Goal: Information Seeking & Learning: Learn about a topic

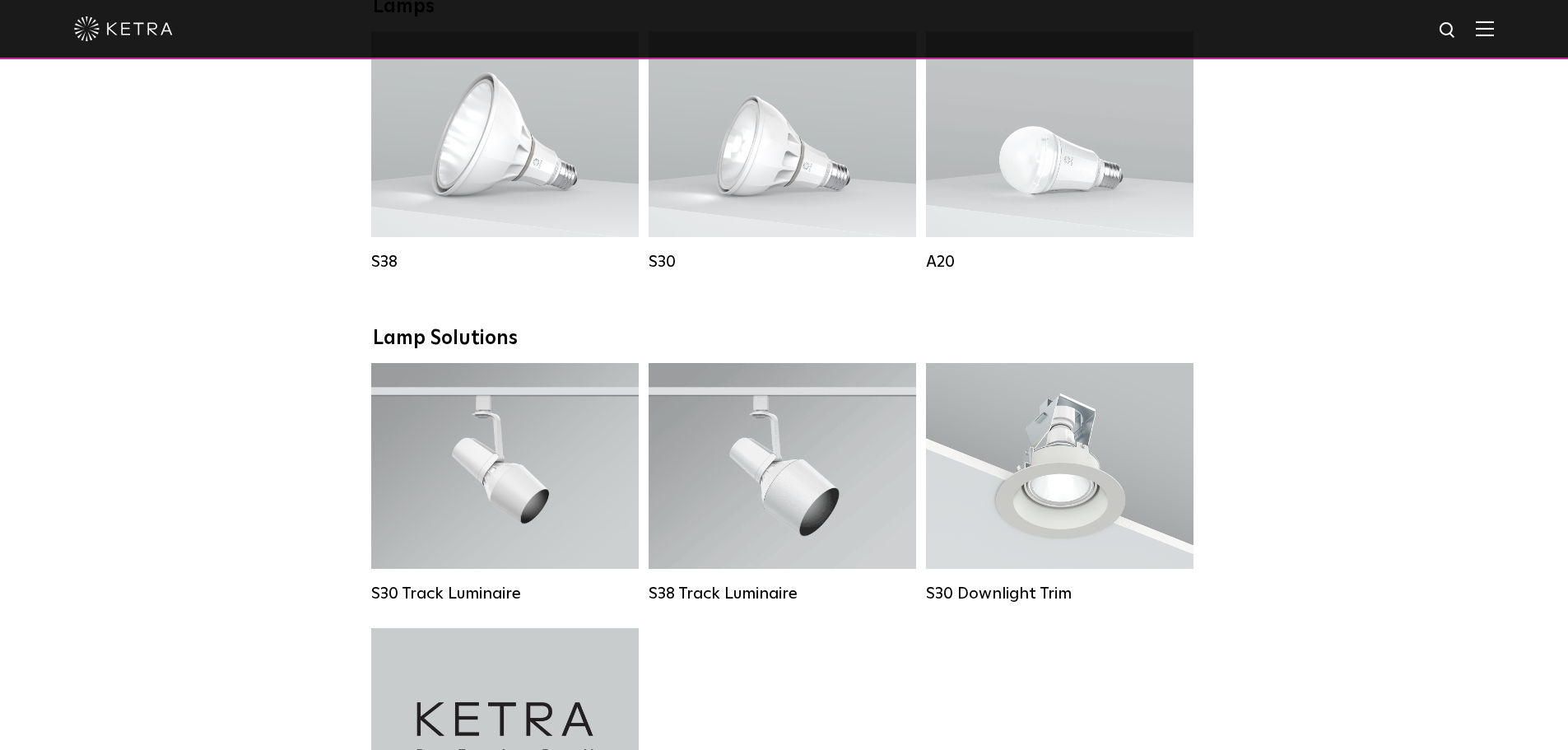
scroll to position [1235, 0]
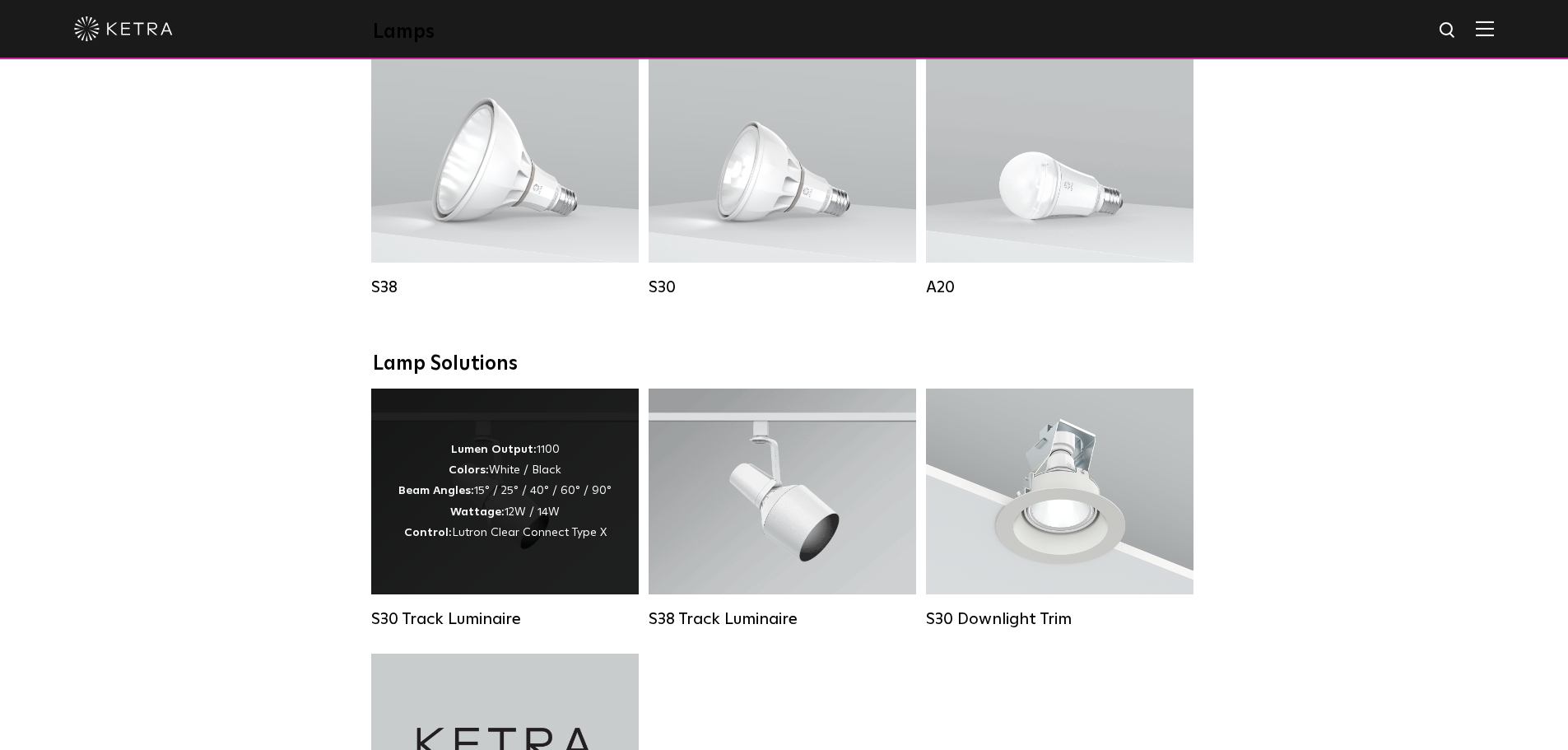
click at [517, 485] on div "Lumen Output: 1100 Colors: White / Black Beam Angles: 15° / 25° / 40° / 60° / 9…" at bounding box center [505, 490] width 213 height 103
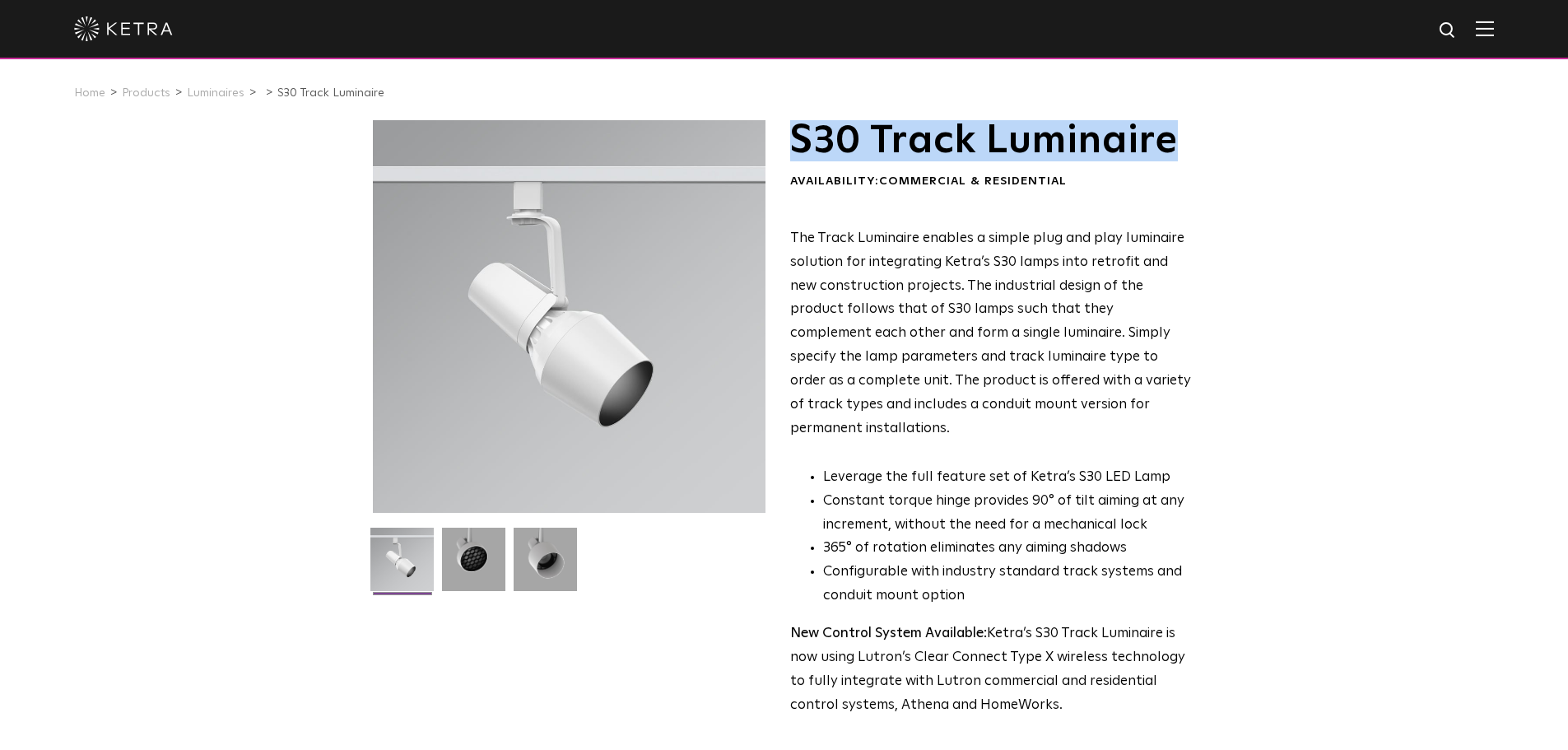
drag, startPoint x: 1184, startPoint y: 144, endPoint x: 798, endPoint y: 161, distance: 386.4
click at [798, 161] on h1 "S30 Track Luminaire" at bounding box center [990, 140] width 401 height 41
copy h1 "S30 Track Luminaire"
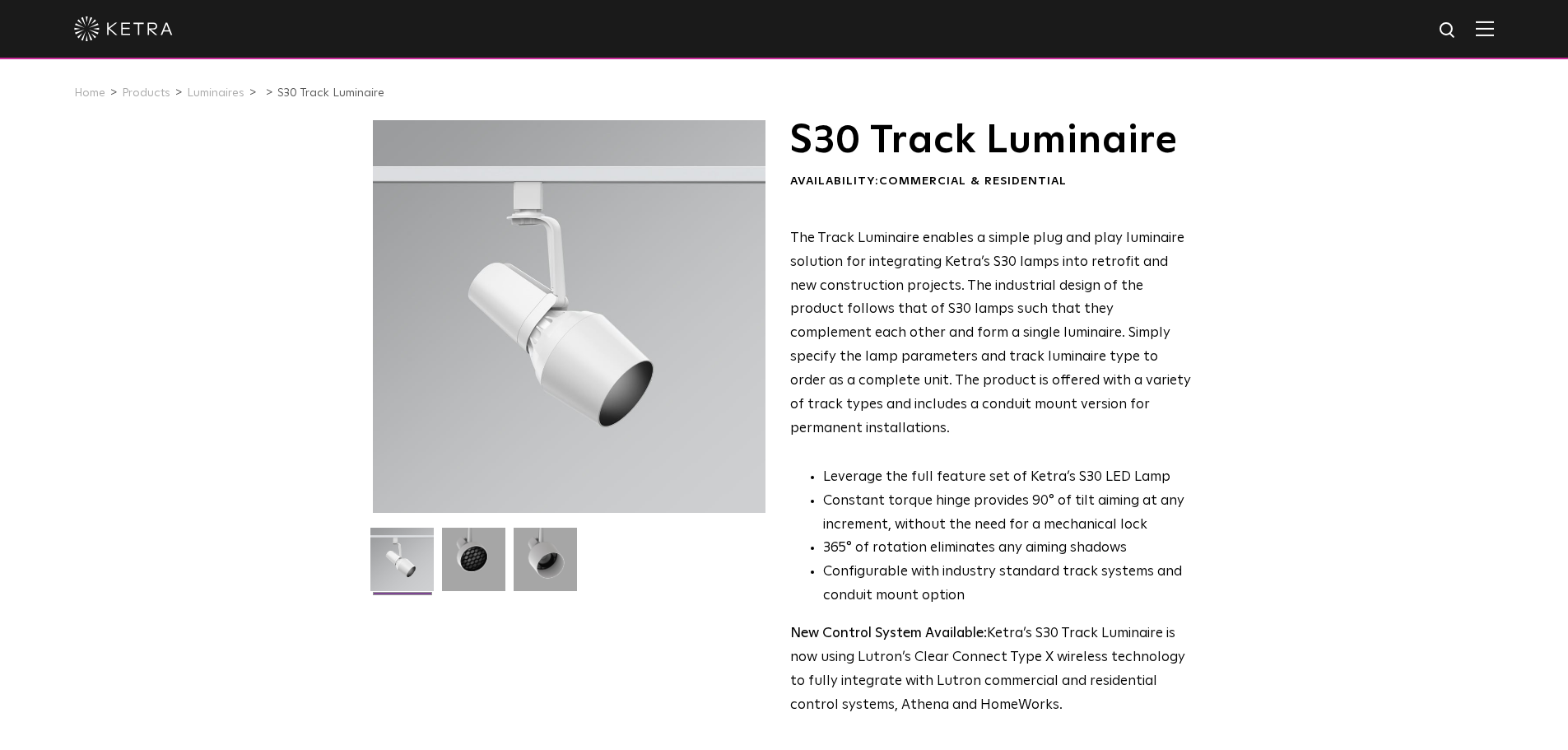
drag, startPoint x: 590, startPoint y: 338, endPoint x: 561, endPoint y: 319, distance: 34.7
drag, startPoint x: 561, startPoint y: 319, endPoint x: 548, endPoint y: 319, distance: 13.0
drag, startPoint x: 548, startPoint y: 319, endPoint x: 466, endPoint y: 571, distance: 265.0
click at [472, 575] on img at bounding box center [473, 565] width 63 height 76
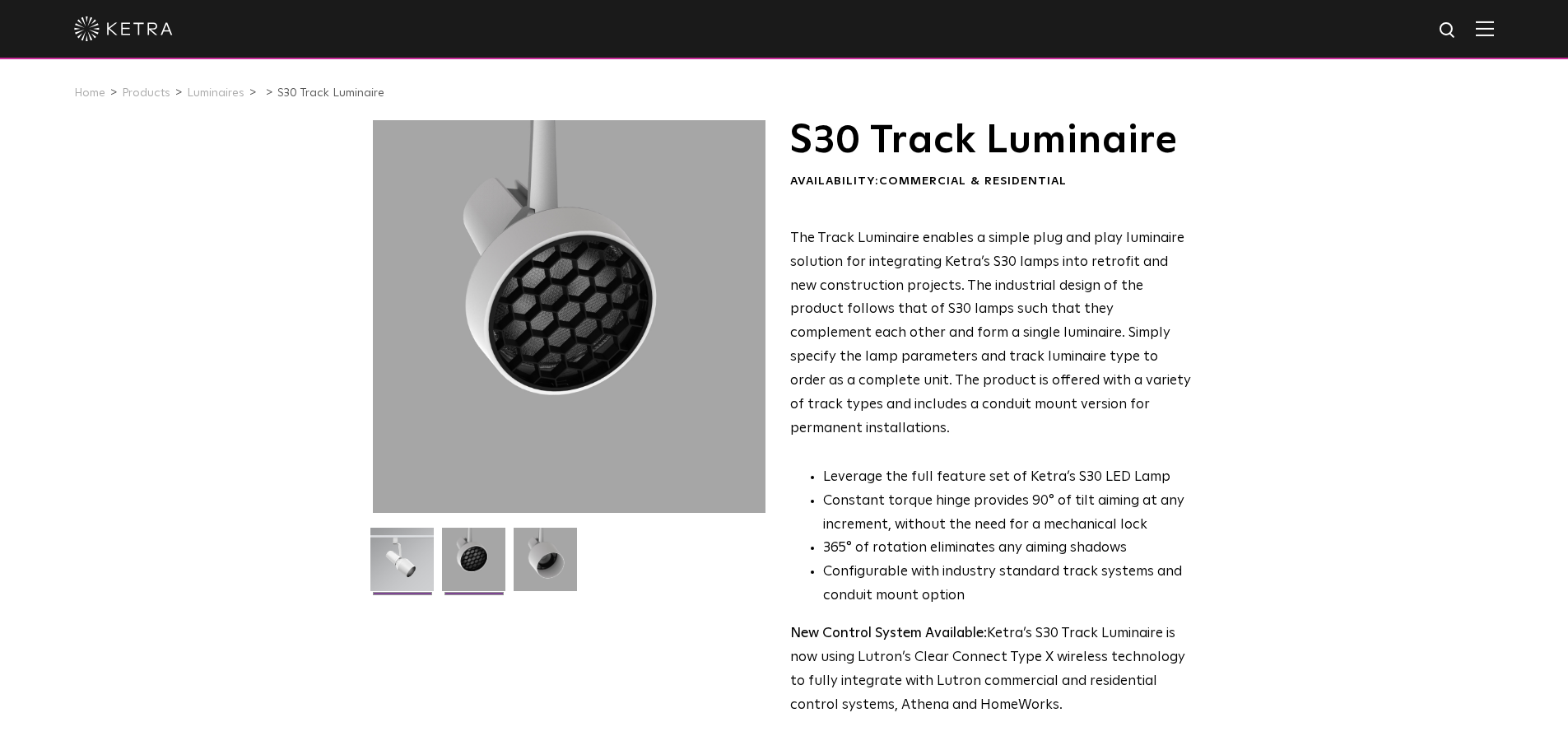
click at [393, 563] on img at bounding box center [401, 565] width 63 height 76
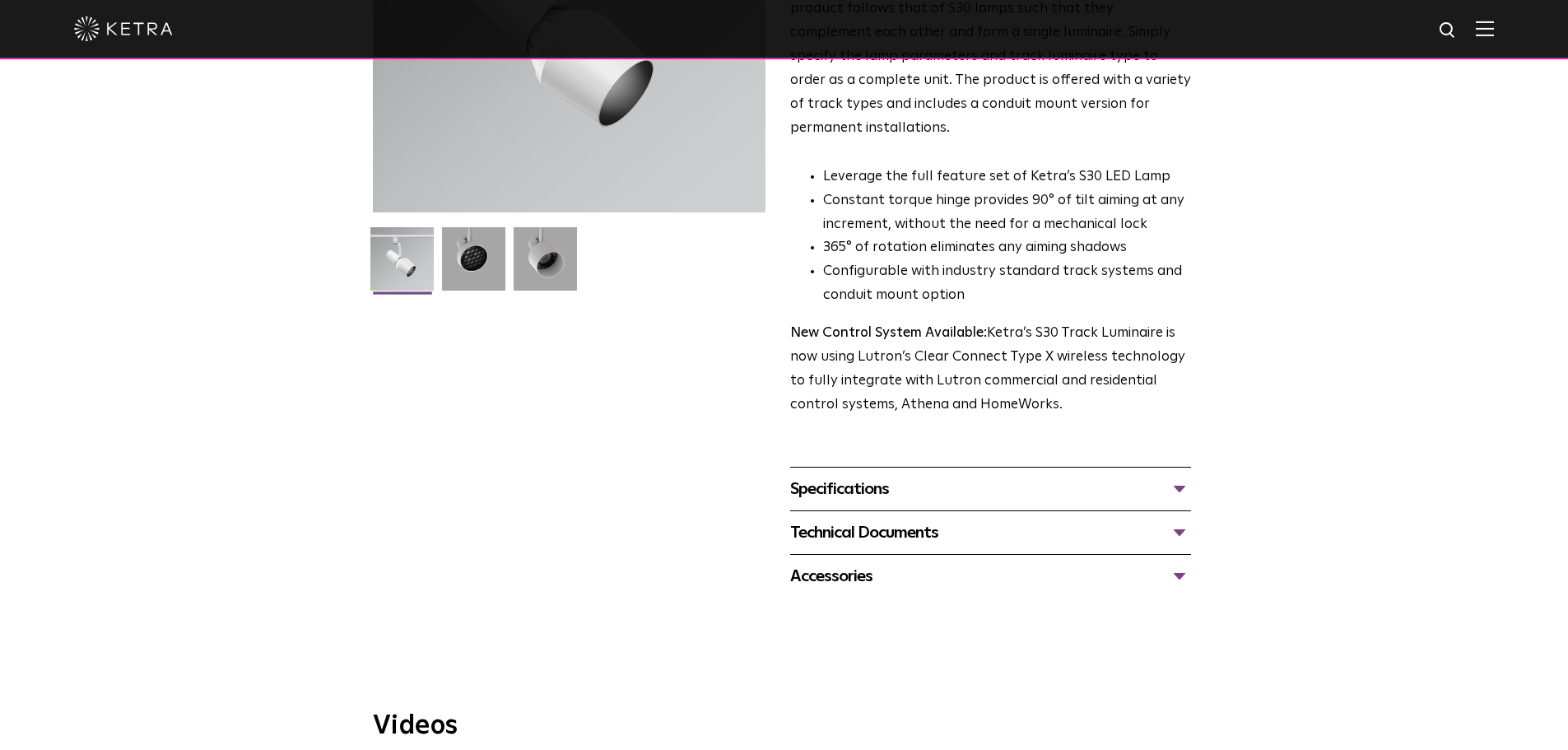
scroll to position [494, 0]
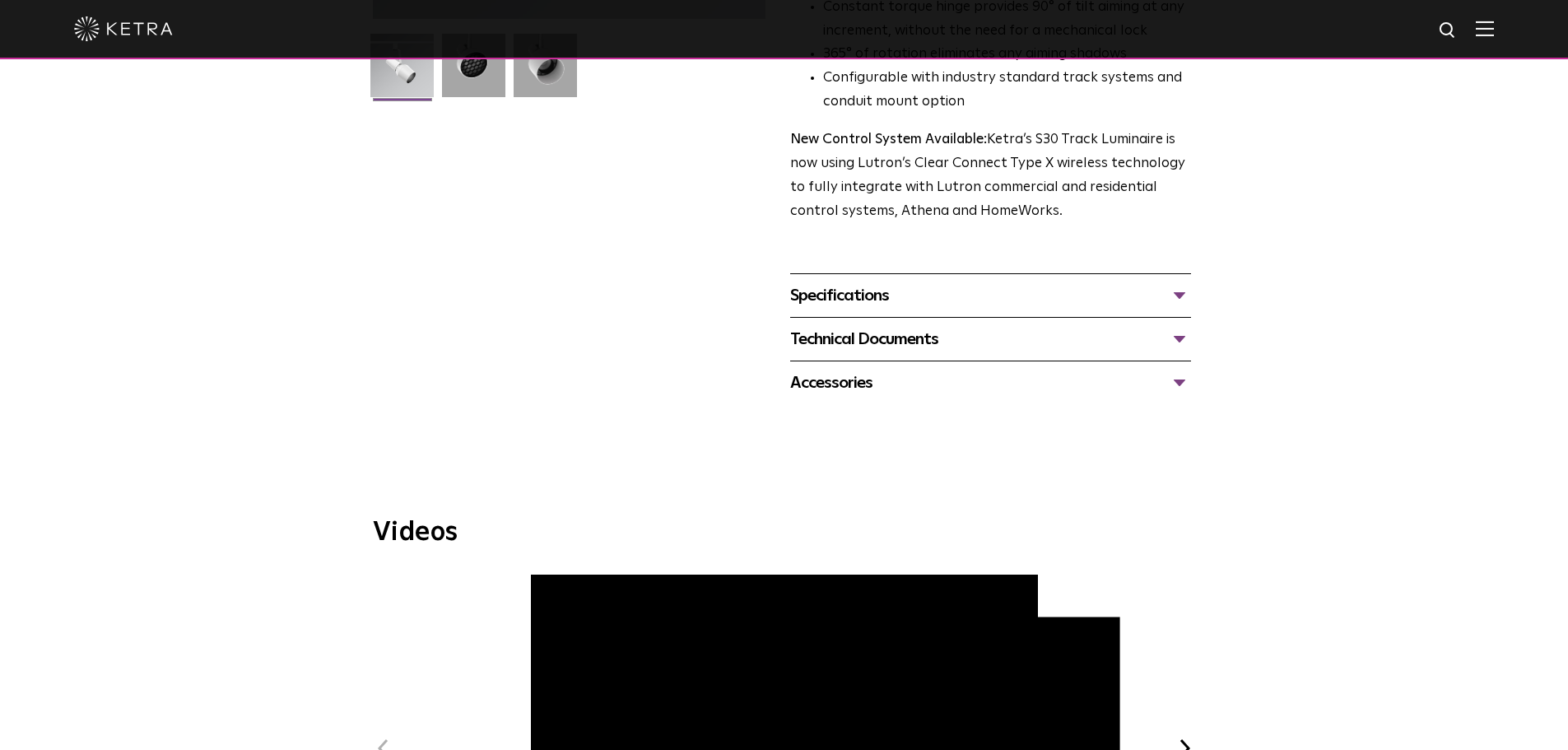
click at [857, 282] on div "Specifications" at bounding box center [990, 295] width 401 height 26
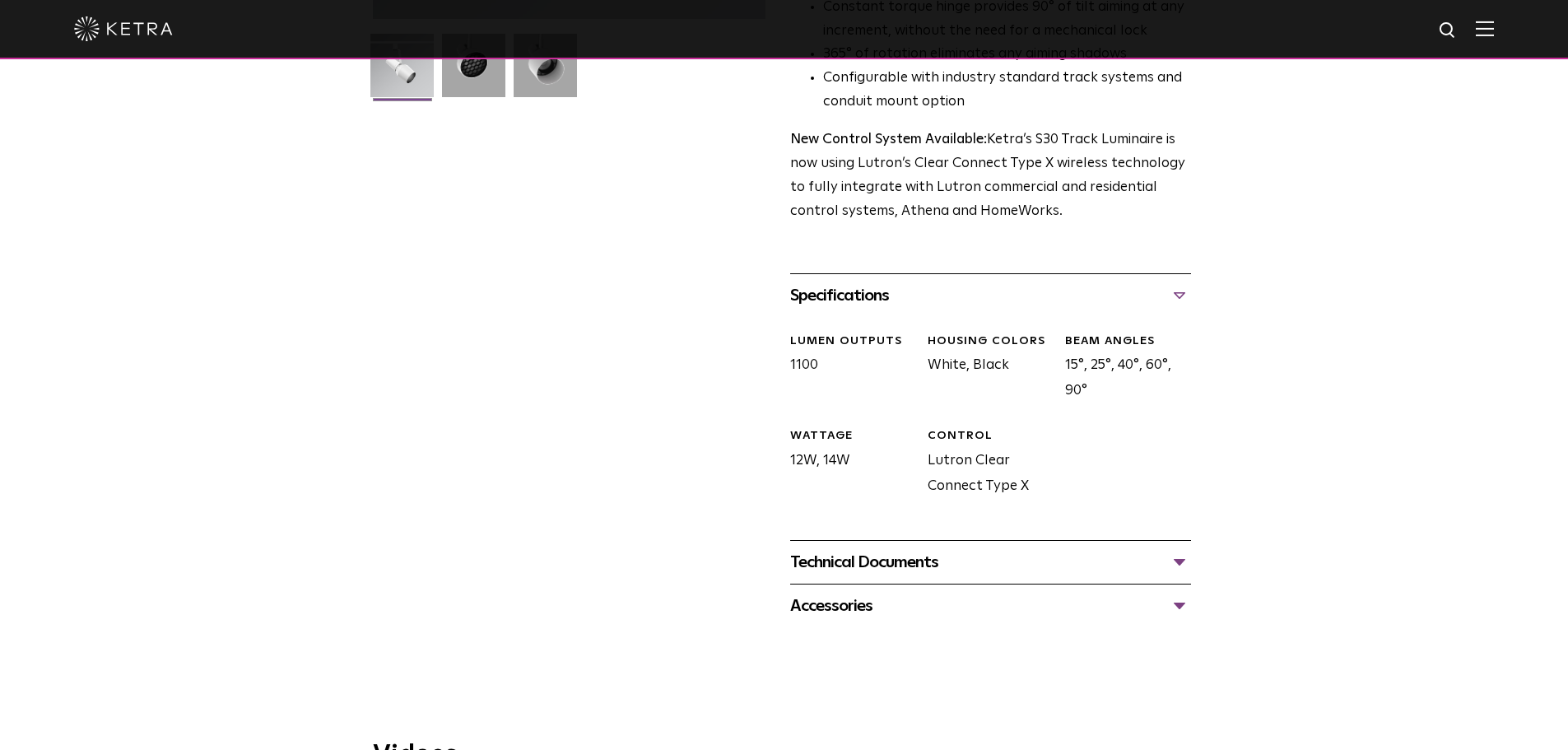
click at [913, 549] on div "Technical Documents" at bounding box center [990, 562] width 401 height 26
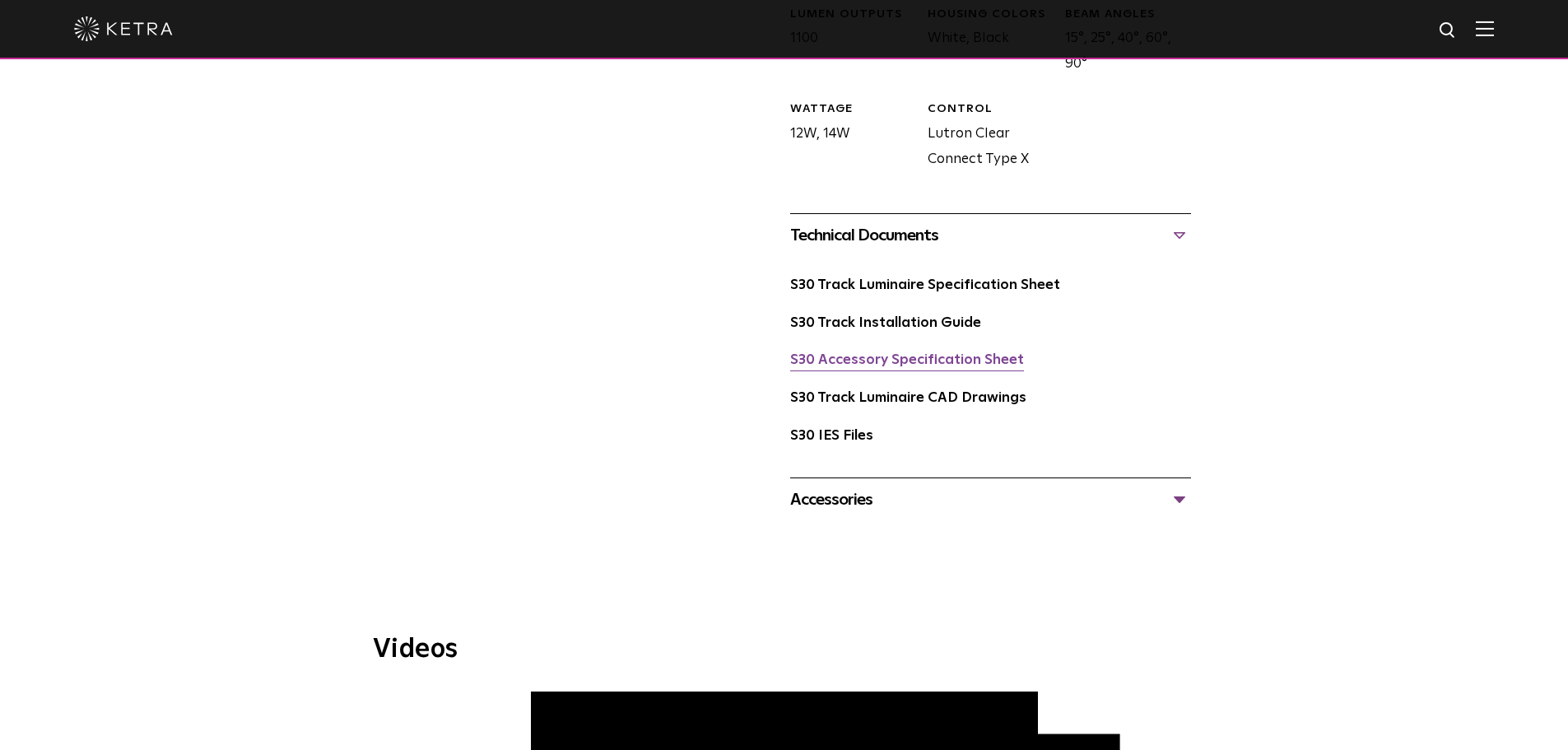
scroll to position [823, 0]
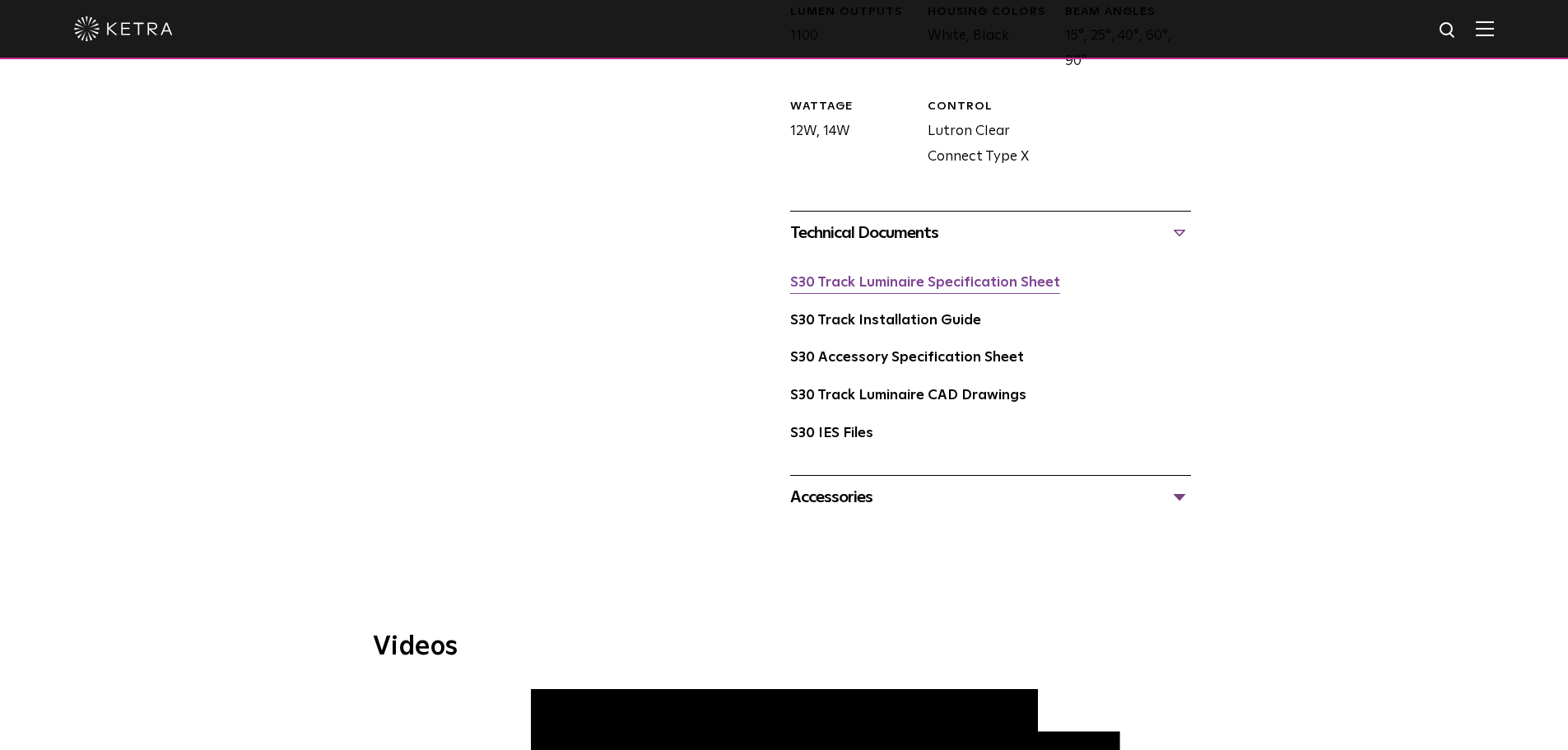
click at [984, 275] on link "S30 Track Luminaire Specification Sheet" at bounding box center [925, 282] width 270 height 14
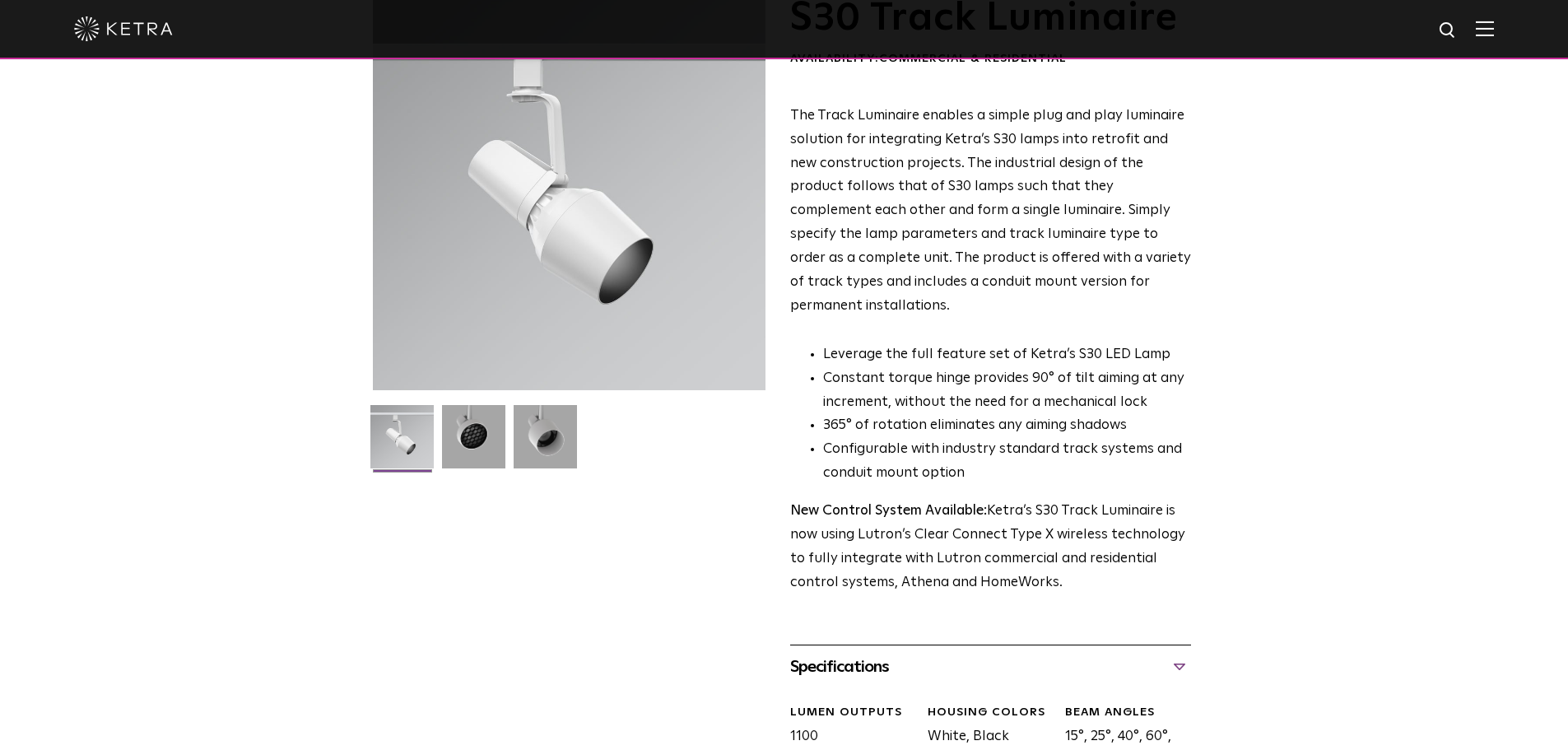
scroll to position [0, 0]
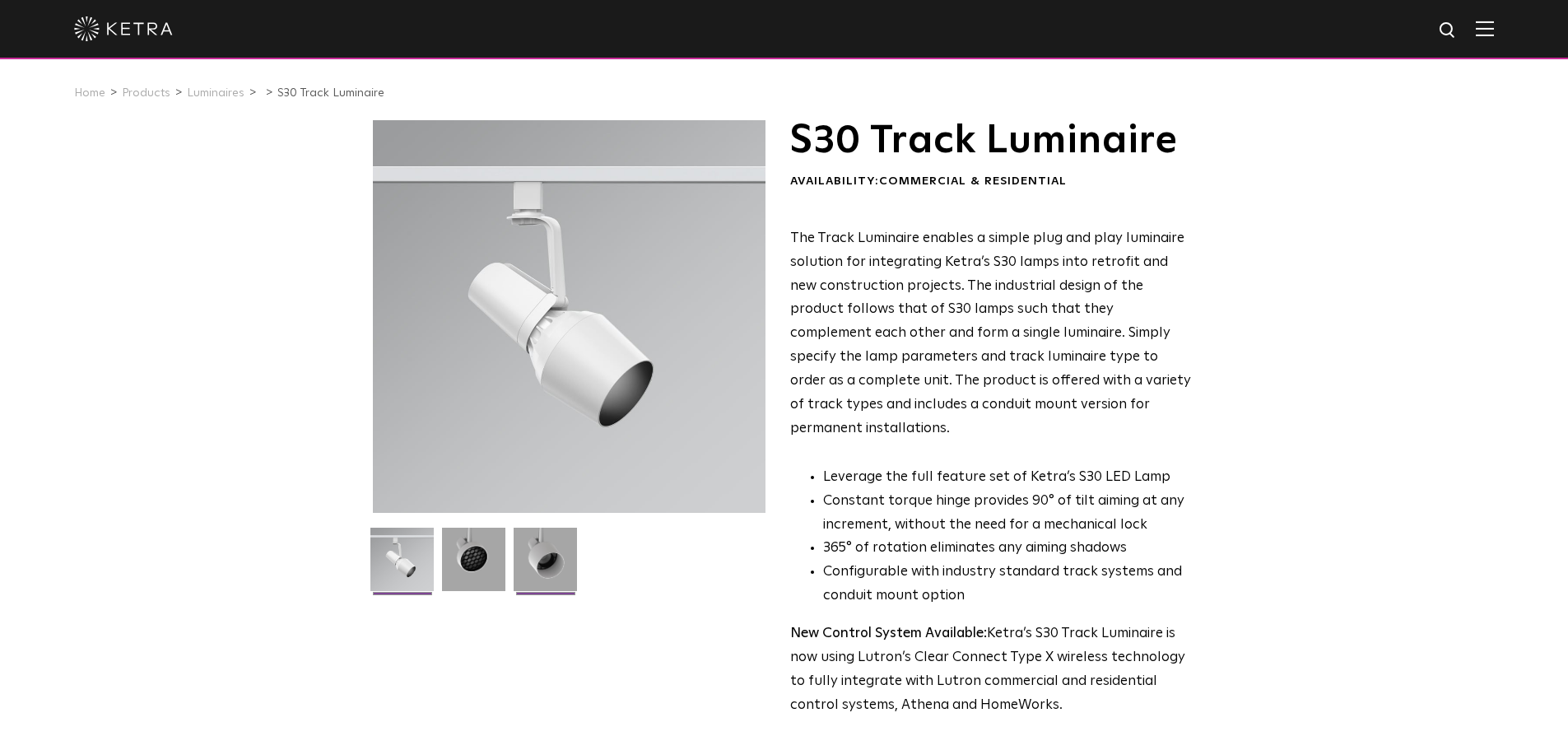
click at [538, 556] on img at bounding box center [544, 565] width 63 height 76
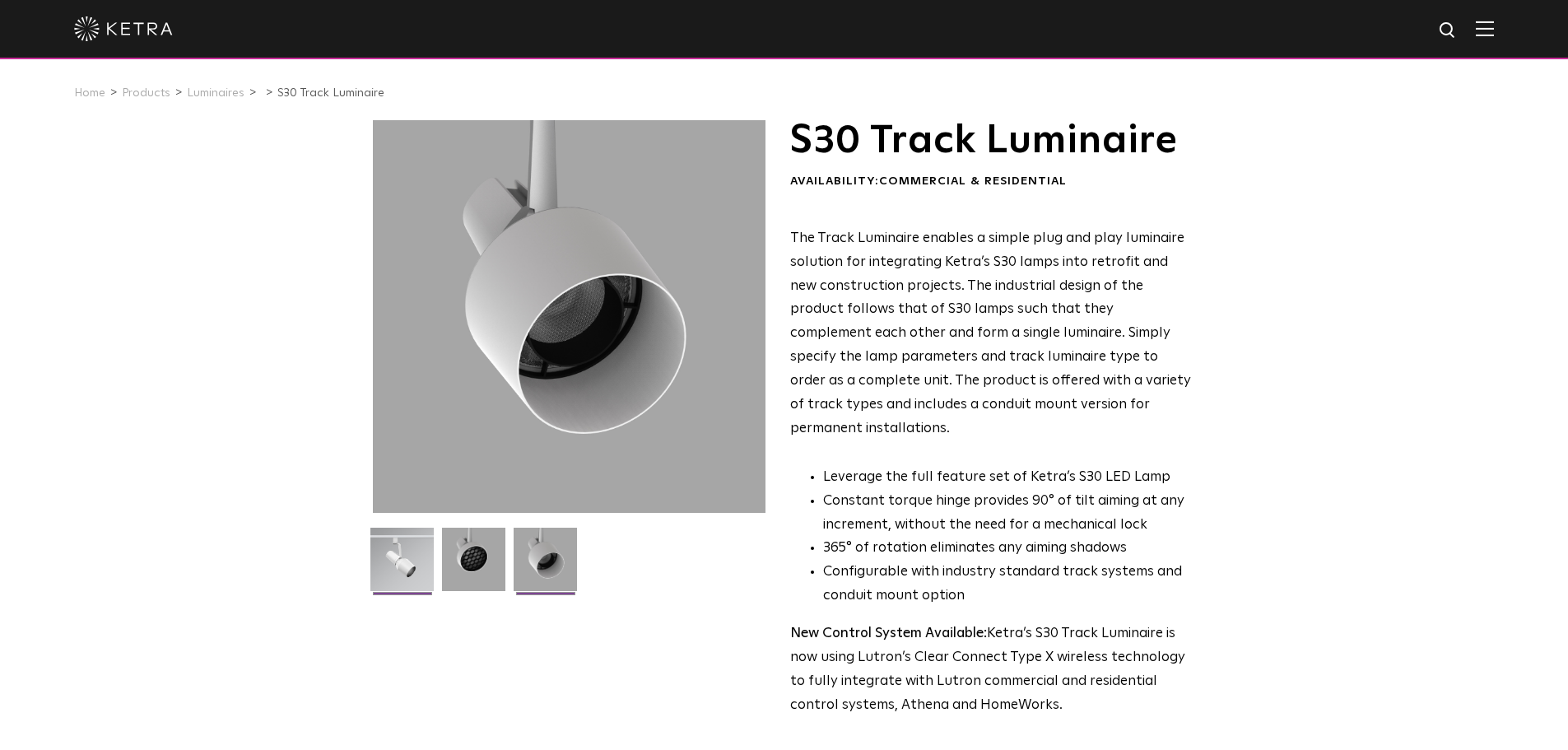
click at [388, 536] on img at bounding box center [401, 565] width 63 height 76
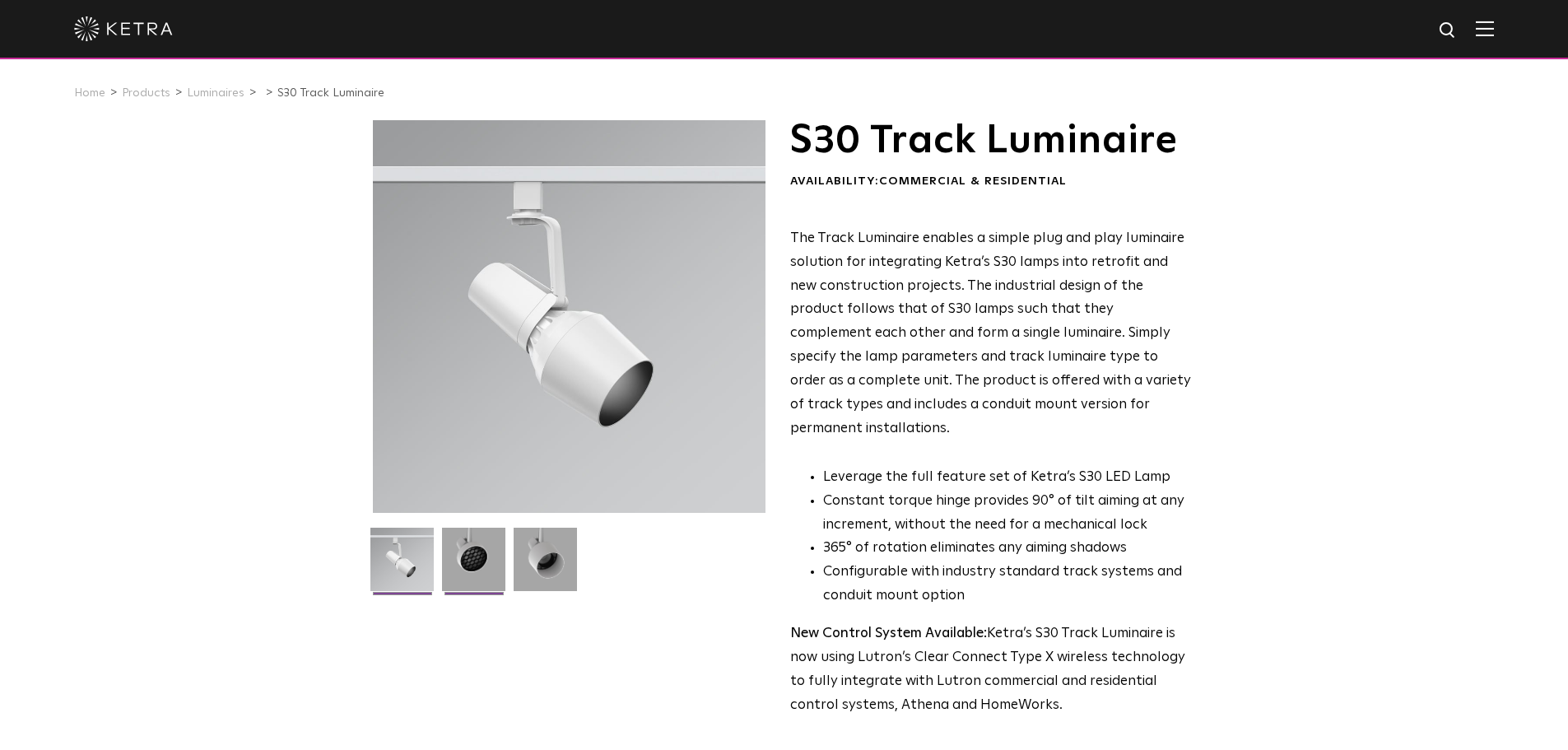
click at [461, 574] on img at bounding box center [473, 565] width 63 height 76
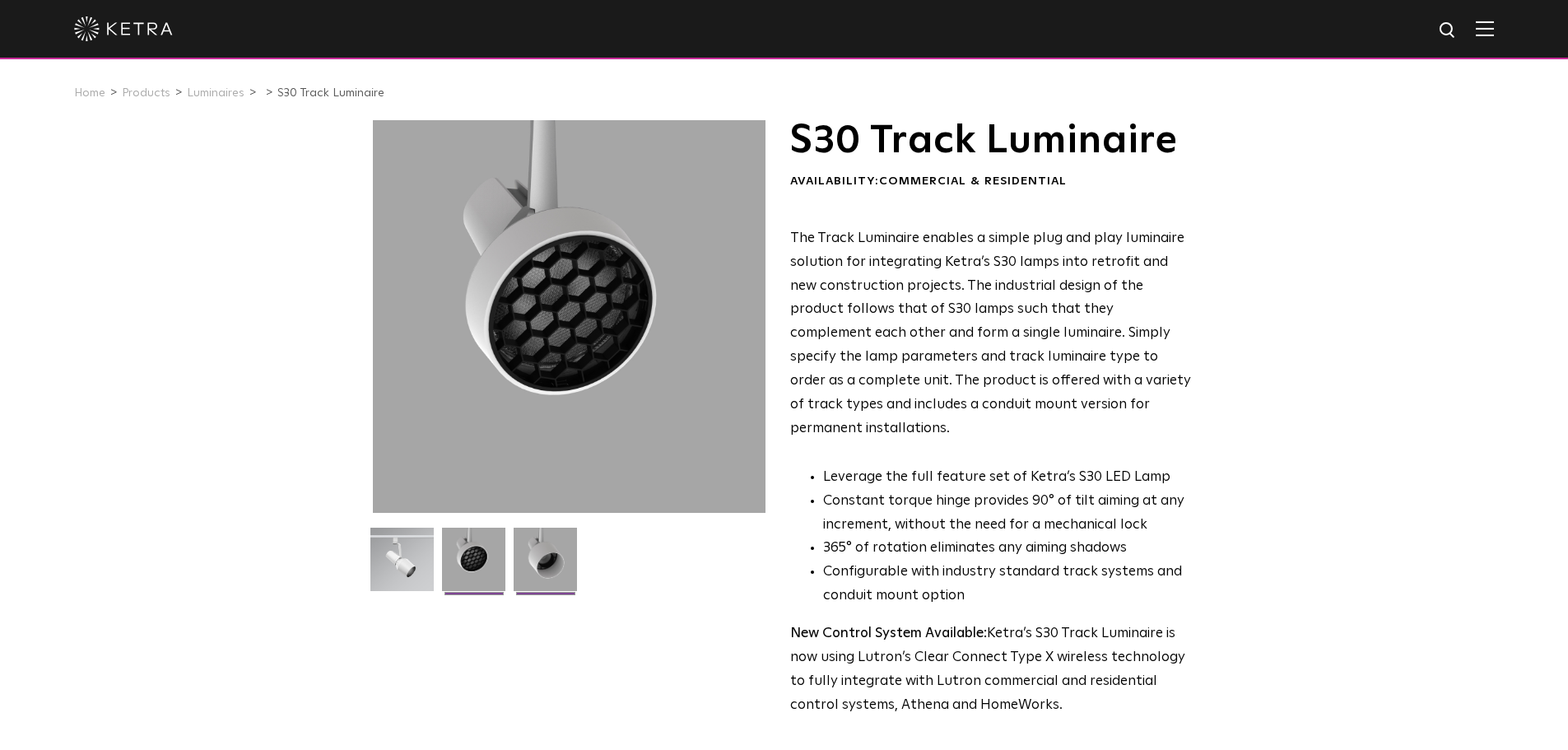
click at [552, 548] on img at bounding box center [544, 565] width 63 height 76
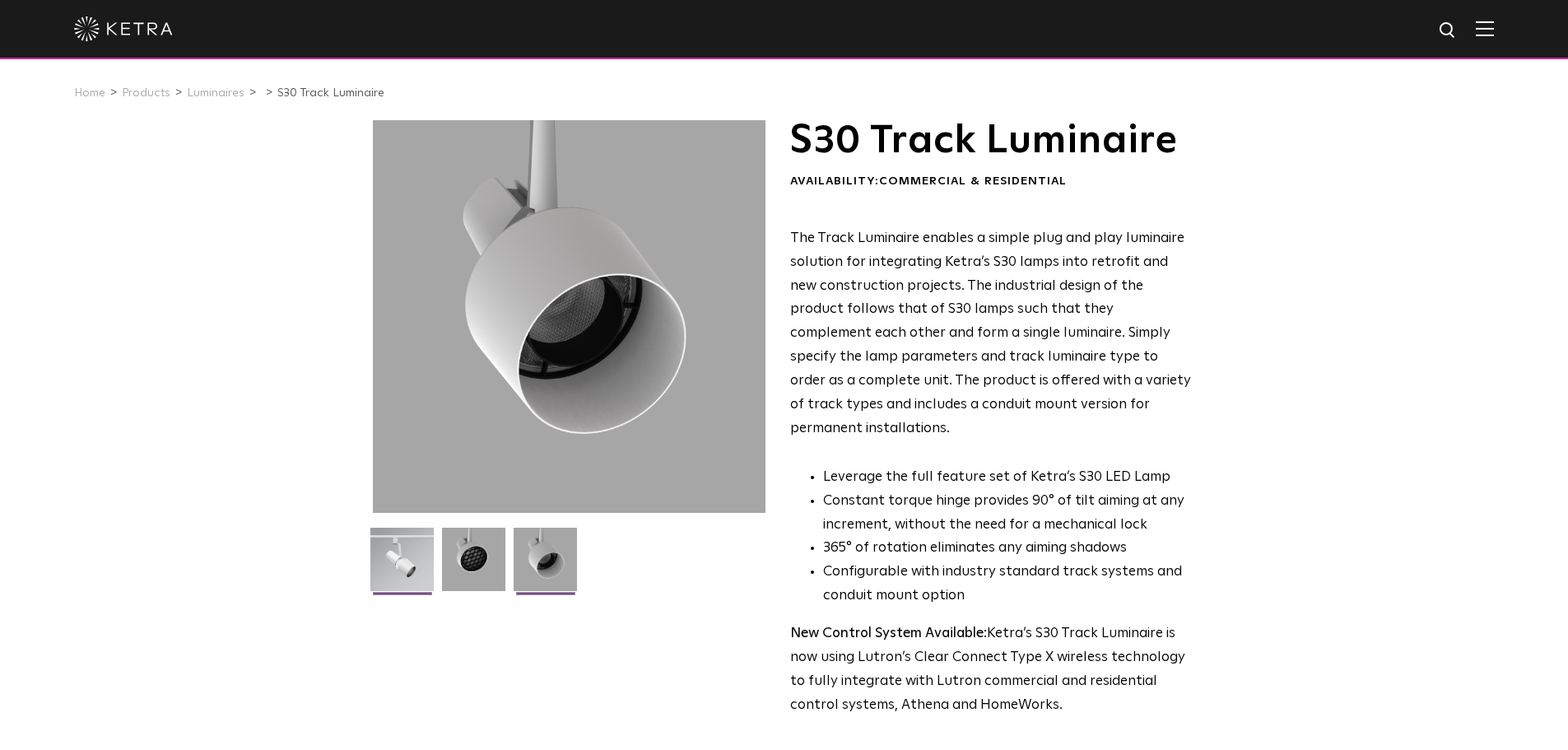
click at [407, 560] on img at bounding box center [401, 565] width 63 height 76
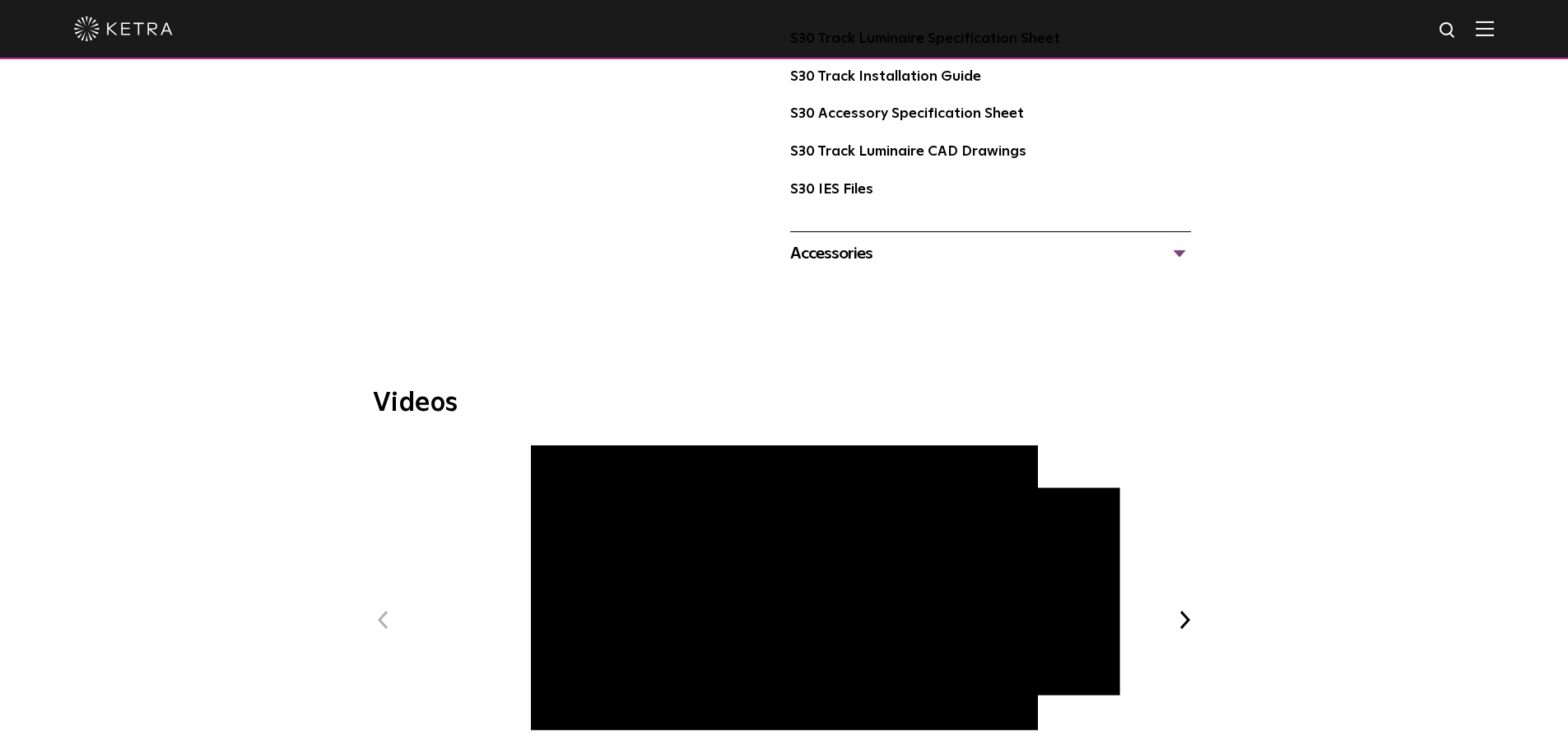
scroll to position [1070, 0]
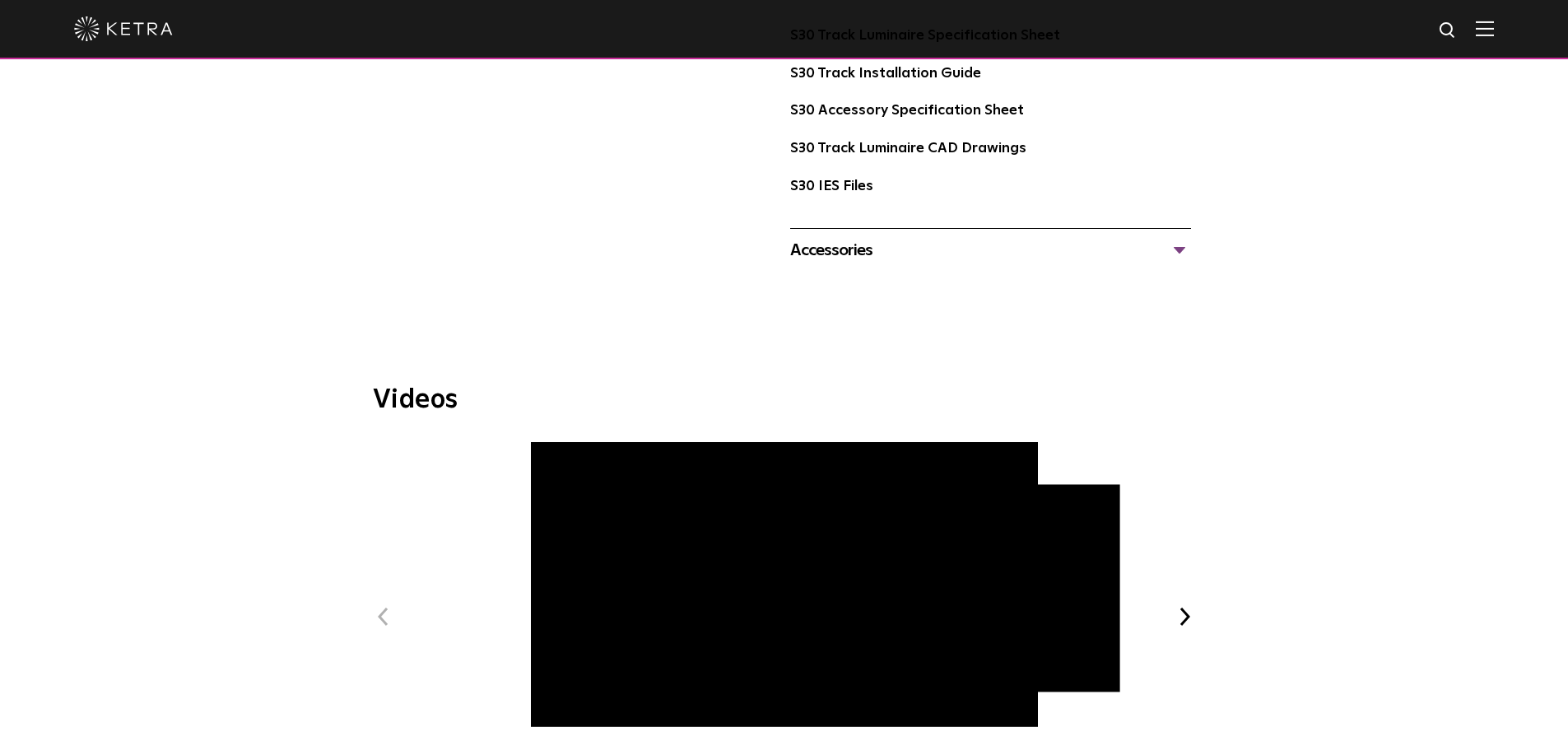
click at [828, 237] on div "Accessories" at bounding box center [990, 249] width 401 height 26
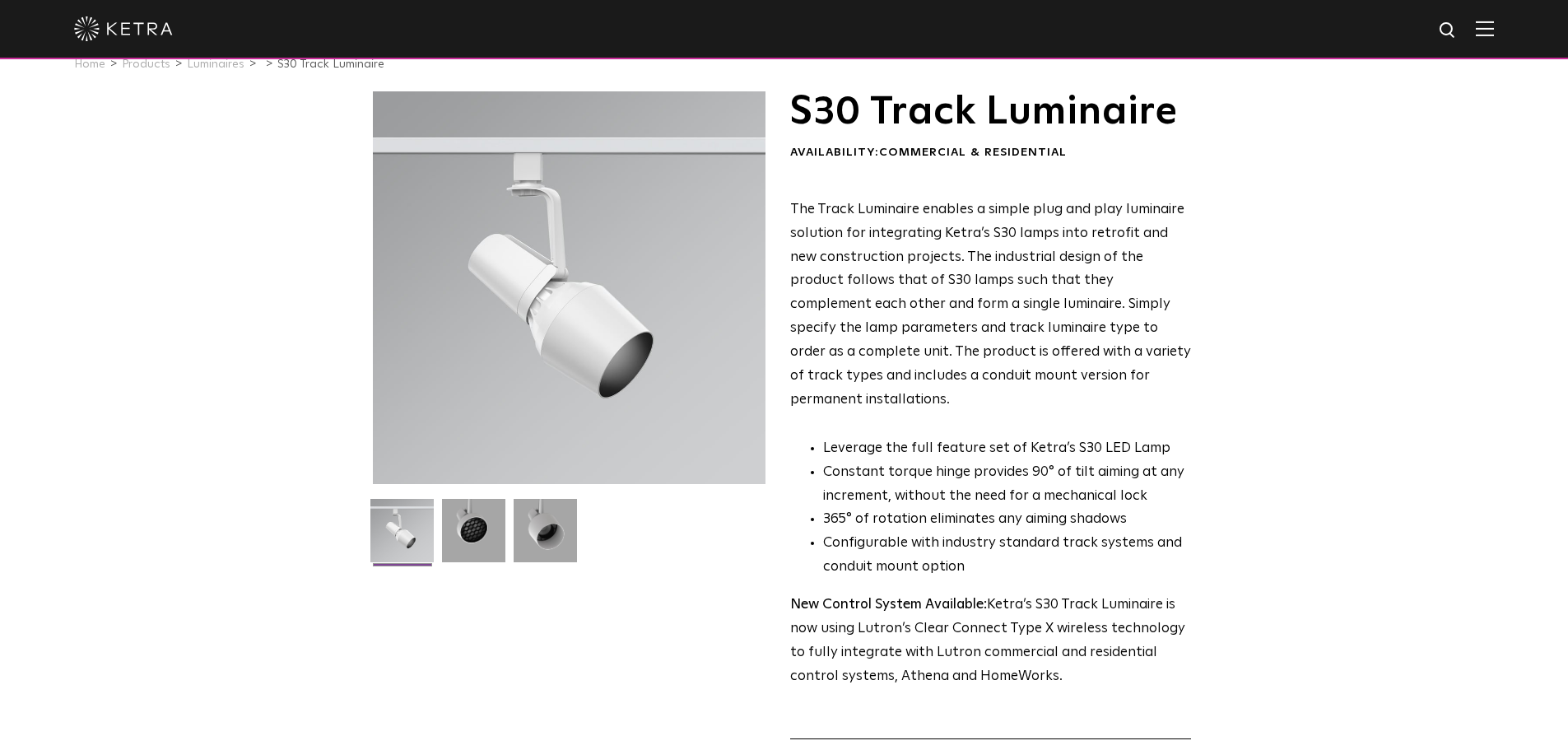
scroll to position [0, 0]
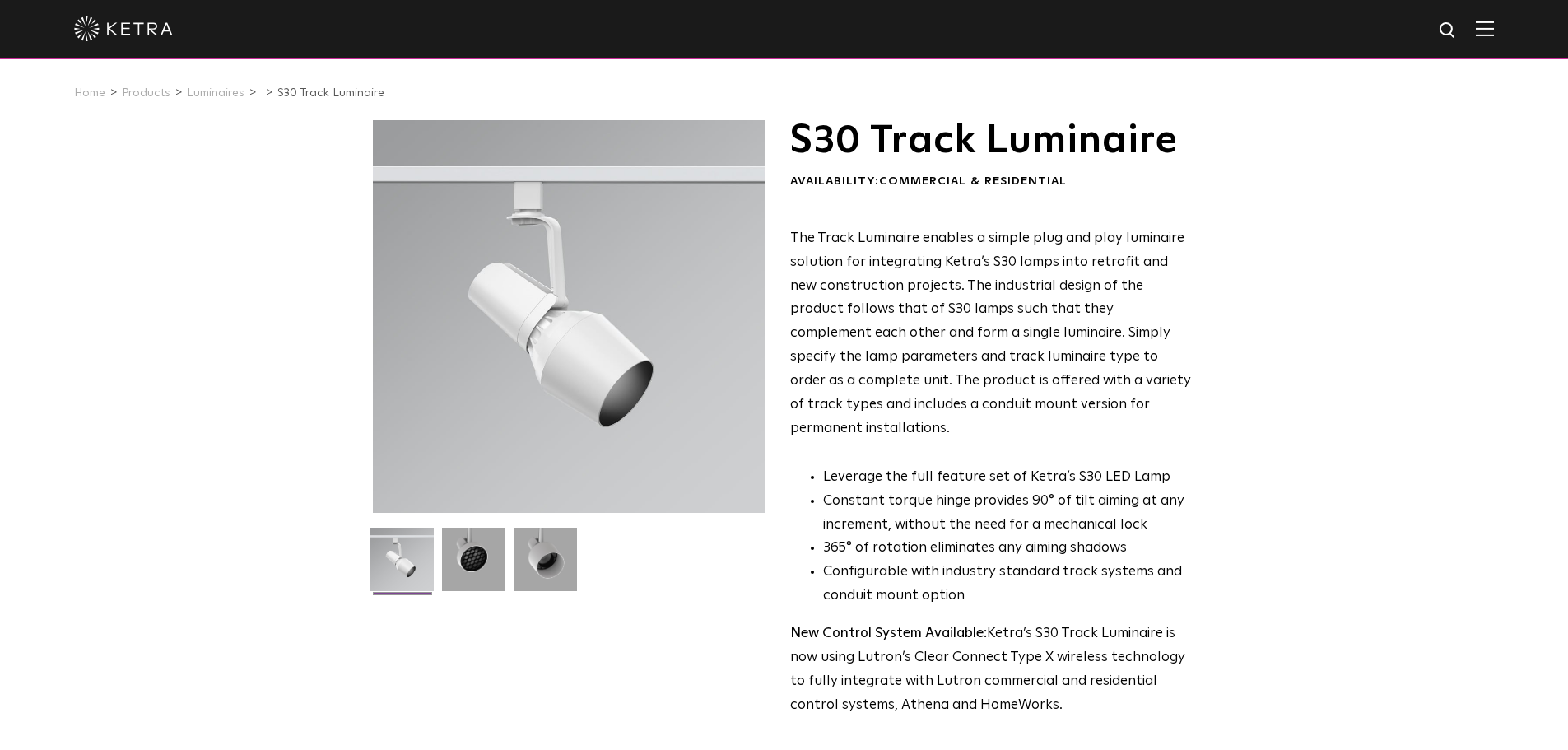
click at [1494, 43] on div at bounding box center [784, 29] width 1419 height 58
click at [1494, 37] on span at bounding box center [1485, 29] width 18 height 17
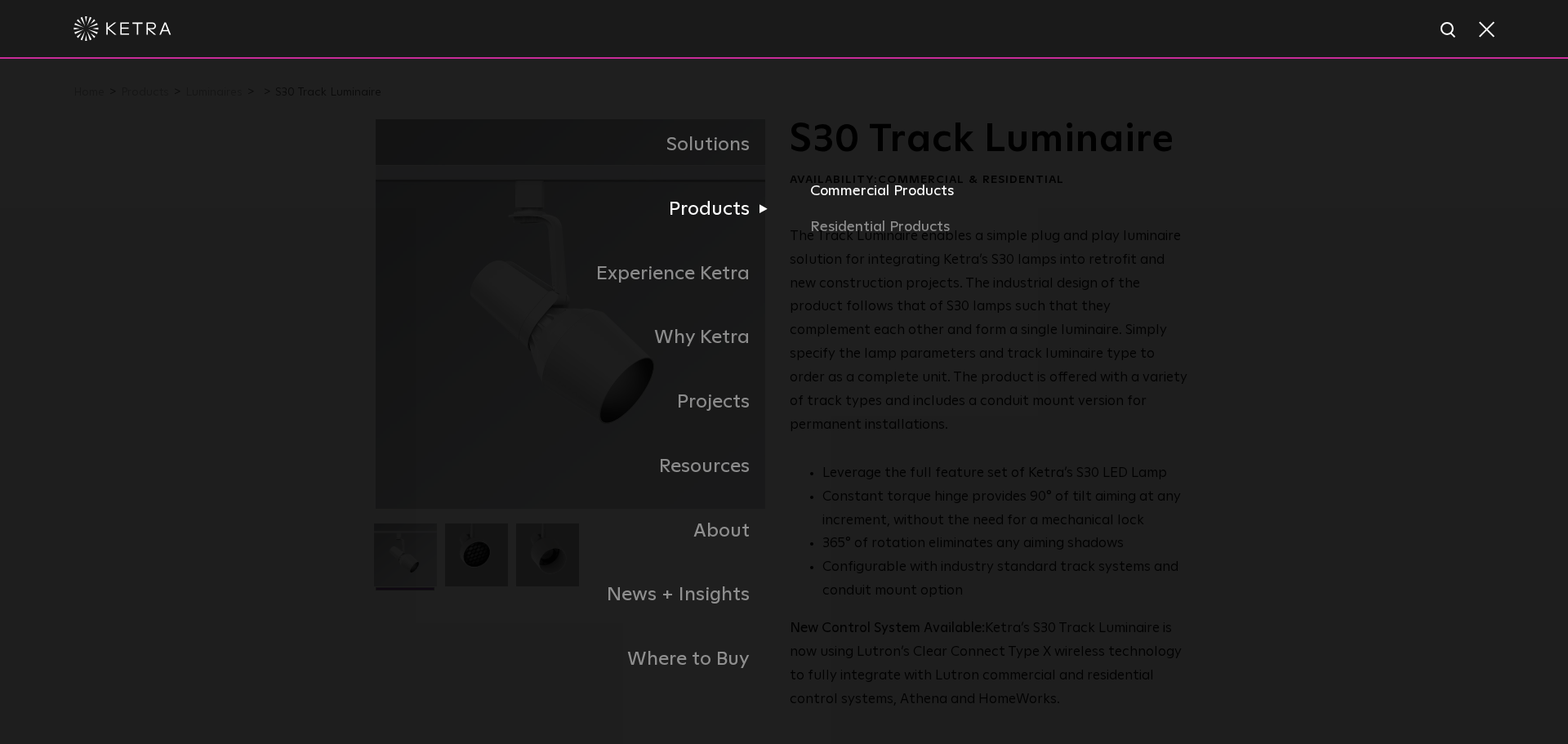
click at [866, 196] on link "Commercial Products" at bounding box center [1001, 197] width 383 height 36
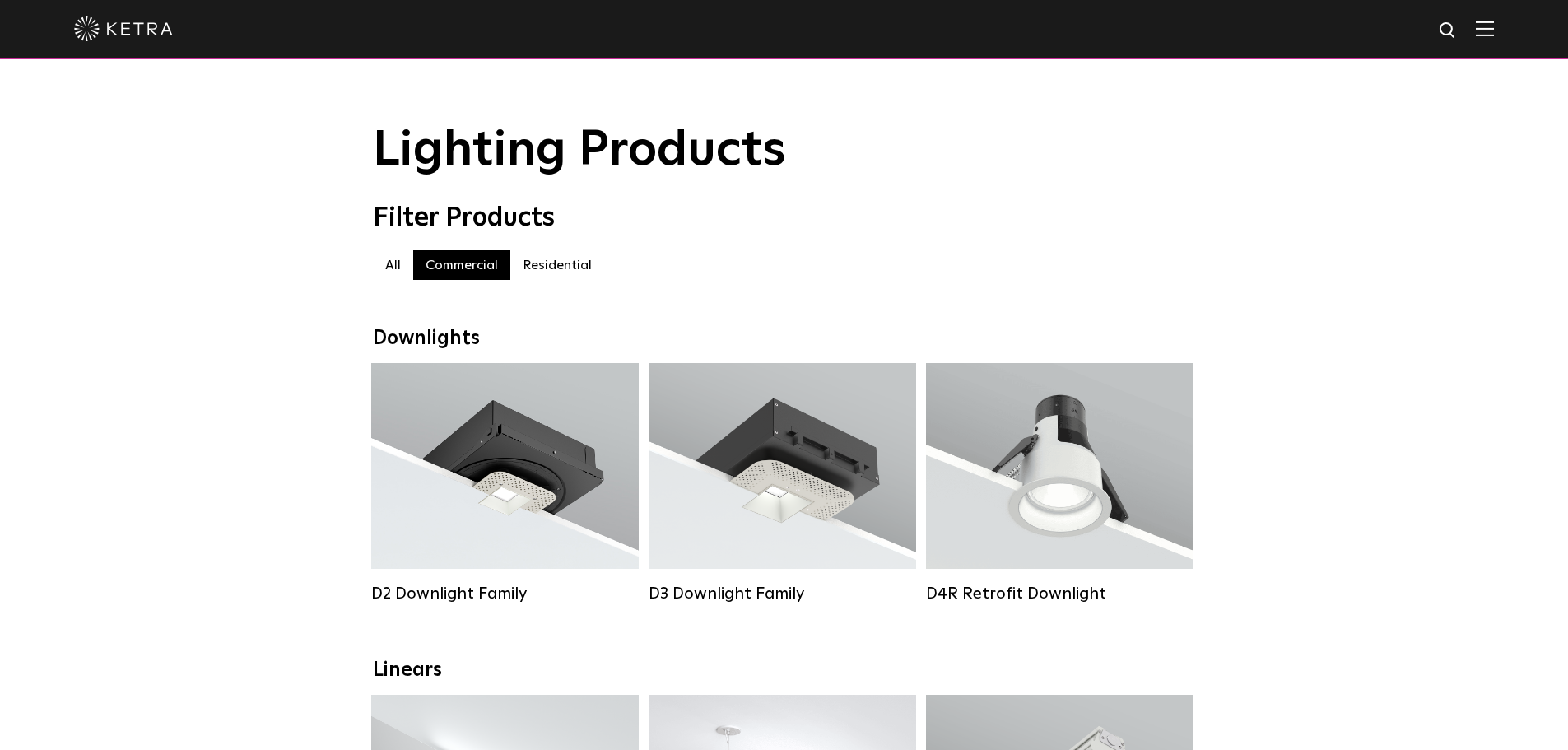
click at [1511, 29] on div at bounding box center [784, 29] width 1568 height 60
click at [1494, 33] on img at bounding box center [1485, 28] width 18 height 16
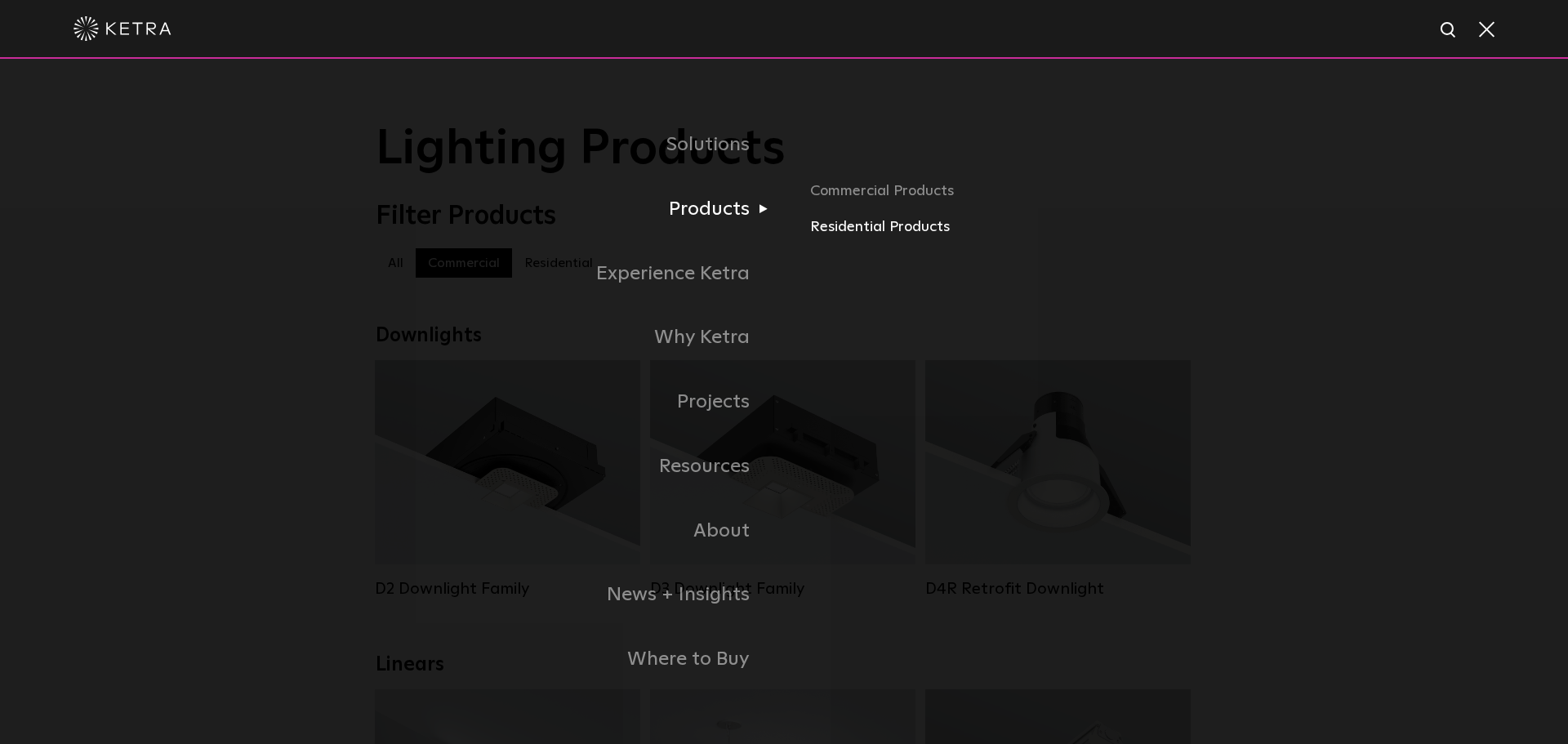
click at [891, 234] on link "Residential Products" at bounding box center [1001, 227] width 383 height 23
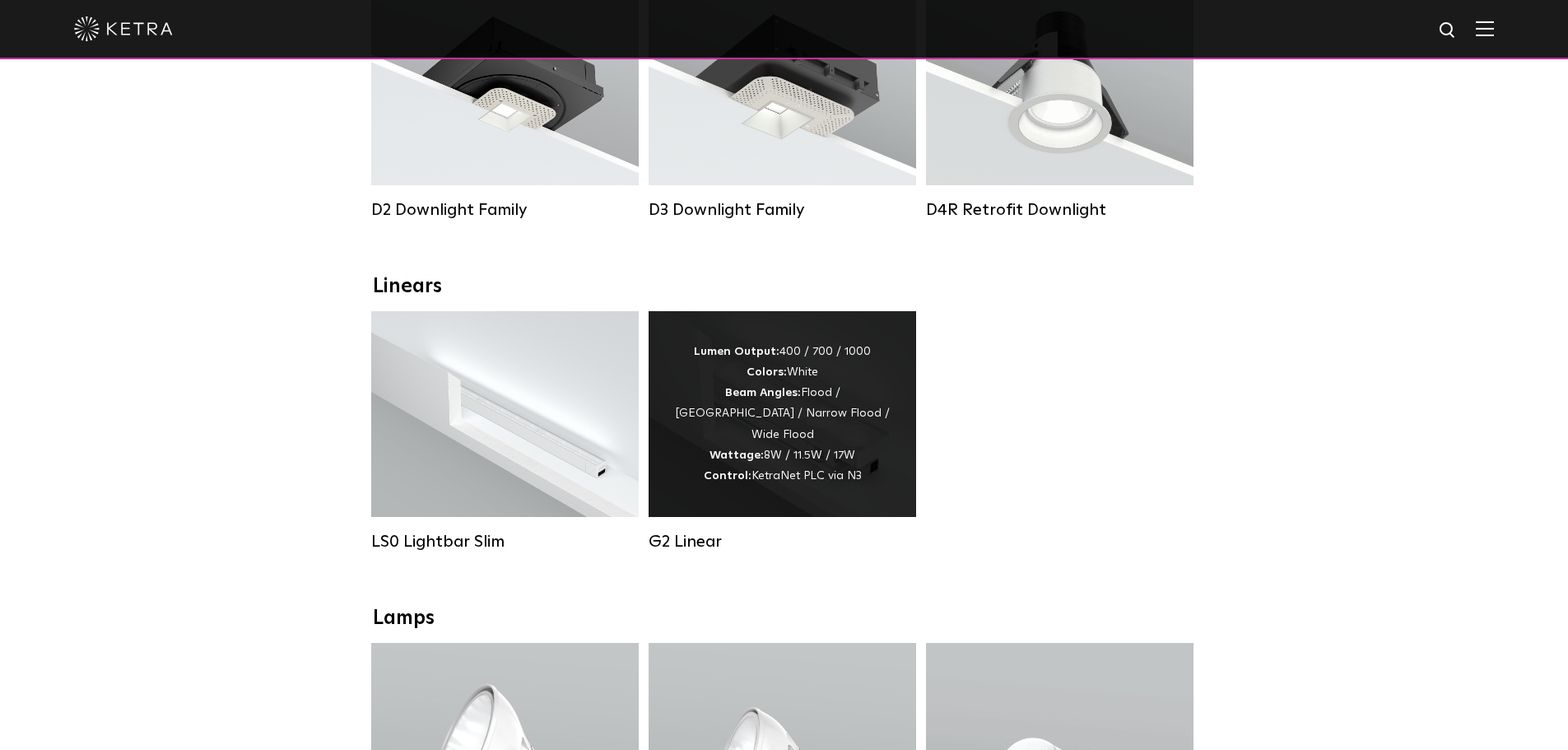
scroll to position [494, 0]
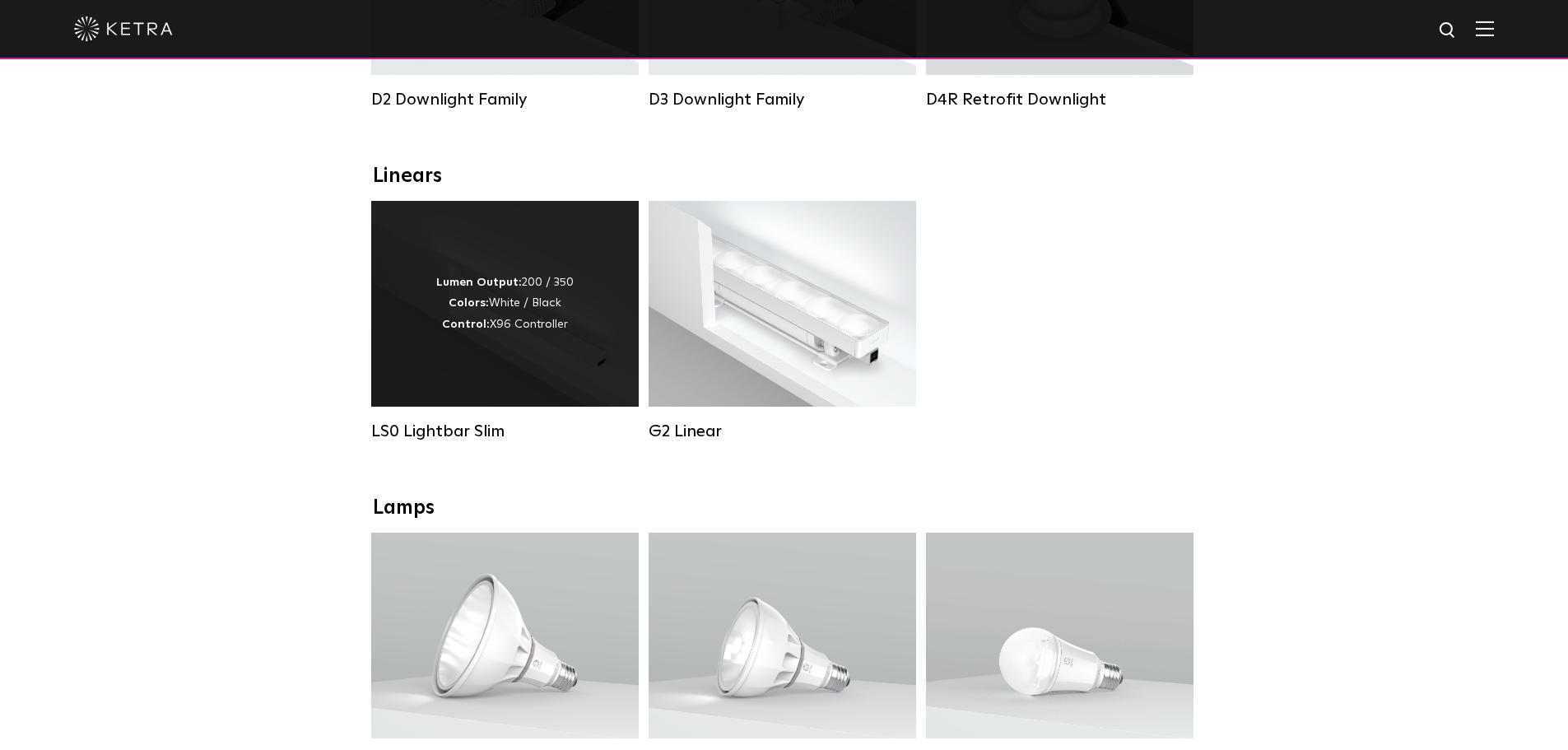
click at [516, 308] on div "Lumen Output: 200 / 350 Colors: White / Black Control: X96 Controller" at bounding box center [505, 303] width 138 height 62
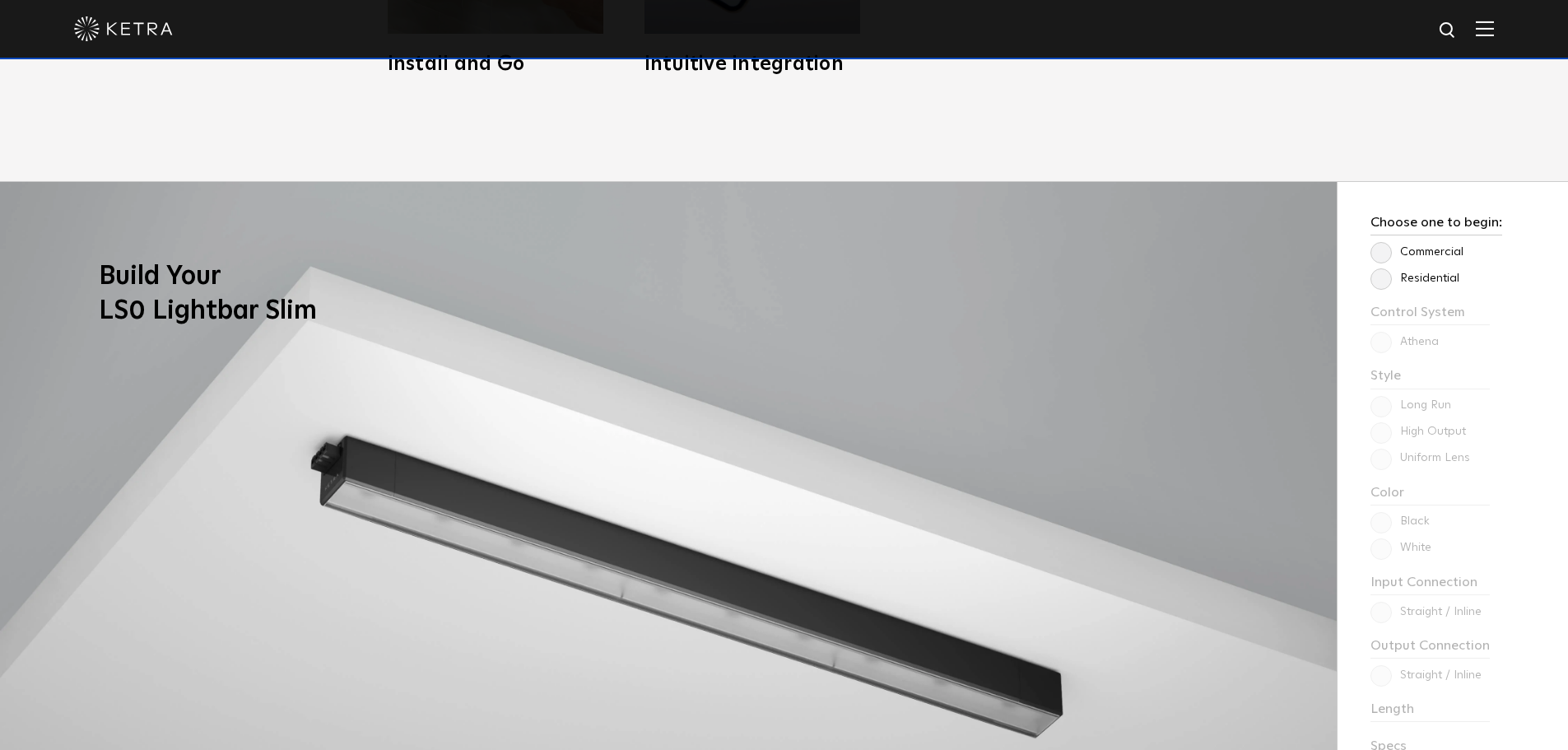
scroll to position [1317, 0]
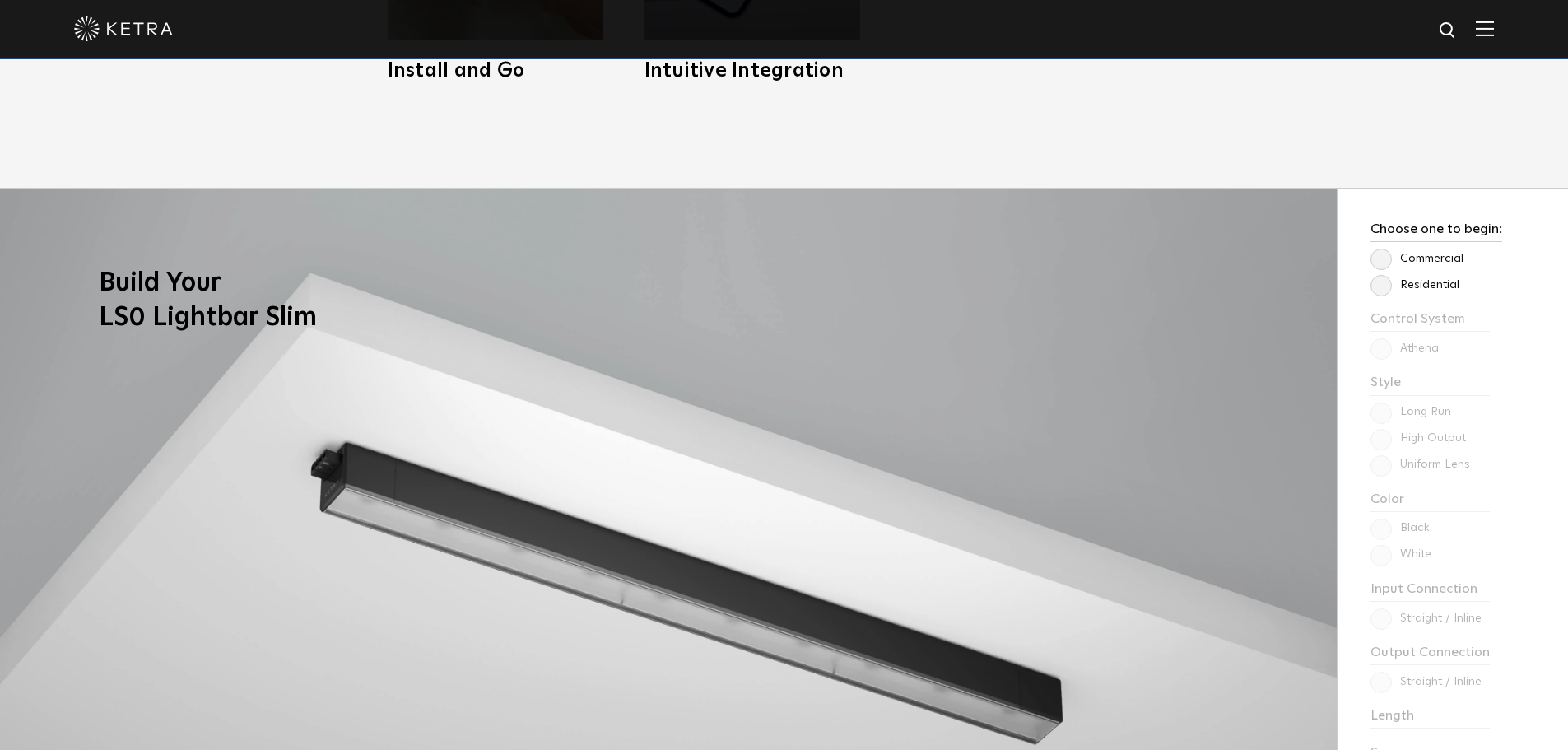
click at [1384, 282] on label "Residential" at bounding box center [1415, 285] width 89 height 14
click at [0, 0] on input "Residential" at bounding box center [0, 0] width 0 height 0
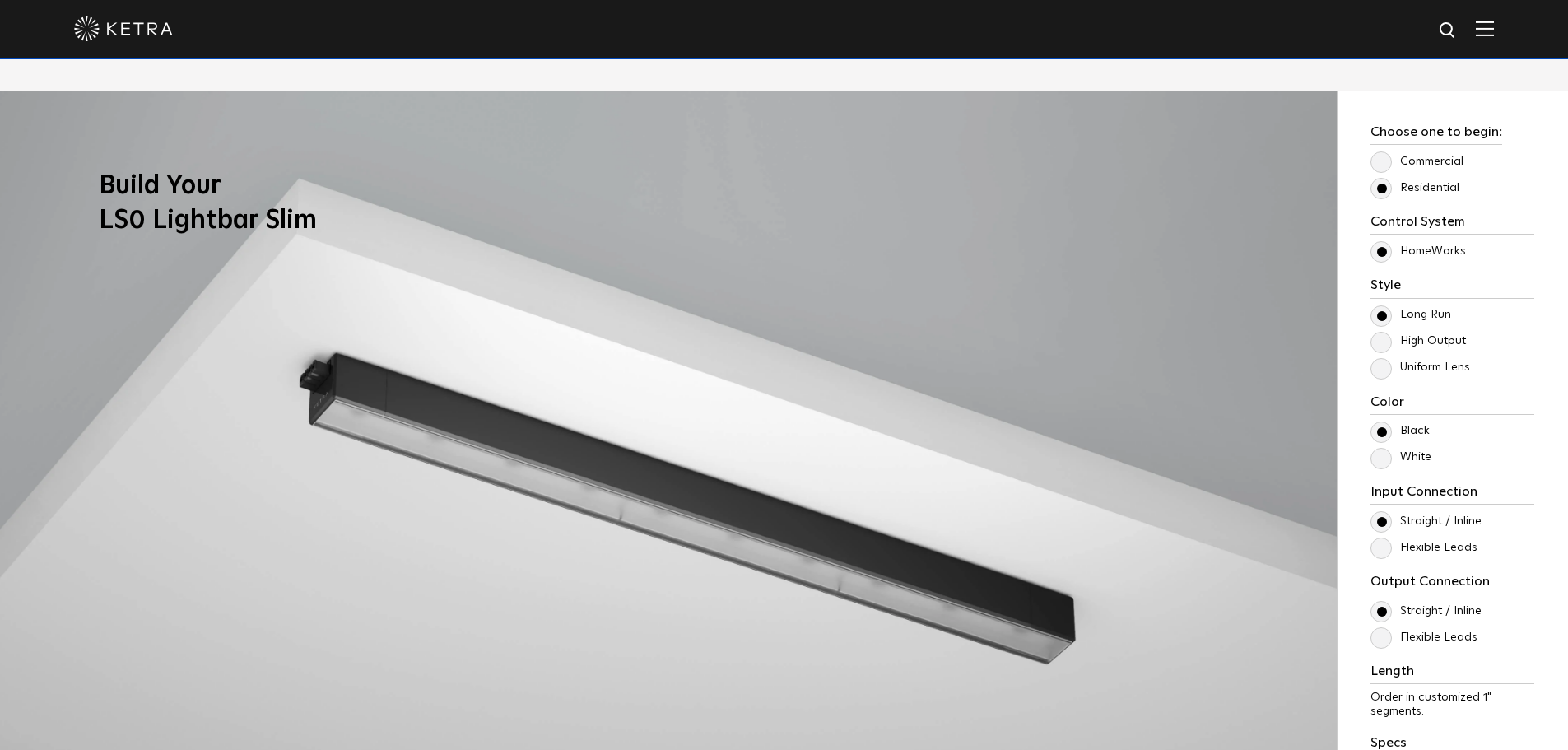
scroll to position [1564, 0]
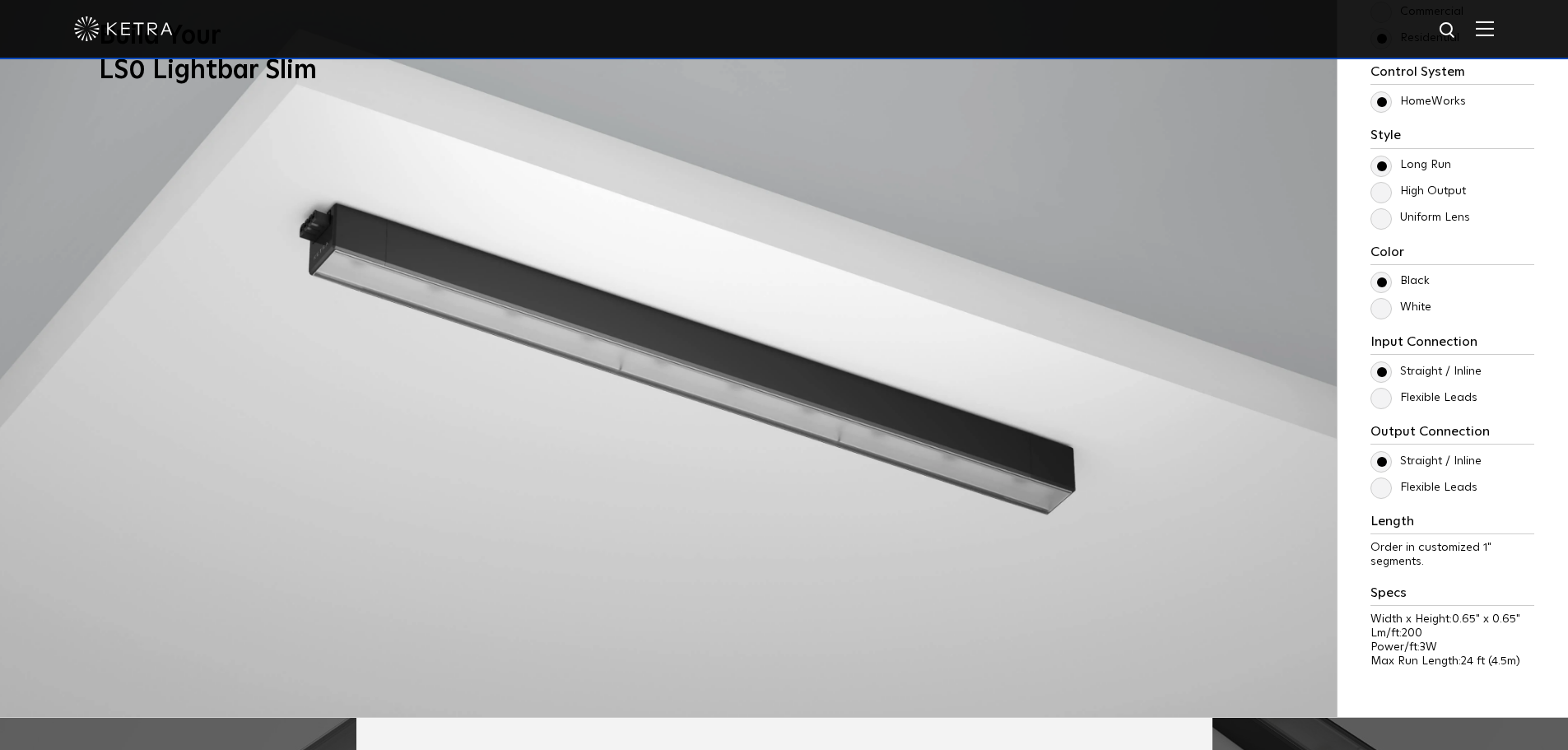
click at [1388, 195] on label "High Output" at bounding box center [1419, 191] width 96 height 14
click at [0, 0] on input "High Output" at bounding box center [0, 0] width 0 height 0
click at [1382, 218] on label "Uniform Lens" at bounding box center [1420, 218] width 100 height 14
click at [0, 0] on input "Uniform Lens" at bounding box center [0, 0] width 0 height 0
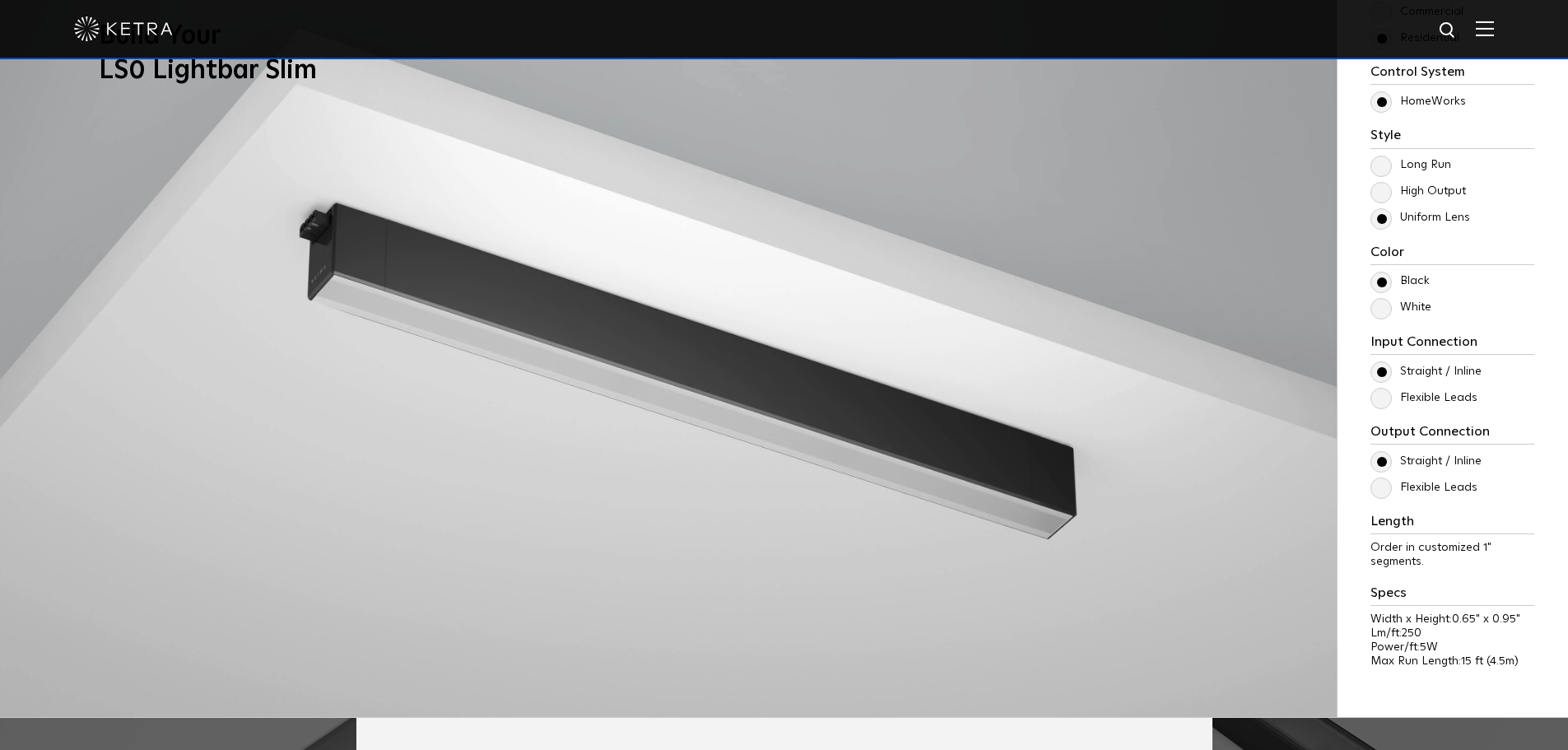
click at [1373, 308] on label "White" at bounding box center [1401, 307] width 61 height 14
click at [0, 0] on input "White" at bounding box center [0, 0] width 0 height 0
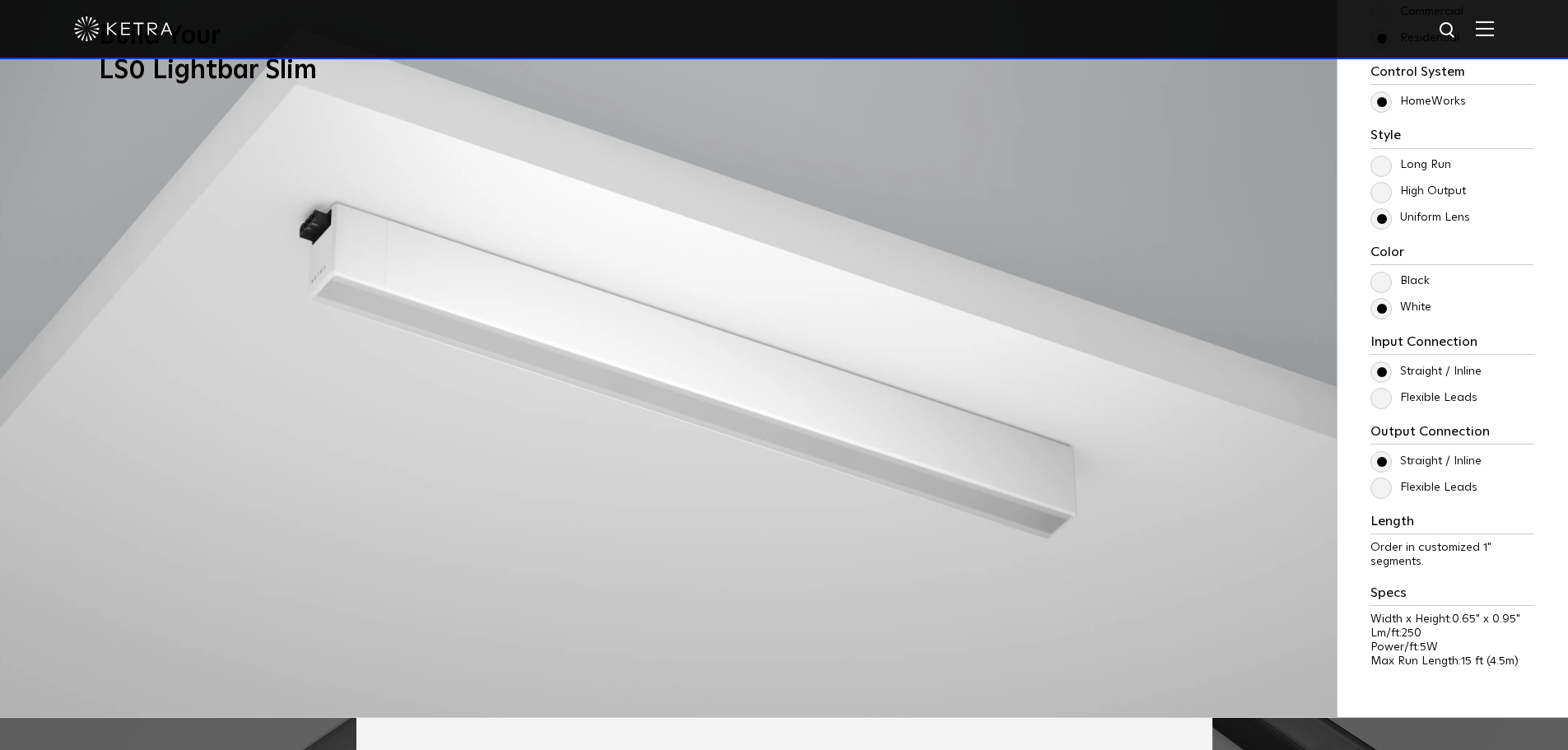
click at [1383, 405] on label "Flexible Leads" at bounding box center [1424, 397] width 107 height 14
click at [0, 0] on input "Flexible Leads" at bounding box center [0, 0] width 0 height 0
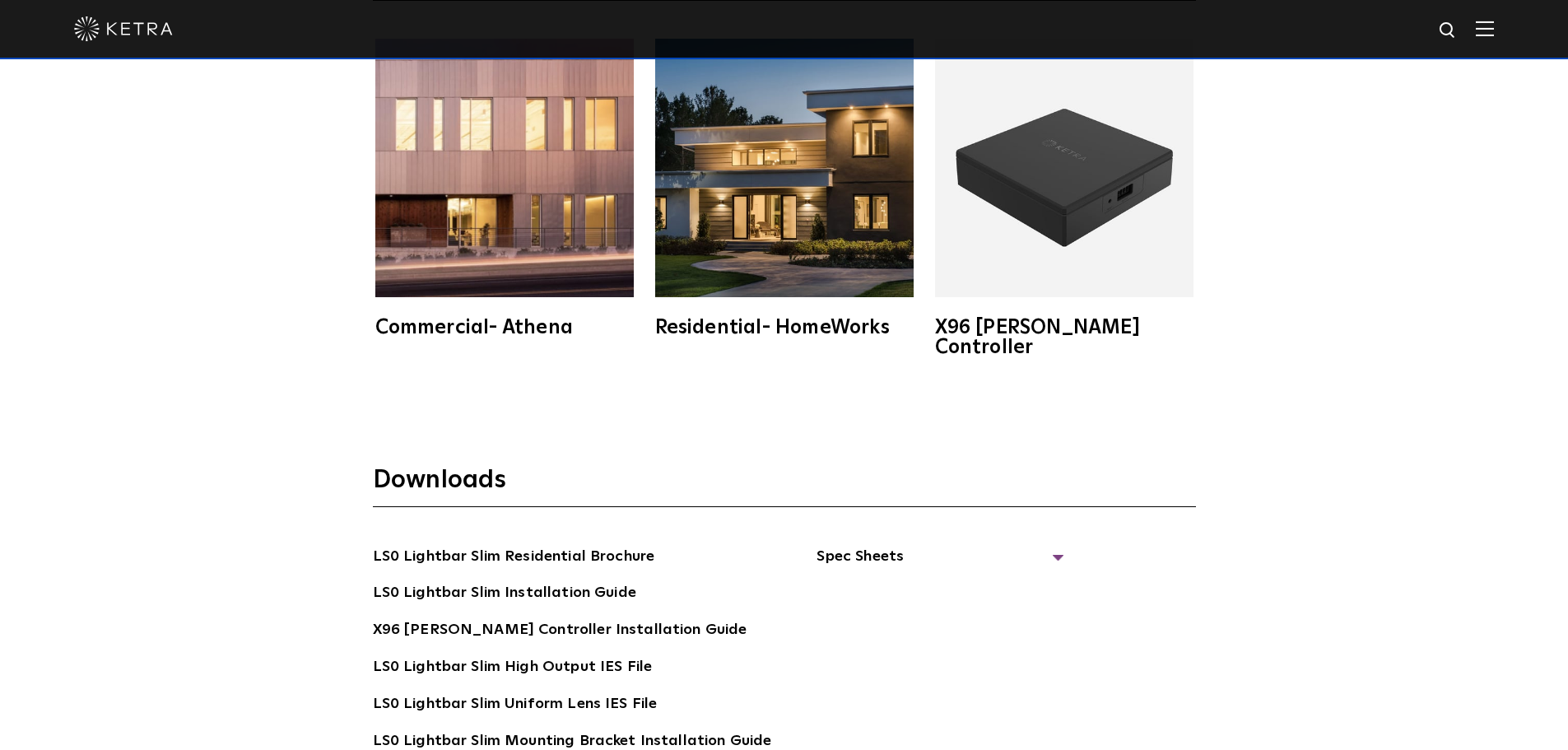
scroll to position [3292, 0]
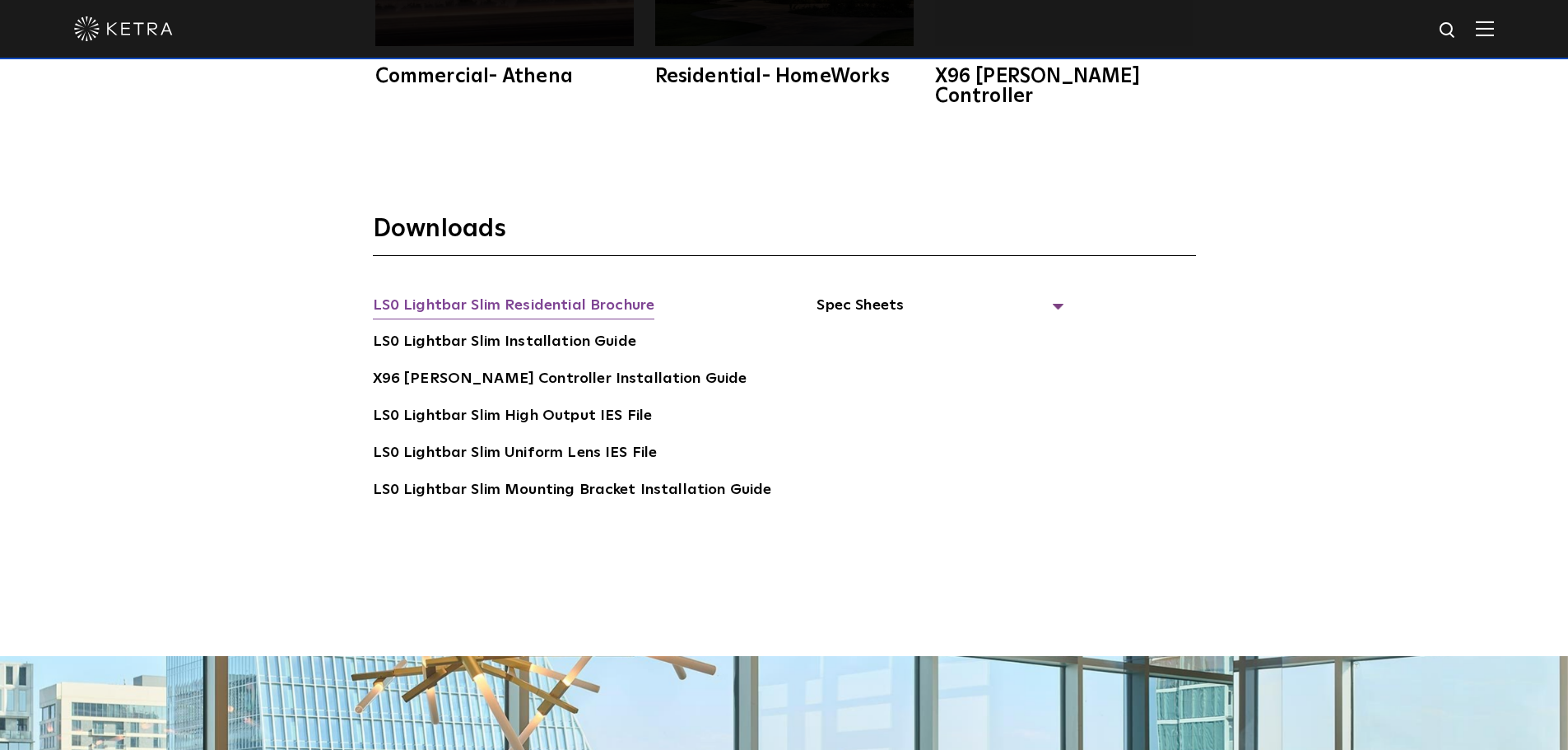
click at [538, 294] on link "LS0 Lightbar Slim Residential Brochure" at bounding box center [514, 307] width 282 height 26
click at [855, 294] on span "Spec Sheets" at bounding box center [940, 312] width 247 height 36
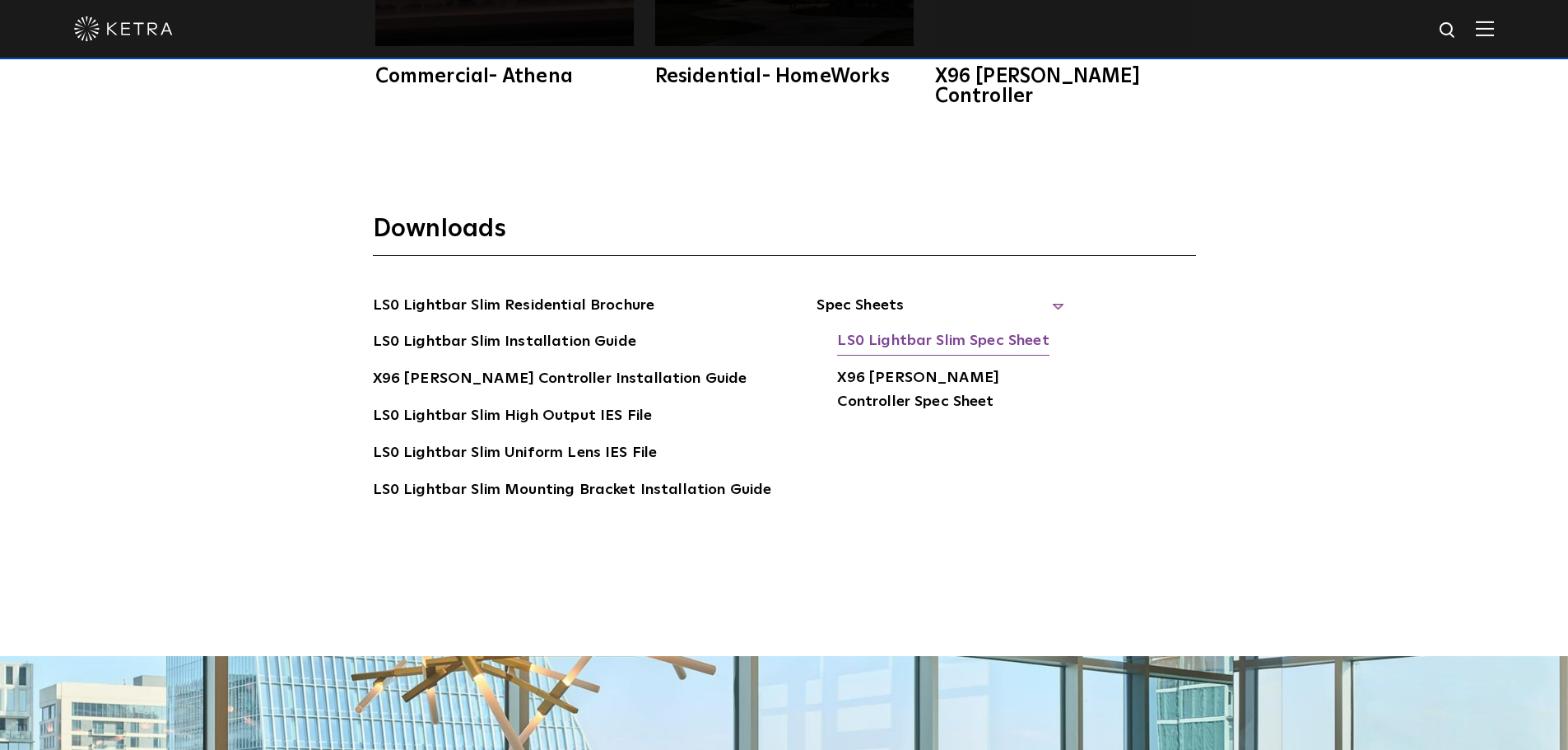
click at [920, 329] on link "LS0 Lightbar Slim Spec Sheet" at bounding box center [943, 342] width 212 height 26
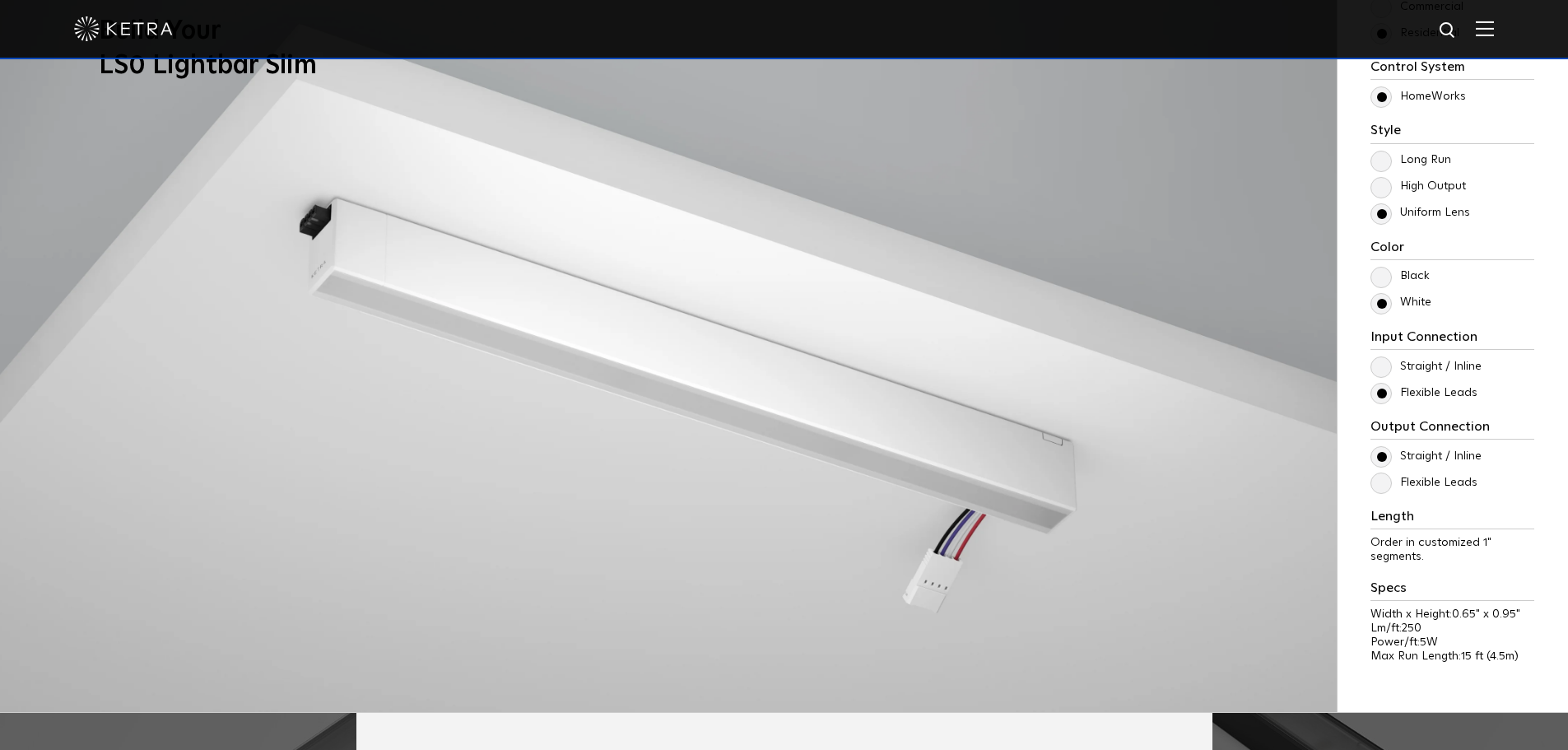
scroll to position [1564, 0]
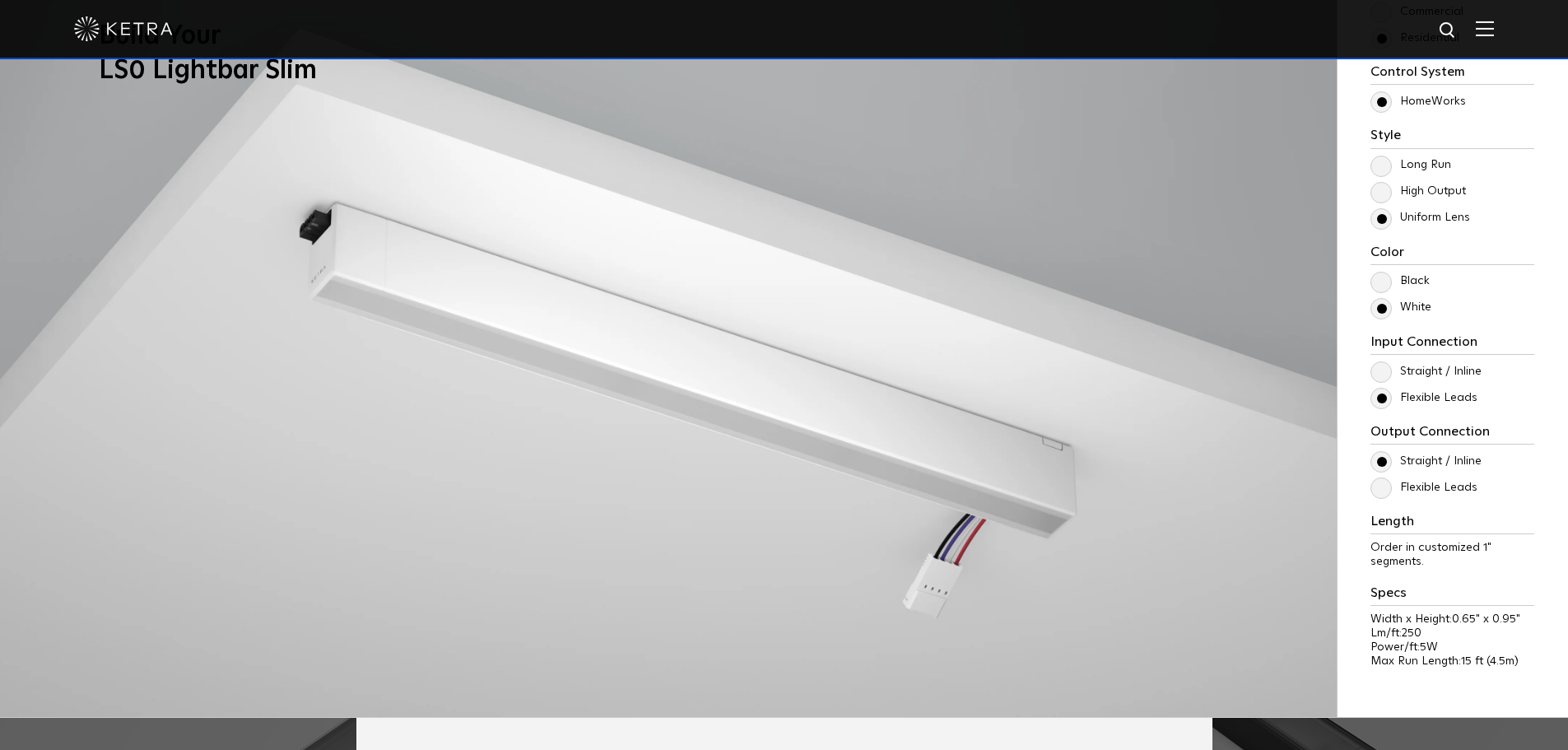
click at [1383, 495] on label "Flexible Leads" at bounding box center [1424, 487] width 107 height 14
click at [0, 0] on input "Flexible Leads" at bounding box center [0, 0] width 0 height 0
click at [1383, 459] on label "Straight / Inline" at bounding box center [1426, 461] width 111 height 14
click at [0, 0] on input "Straight / Inline" at bounding box center [0, 0] width 0 height 0
click at [1378, 493] on label "Flexible Leads" at bounding box center [1424, 487] width 107 height 14
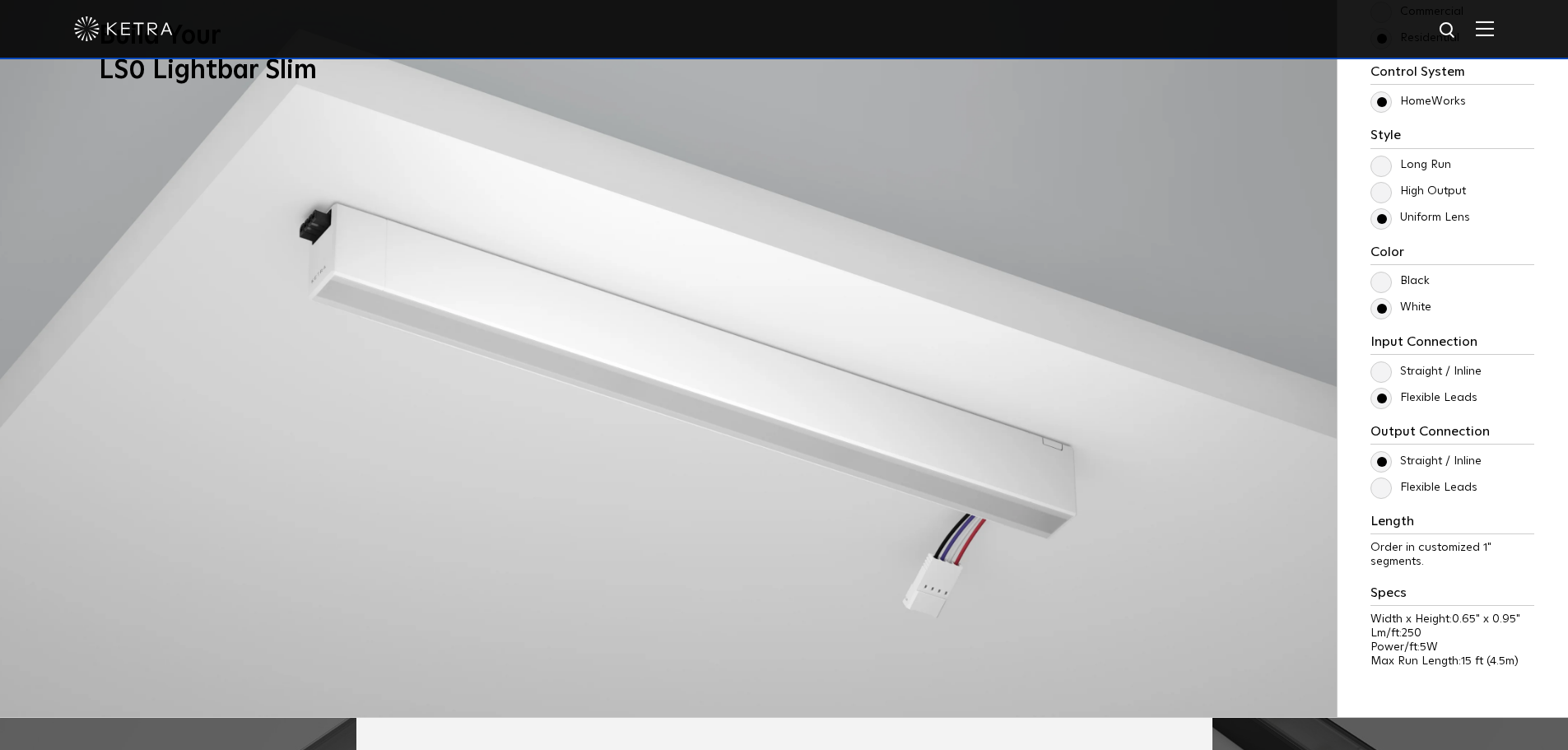
click at [0, 0] on input "Flexible Leads" at bounding box center [0, 0] width 0 height 0
click at [1383, 465] on label "Straight / Inline" at bounding box center [1426, 461] width 111 height 14
click at [0, 0] on input "Straight / Inline" at bounding box center [0, 0] width 0 height 0
click at [1380, 371] on label "Straight / Inline" at bounding box center [1426, 371] width 111 height 14
click at [0, 0] on input "Straight / Inline" at bounding box center [0, 0] width 0 height 0
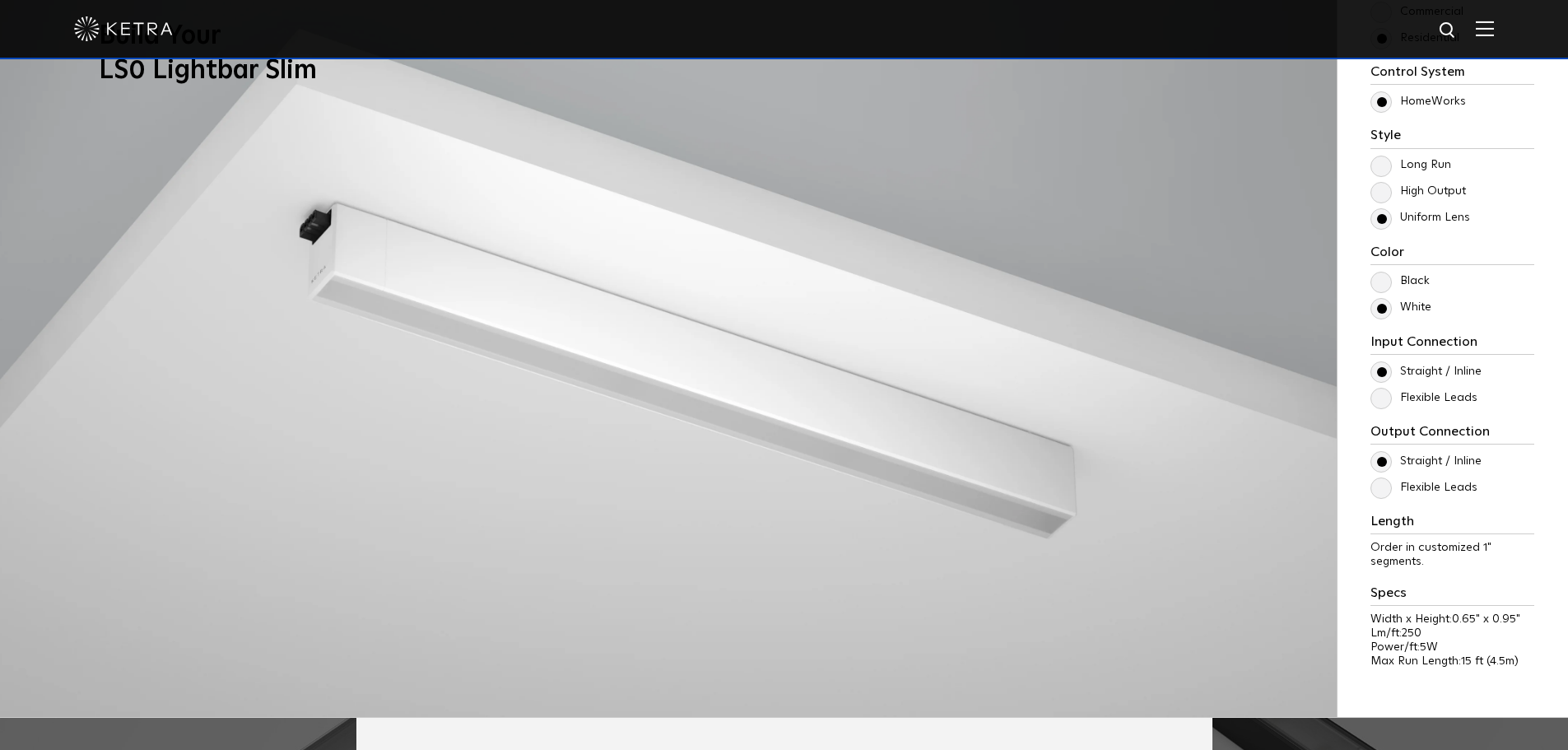
click at [1378, 405] on label "Flexible Leads" at bounding box center [1424, 397] width 107 height 14
click at [0, 0] on input "Flexible Leads" at bounding box center [0, 0] width 0 height 0
click at [1382, 369] on label "Straight / Inline" at bounding box center [1426, 371] width 111 height 14
click at [0, 0] on input "Straight / Inline" at bounding box center [0, 0] width 0 height 0
click at [1376, 402] on label "Flexible Leads" at bounding box center [1424, 397] width 107 height 14
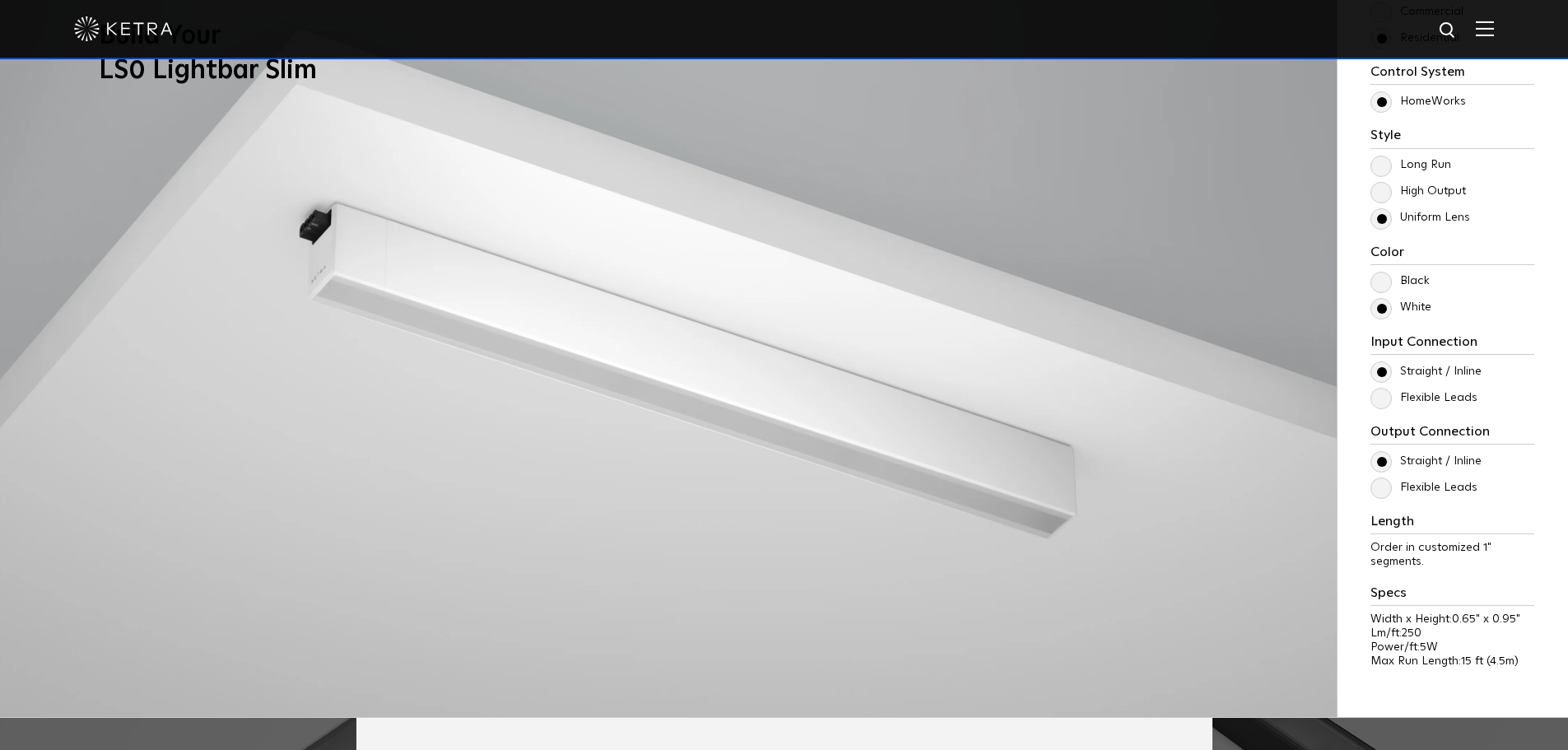
click at [0, 0] on input "Flexible Leads" at bounding box center [0, 0] width 0 height 0
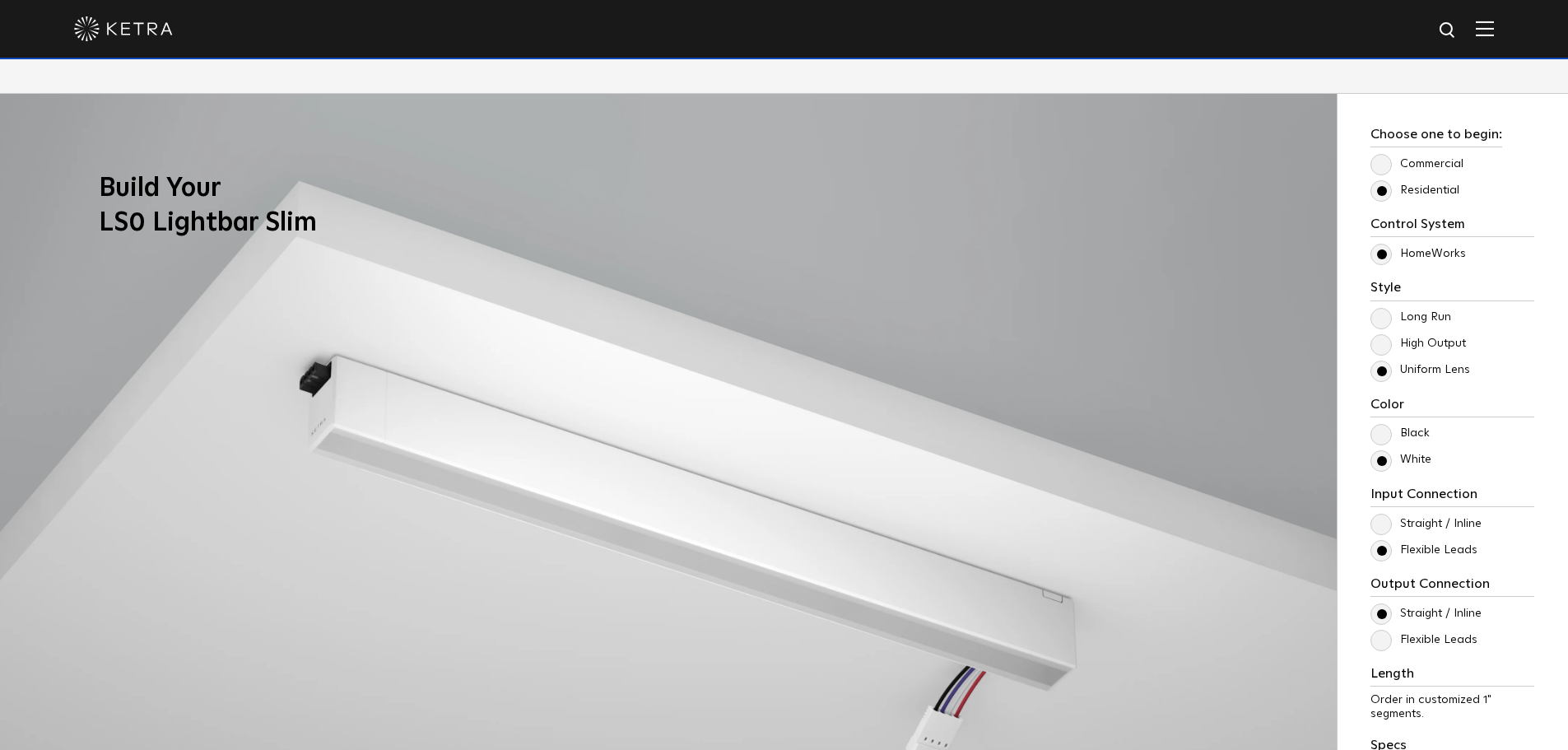
scroll to position [1399, 0]
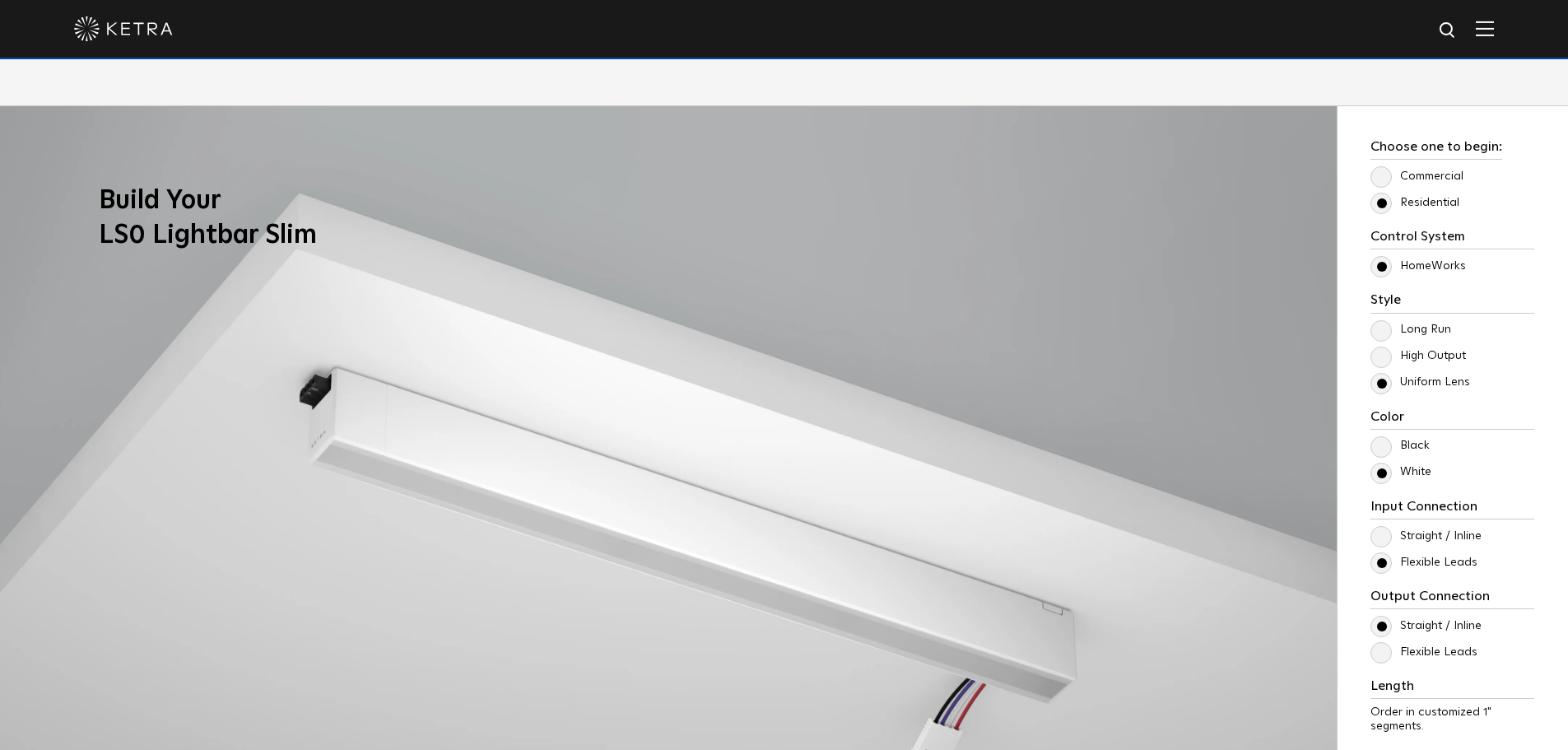
click at [1386, 357] on label "High Output" at bounding box center [1419, 355] width 96 height 14
click at [0, 0] on input "High Output" at bounding box center [0, 0] width 0 height 0
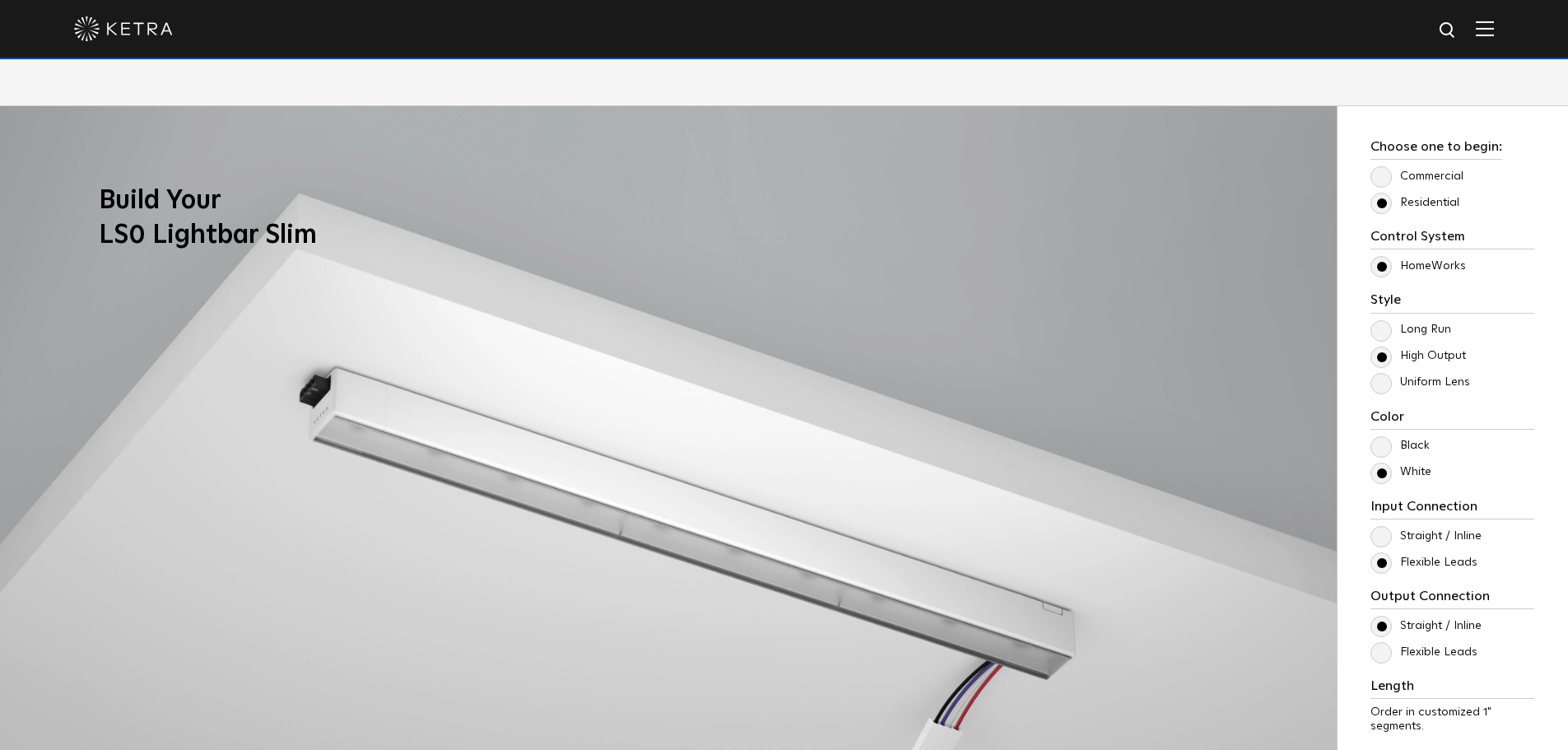
click at [1383, 328] on label "Long Run" at bounding box center [1411, 329] width 81 height 14
click at [0, 0] on input "Long Run" at bounding box center [0, 0] width 0 height 0
click at [1385, 354] on label "High Output" at bounding box center [1419, 355] width 96 height 14
click at [0, 0] on input "High Output" at bounding box center [0, 0] width 0 height 0
click at [1377, 383] on label "Uniform Lens" at bounding box center [1420, 382] width 100 height 14
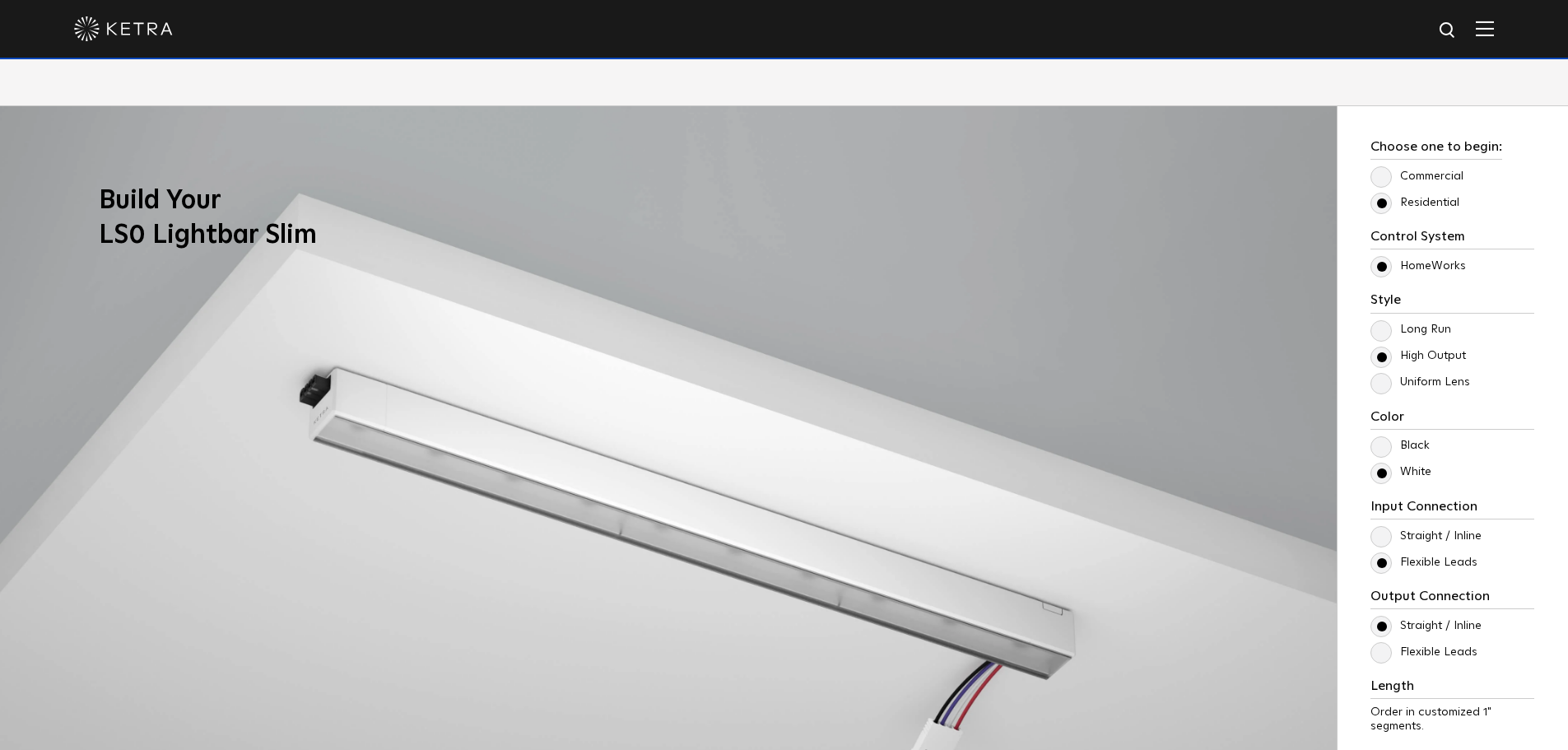
click at [0, 0] on input "Uniform Lens" at bounding box center [0, 0] width 0 height 0
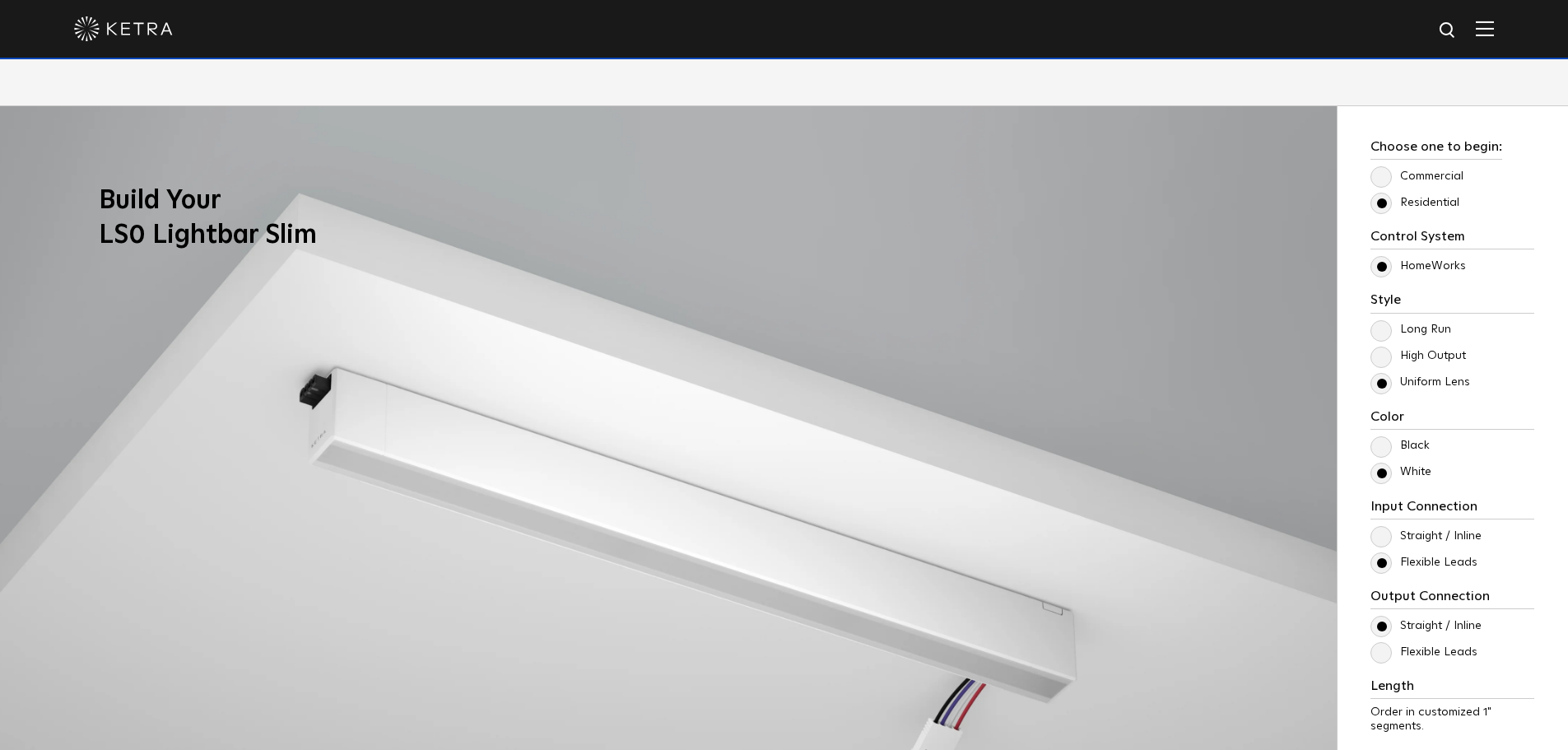
click at [1382, 353] on label "High Output" at bounding box center [1419, 355] width 96 height 14
click at [0, 0] on input "High Output" at bounding box center [0, 0] width 0 height 0
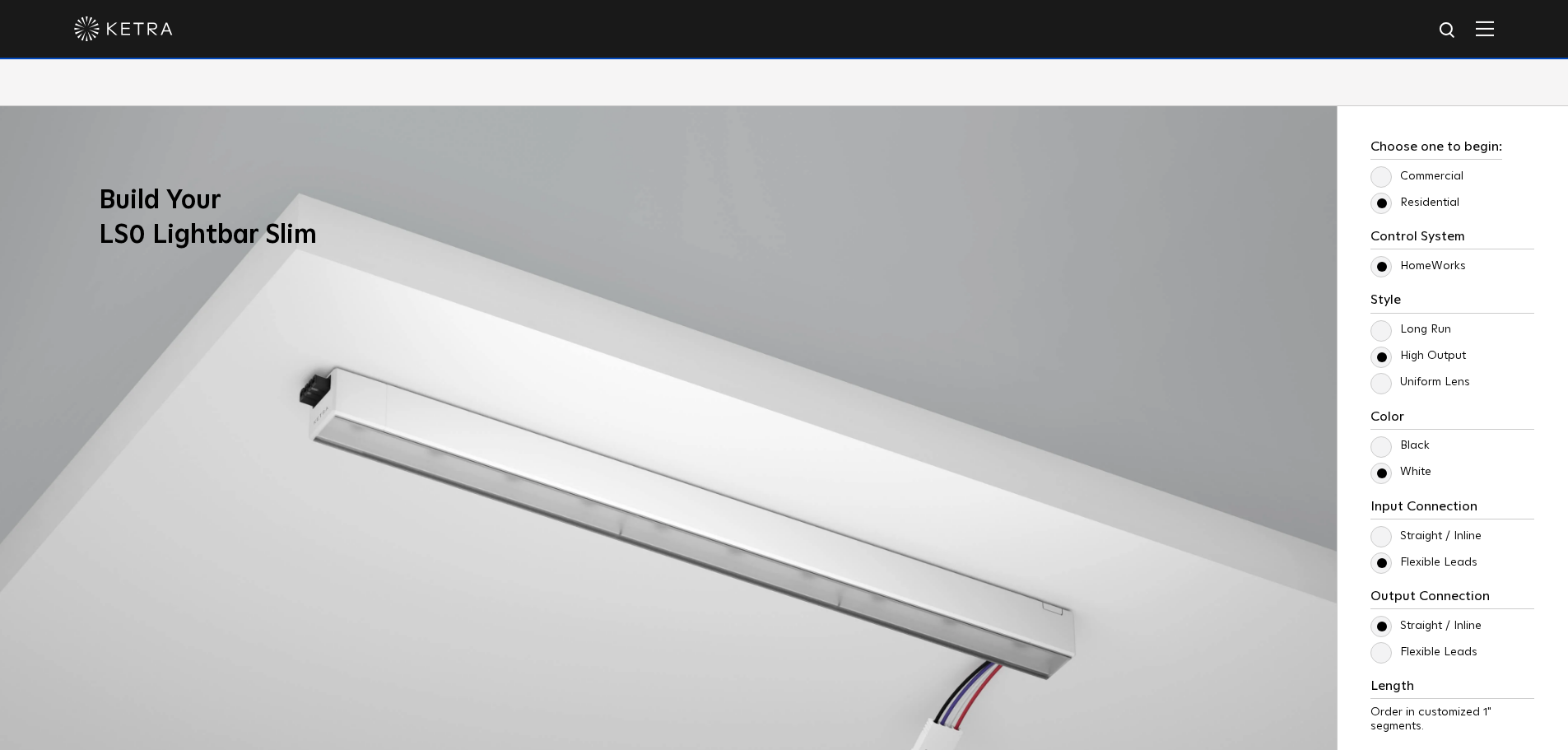
click at [1377, 326] on label "Long Run" at bounding box center [1411, 329] width 81 height 14
click at [0, 0] on input "Long Run" at bounding box center [0, 0] width 0 height 0
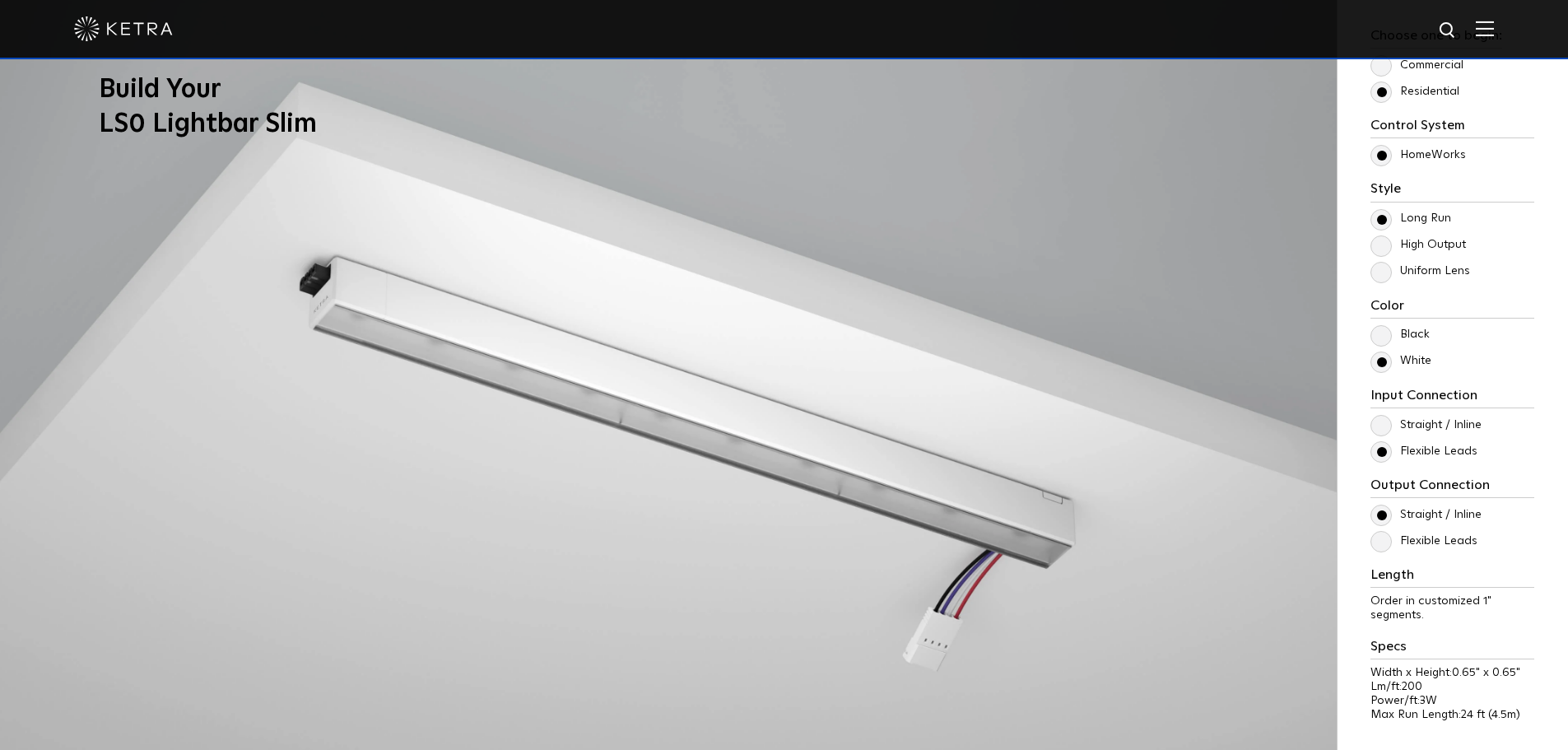
scroll to position [1482, 0]
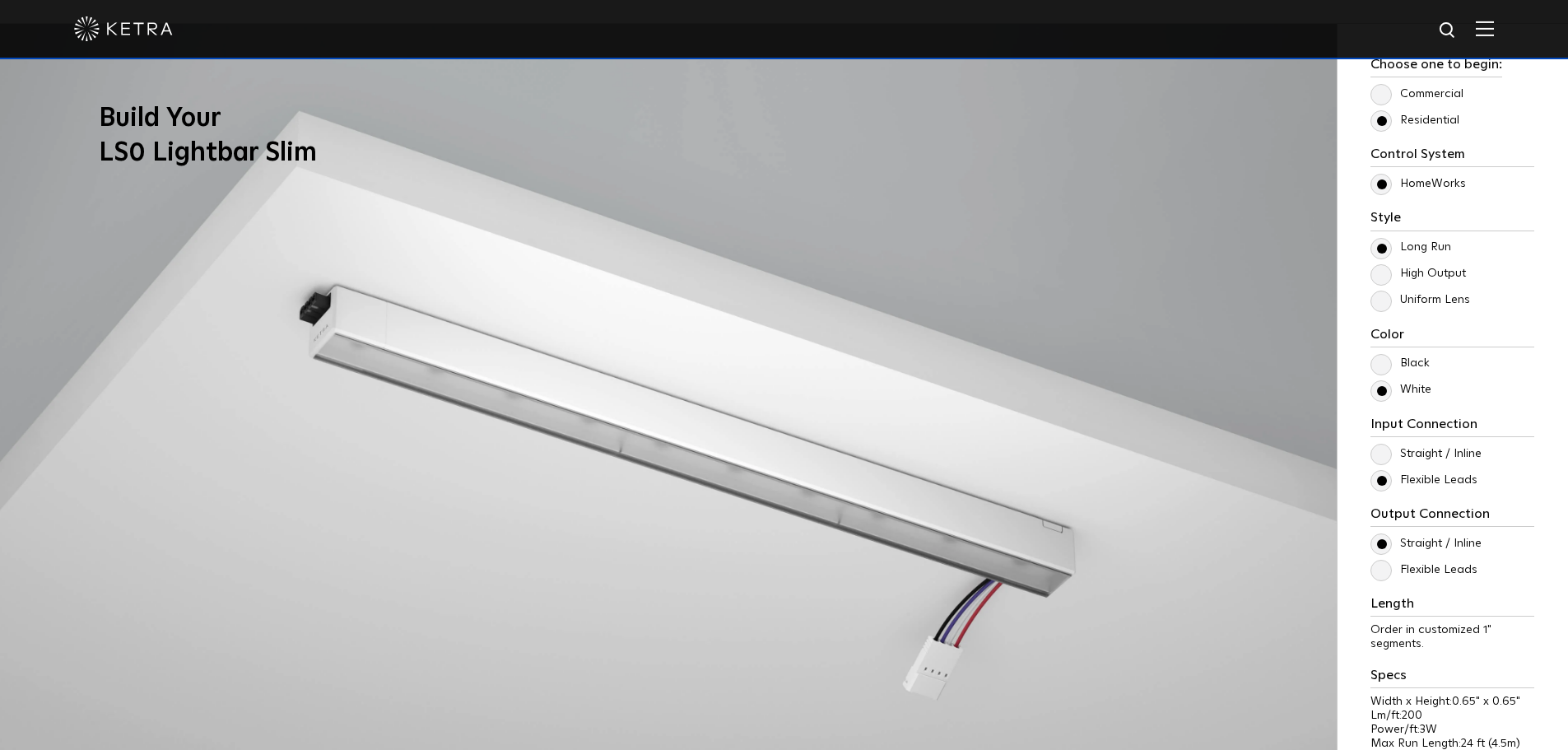
click at [1380, 305] on label "Uniform Lens" at bounding box center [1420, 300] width 100 height 14
click at [0, 0] on input "Uniform Lens" at bounding box center [0, 0] width 0 height 0
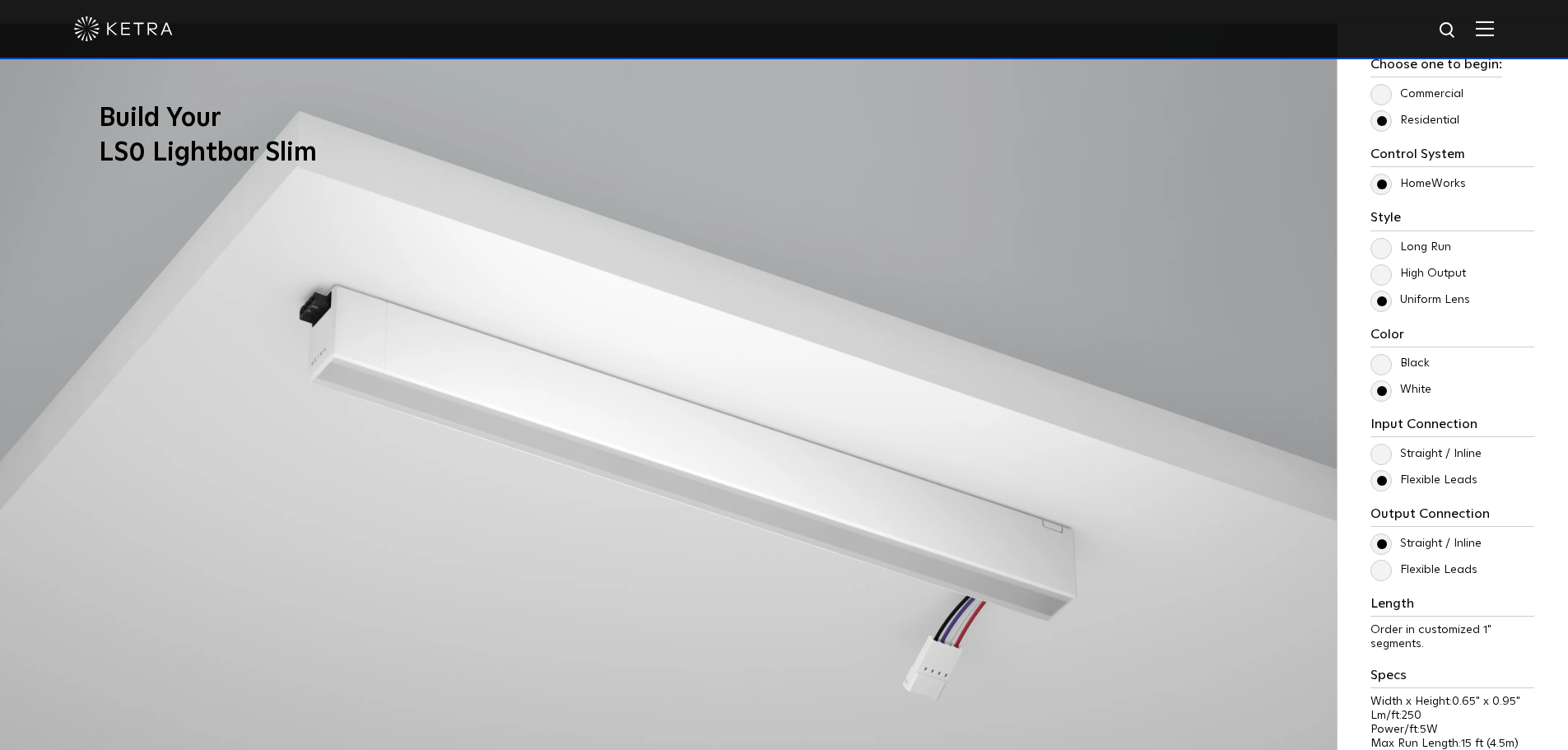
click at [1386, 275] on label "High Output" at bounding box center [1419, 274] width 96 height 14
click at [0, 0] on input "High Output" at bounding box center [0, 0] width 0 height 0
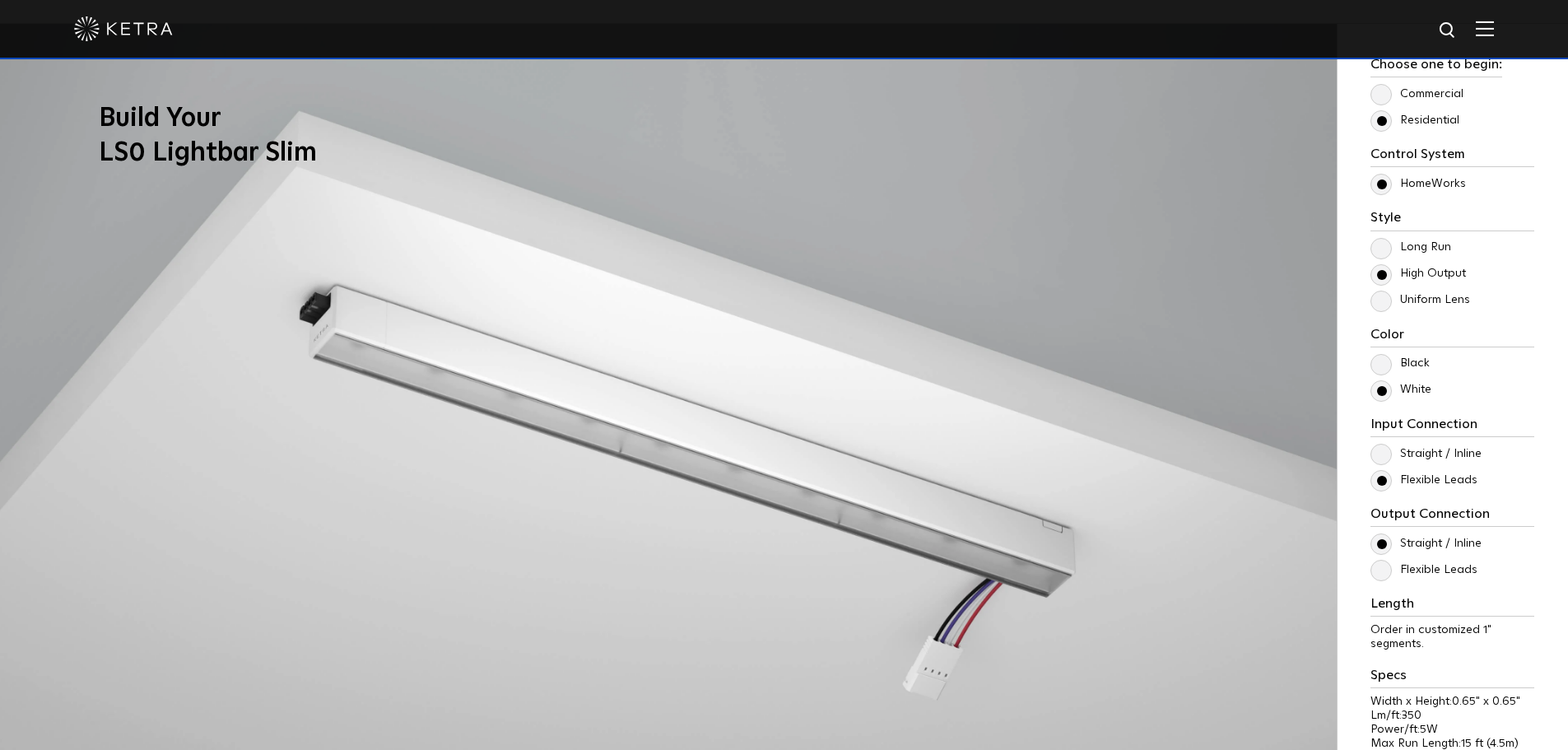
click at [1382, 245] on label "Long Run" at bounding box center [1411, 247] width 81 height 14
click at [0, 0] on input "Long Run" at bounding box center [0, 0] width 0 height 0
click at [1387, 300] on label "Uniform Lens" at bounding box center [1420, 300] width 100 height 14
click at [0, 0] on input "Uniform Lens" at bounding box center [0, 0] width 0 height 0
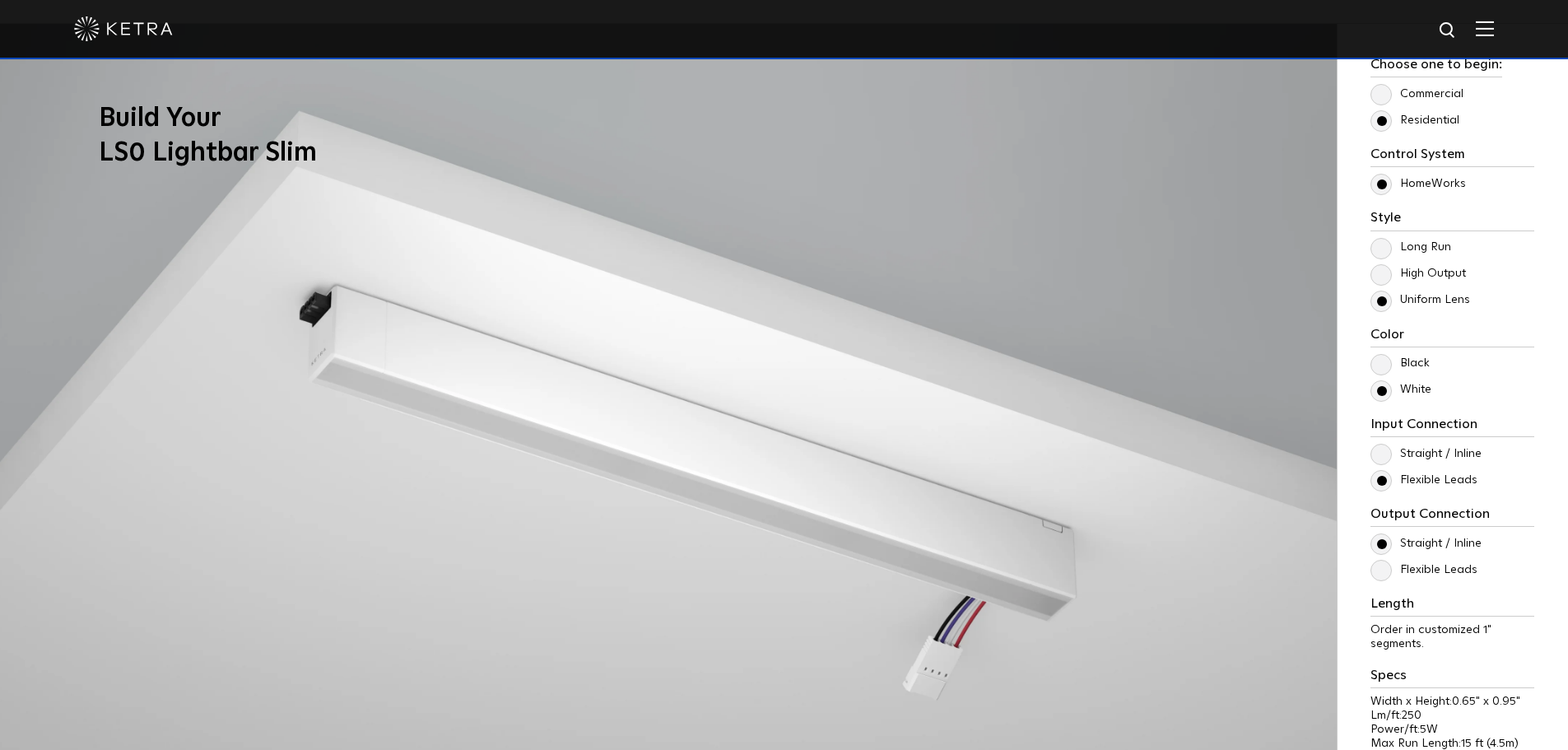
click at [1381, 275] on label "High Output" at bounding box center [1419, 274] width 96 height 14
click at [0, 0] on input "High Output" at bounding box center [0, 0] width 0 height 0
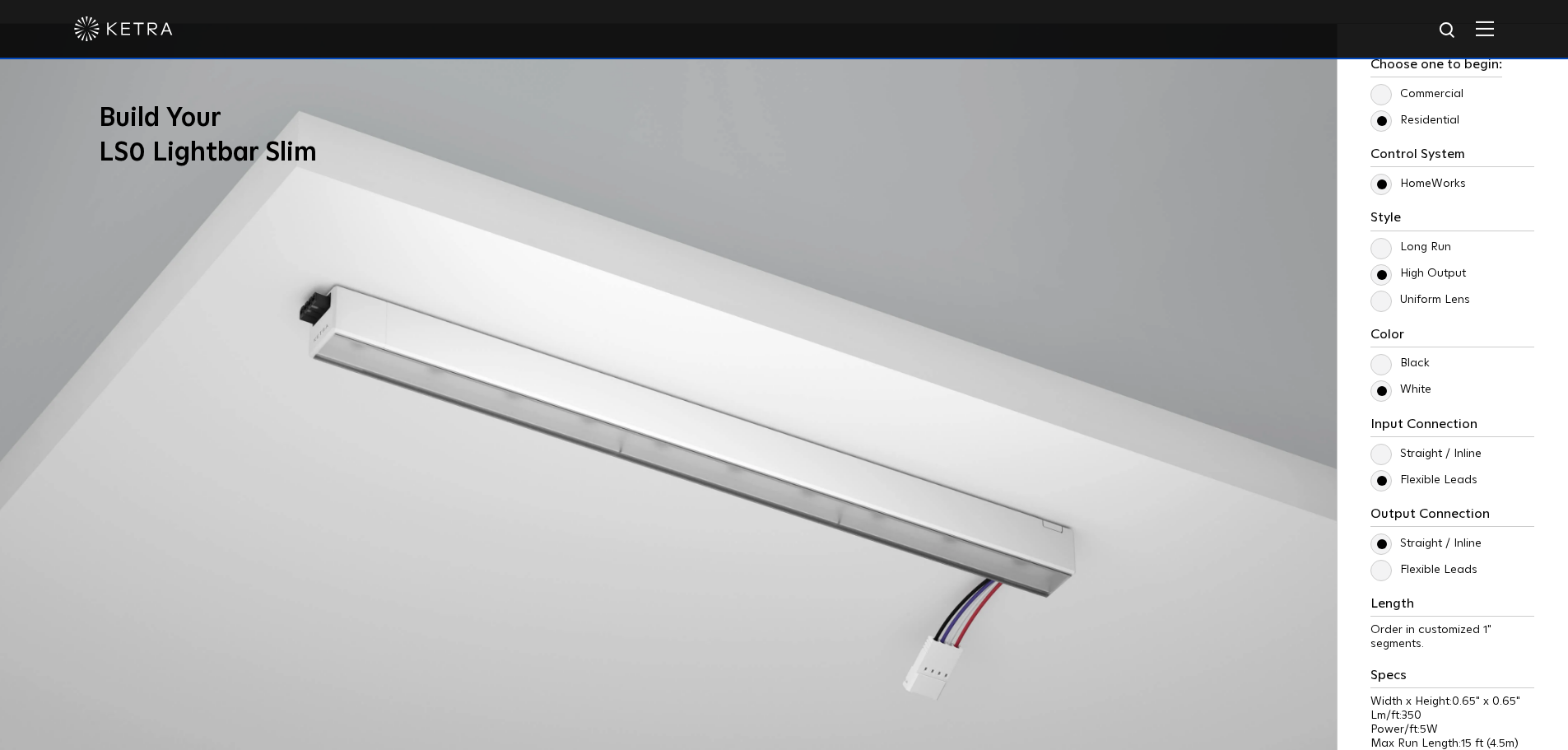
click at [1385, 254] on label "Long Run" at bounding box center [1411, 247] width 81 height 14
click at [0, 0] on input "Long Run" at bounding box center [0, 0] width 0 height 0
click at [1379, 301] on label "Uniform Lens" at bounding box center [1420, 300] width 100 height 14
click at [0, 0] on input "Uniform Lens" at bounding box center [0, 0] width 0 height 0
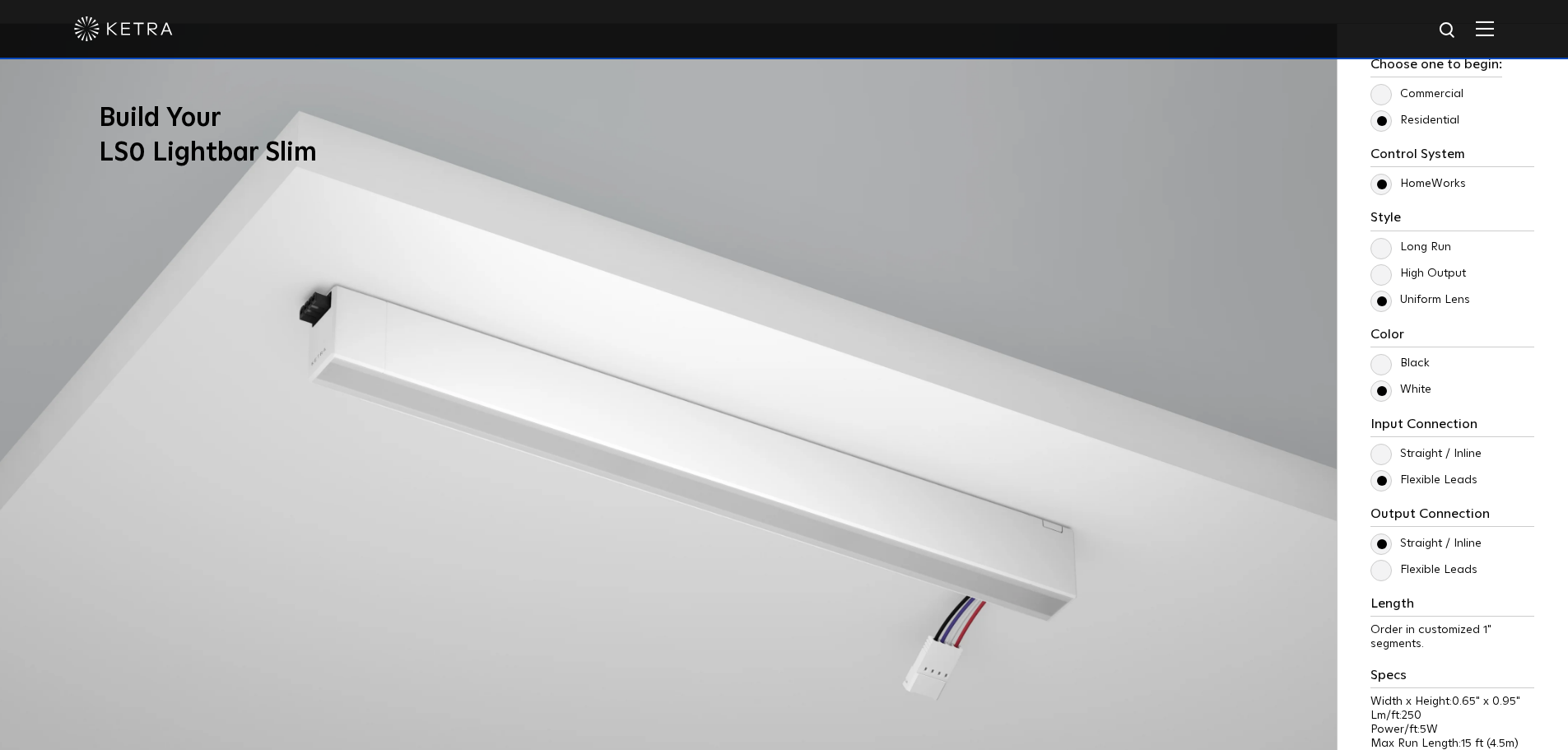
click at [1382, 251] on label "Long Run" at bounding box center [1411, 247] width 81 height 14
click at [0, 0] on input "Long Run" at bounding box center [0, 0] width 0 height 0
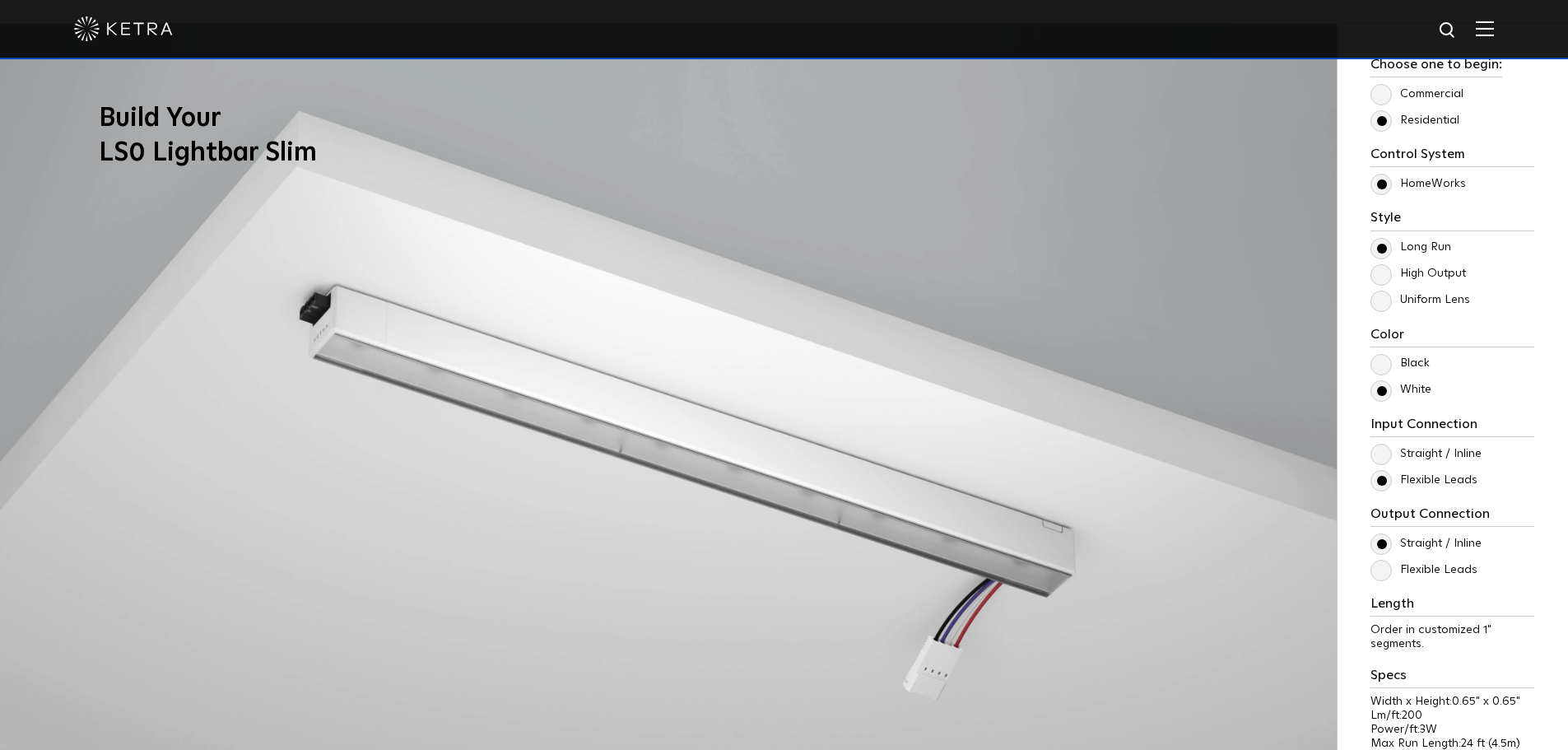
click at [1379, 299] on label "Uniform Lens" at bounding box center [1420, 300] width 100 height 14
click at [0, 0] on input "Uniform Lens" at bounding box center [0, 0] width 0 height 0
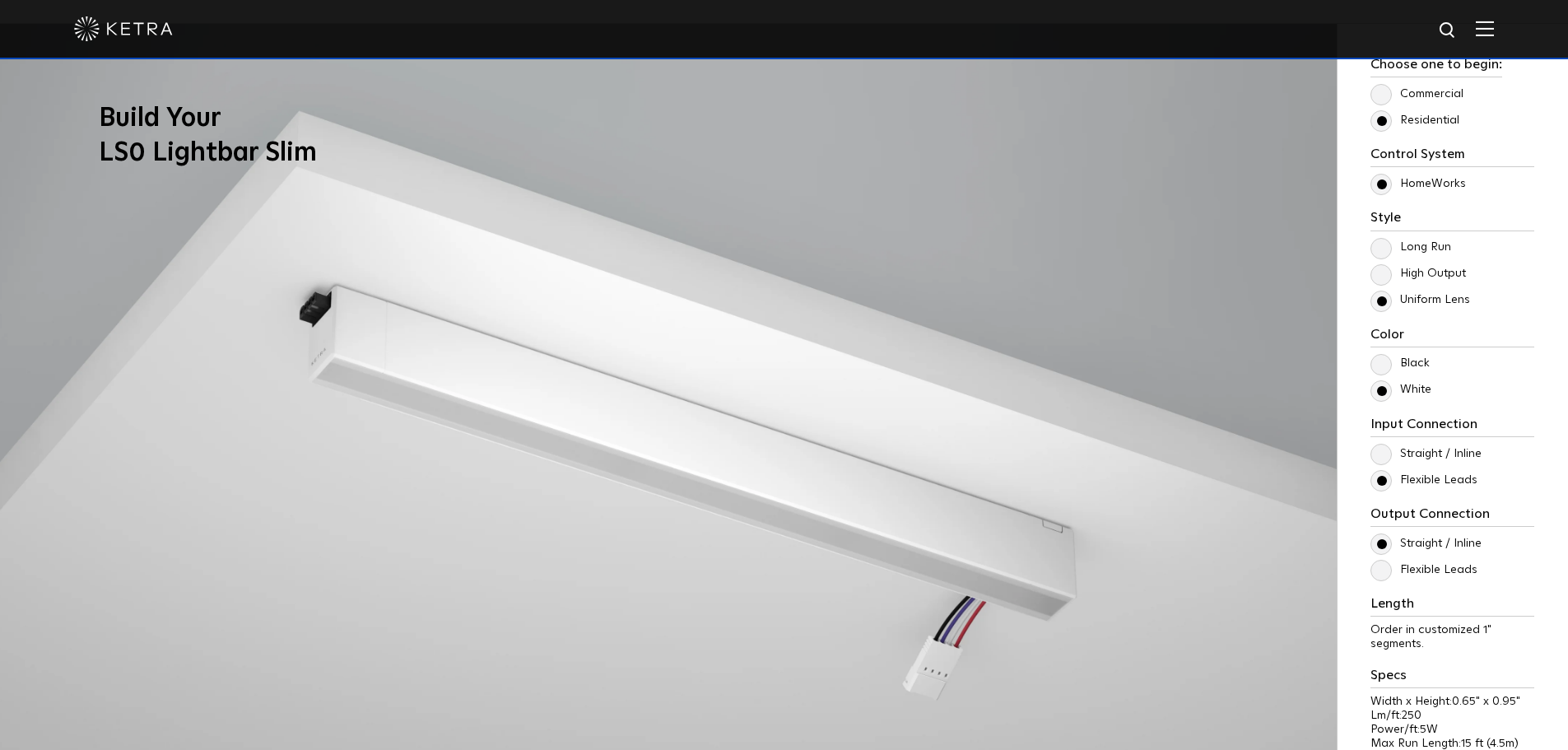
click at [1382, 275] on label "High Output" at bounding box center [1419, 274] width 96 height 14
click at [0, 0] on input "High Output" at bounding box center [0, 0] width 0 height 0
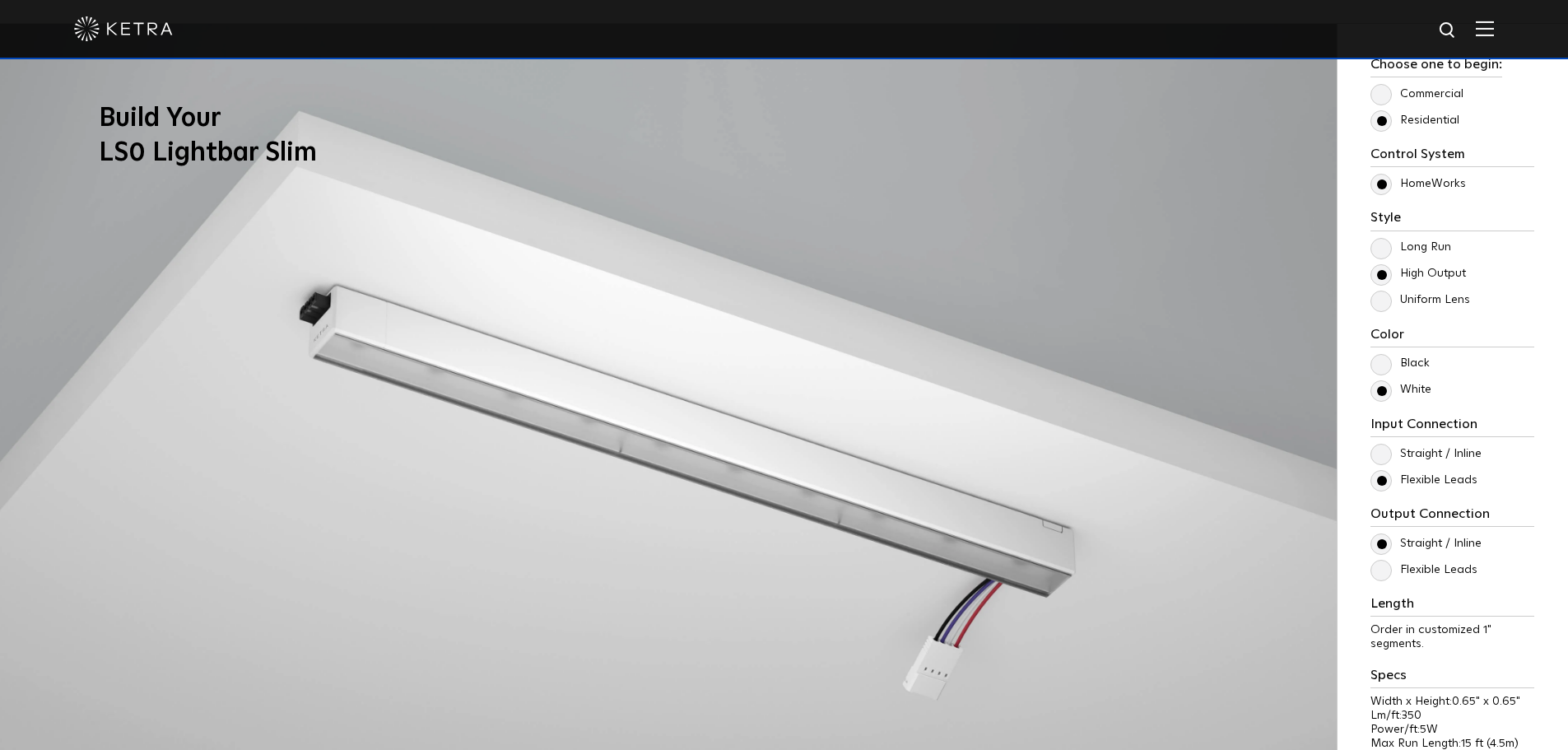
click at [1385, 293] on label "Uniform Lens" at bounding box center [1420, 300] width 100 height 14
click at [0, 0] on input "Uniform Lens" at bounding box center [0, 0] width 0 height 0
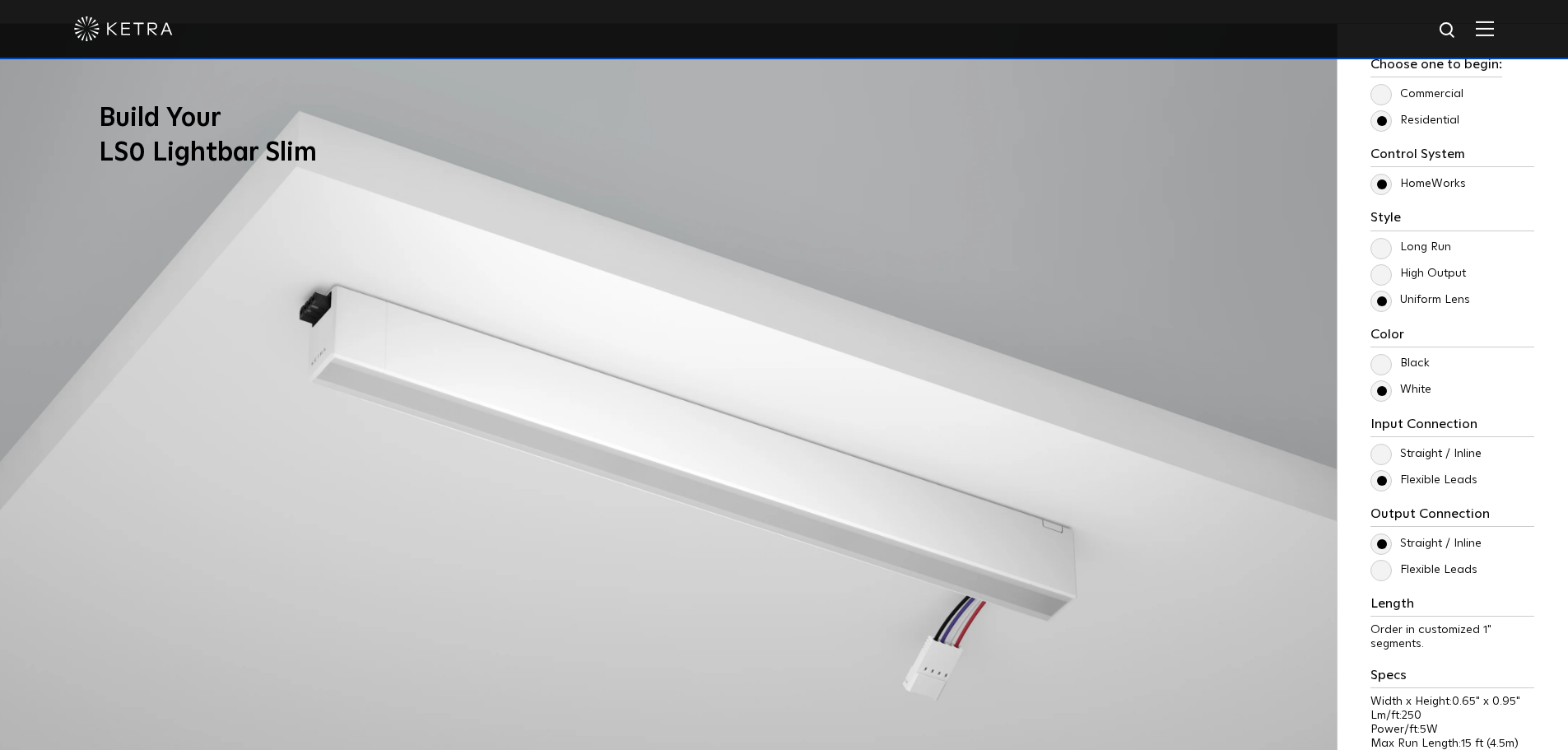
click at [1383, 275] on label "High Output" at bounding box center [1419, 274] width 96 height 14
click at [0, 0] on input "High Output" at bounding box center [0, 0] width 0 height 0
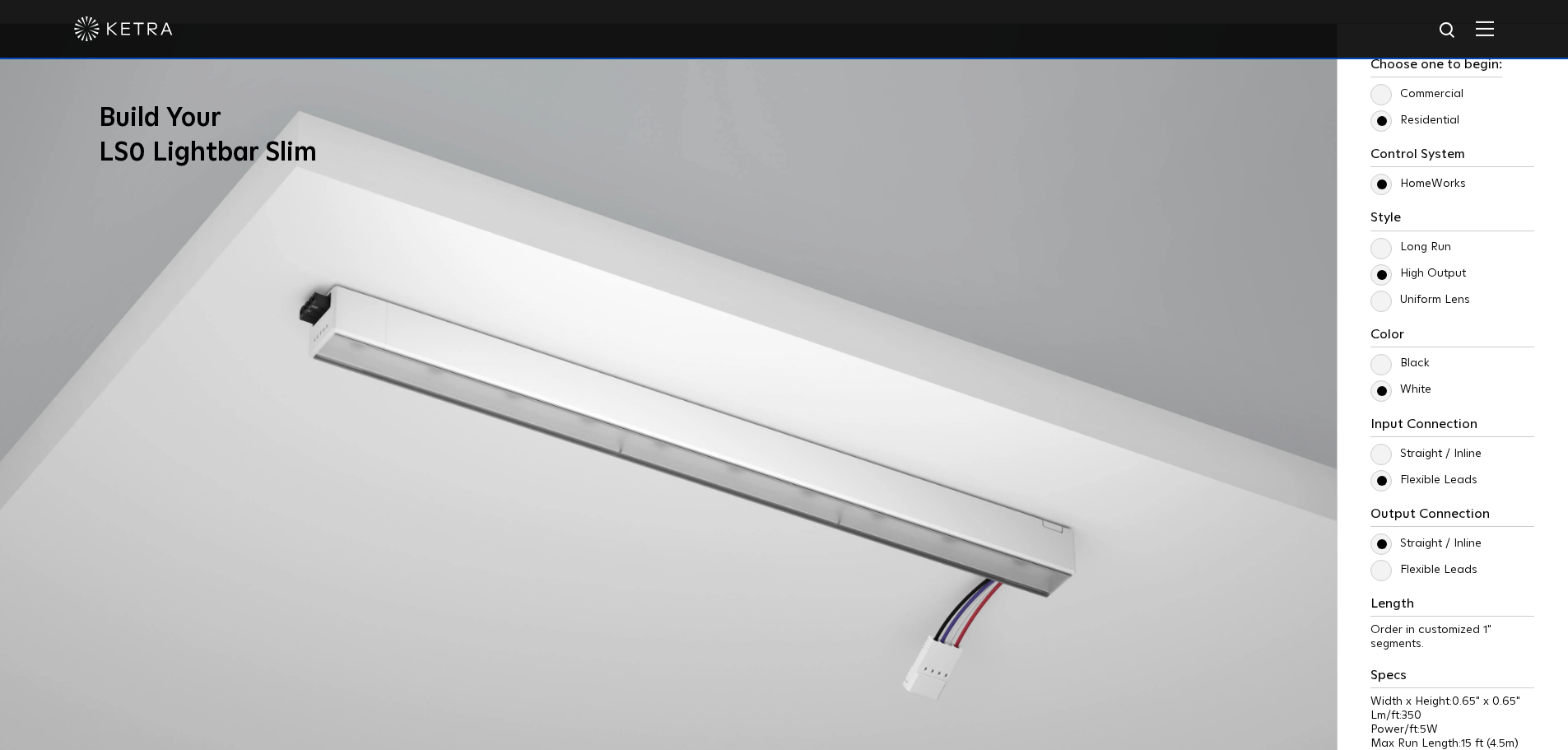
click at [1382, 302] on label "Uniform Lens" at bounding box center [1420, 300] width 100 height 14
click at [0, 0] on input "Uniform Lens" at bounding box center [0, 0] width 0 height 0
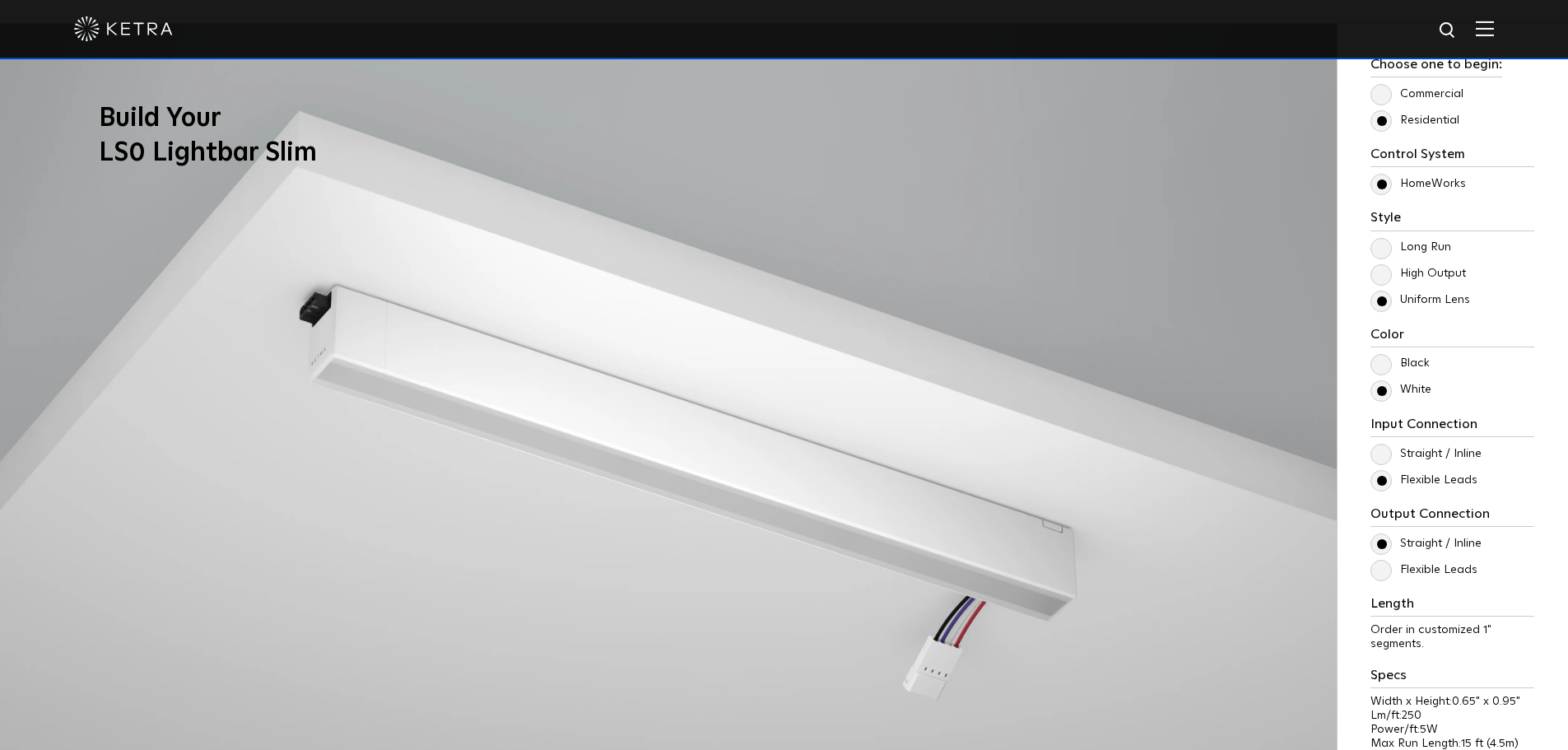
click at [1384, 280] on label "High Output" at bounding box center [1419, 274] width 96 height 14
click at [0, 0] on input "High Output" at bounding box center [0, 0] width 0 height 0
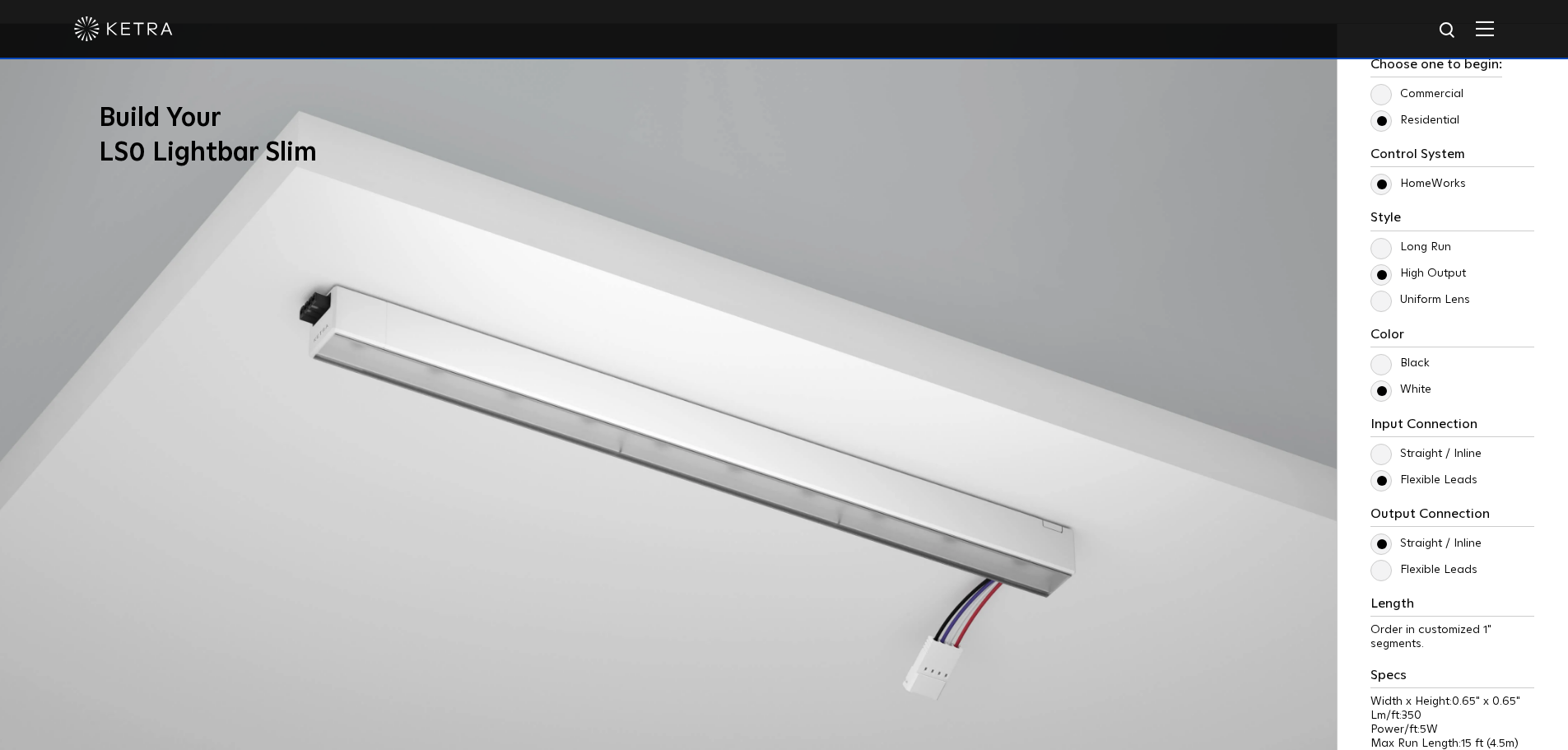
click at [1380, 307] on label "Uniform Lens" at bounding box center [1420, 300] width 100 height 14
click at [0, 0] on input "Uniform Lens" at bounding box center [0, 0] width 0 height 0
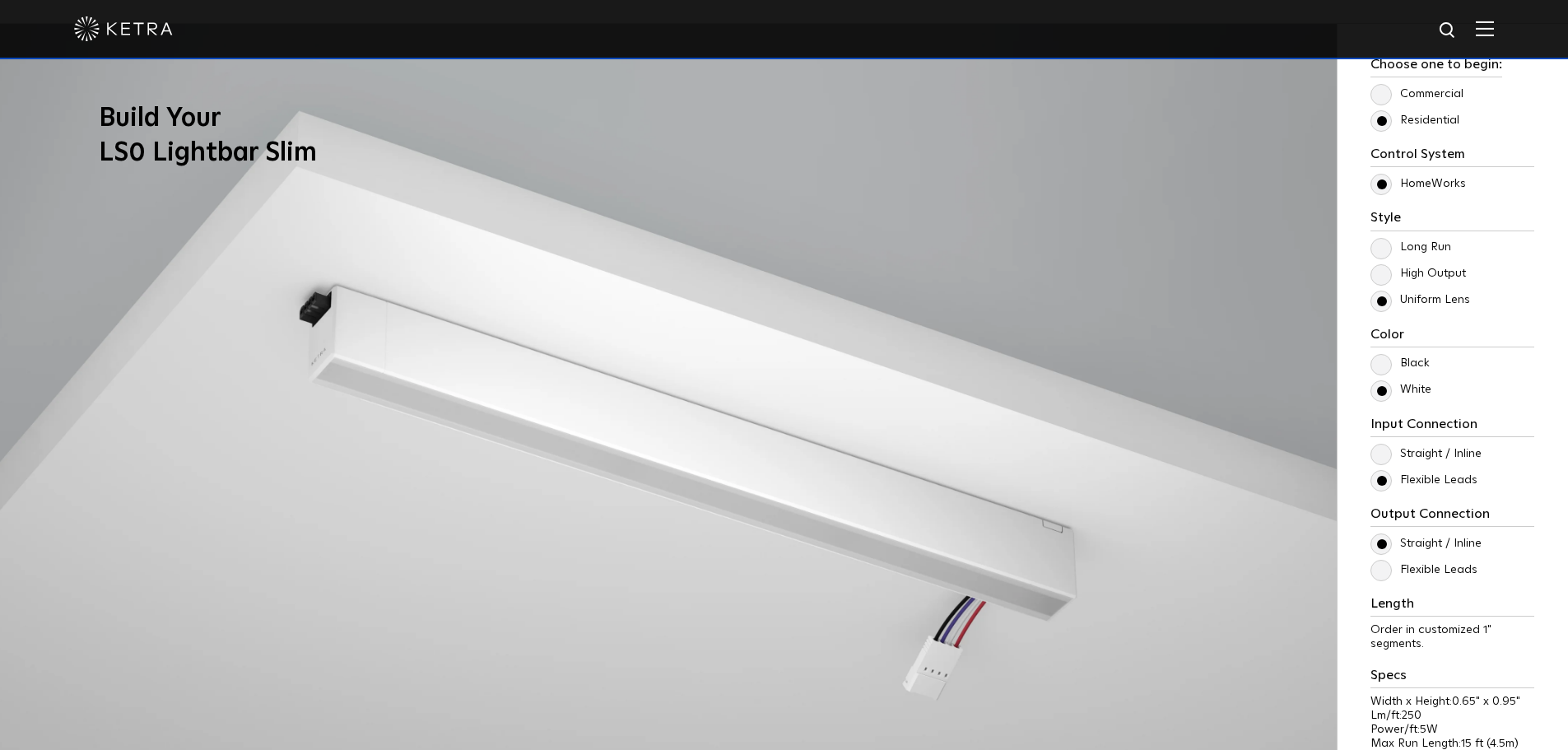
click at [1380, 272] on label "High Output" at bounding box center [1419, 274] width 96 height 14
click at [0, 0] on input "High Output" at bounding box center [0, 0] width 0 height 0
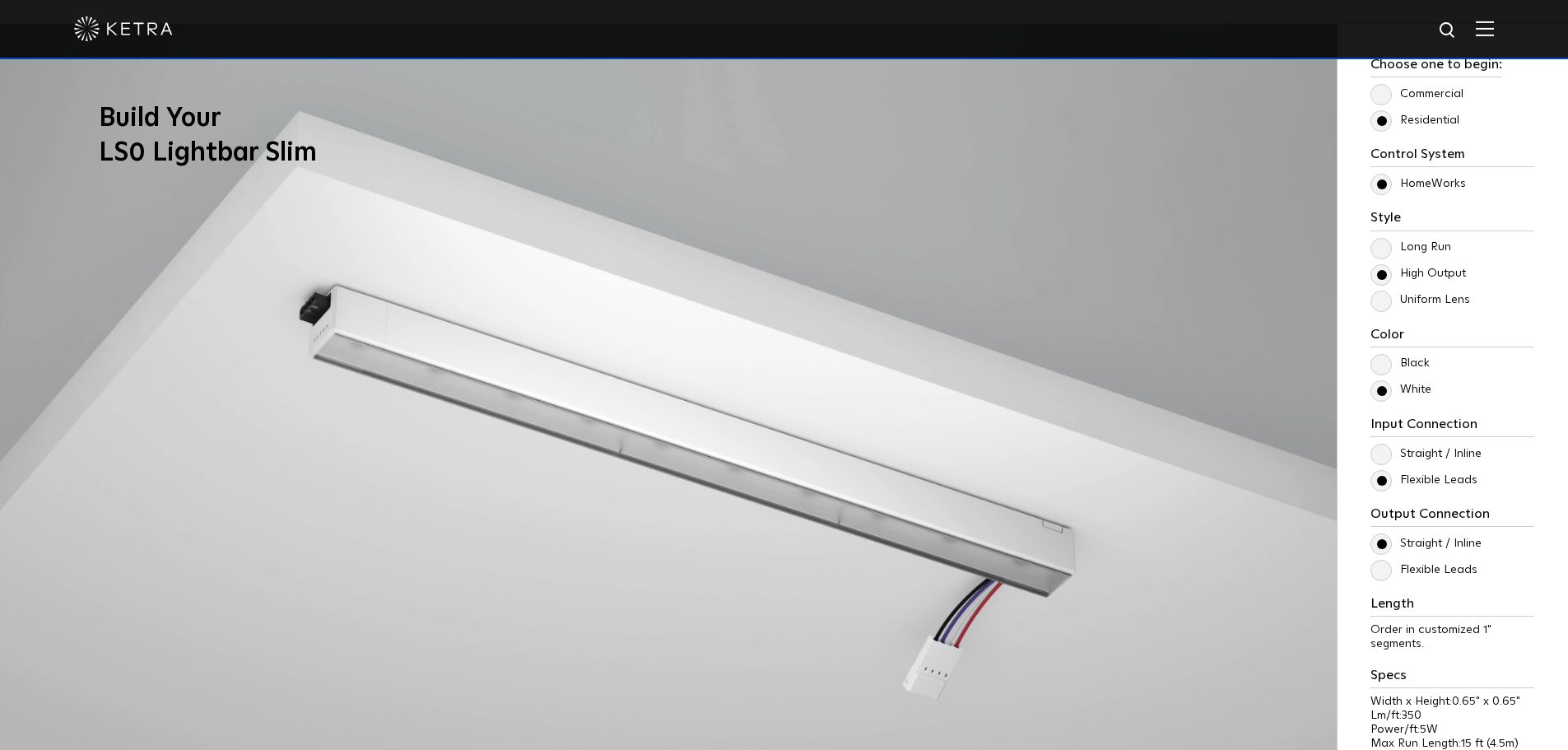
click at [1382, 296] on label "Uniform Lens" at bounding box center [1420, 300] width 100 height 14
click at [0, 0] on input "Uniform Lens" at bounding box center [0, 0] width 0 height 0
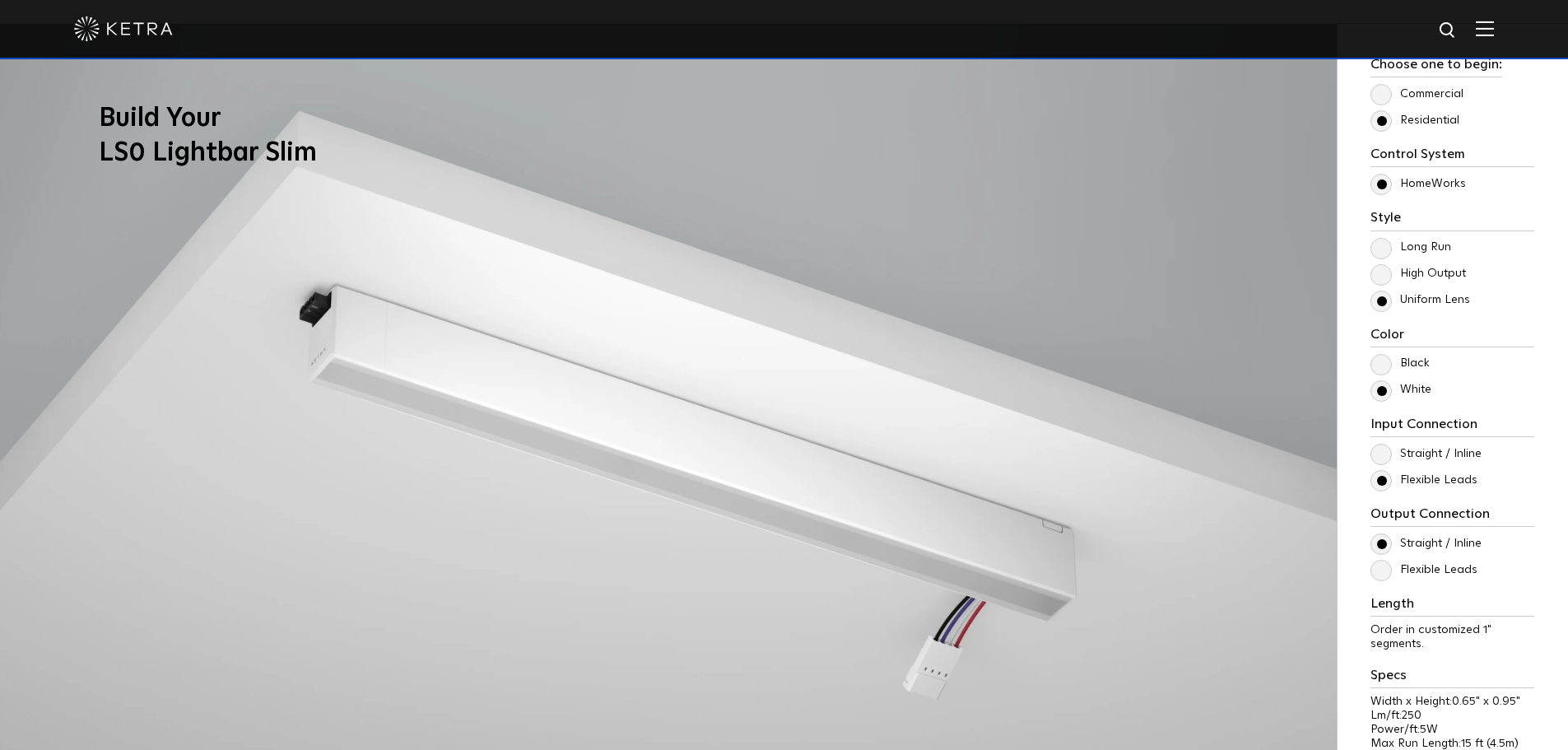
click at [1382, 269] on label "High Output" at bounding box center [1419, 274] width 96 height 14
click at [0, 0] on input "High Output" at bounding box center [0, 0] width 0 height 0
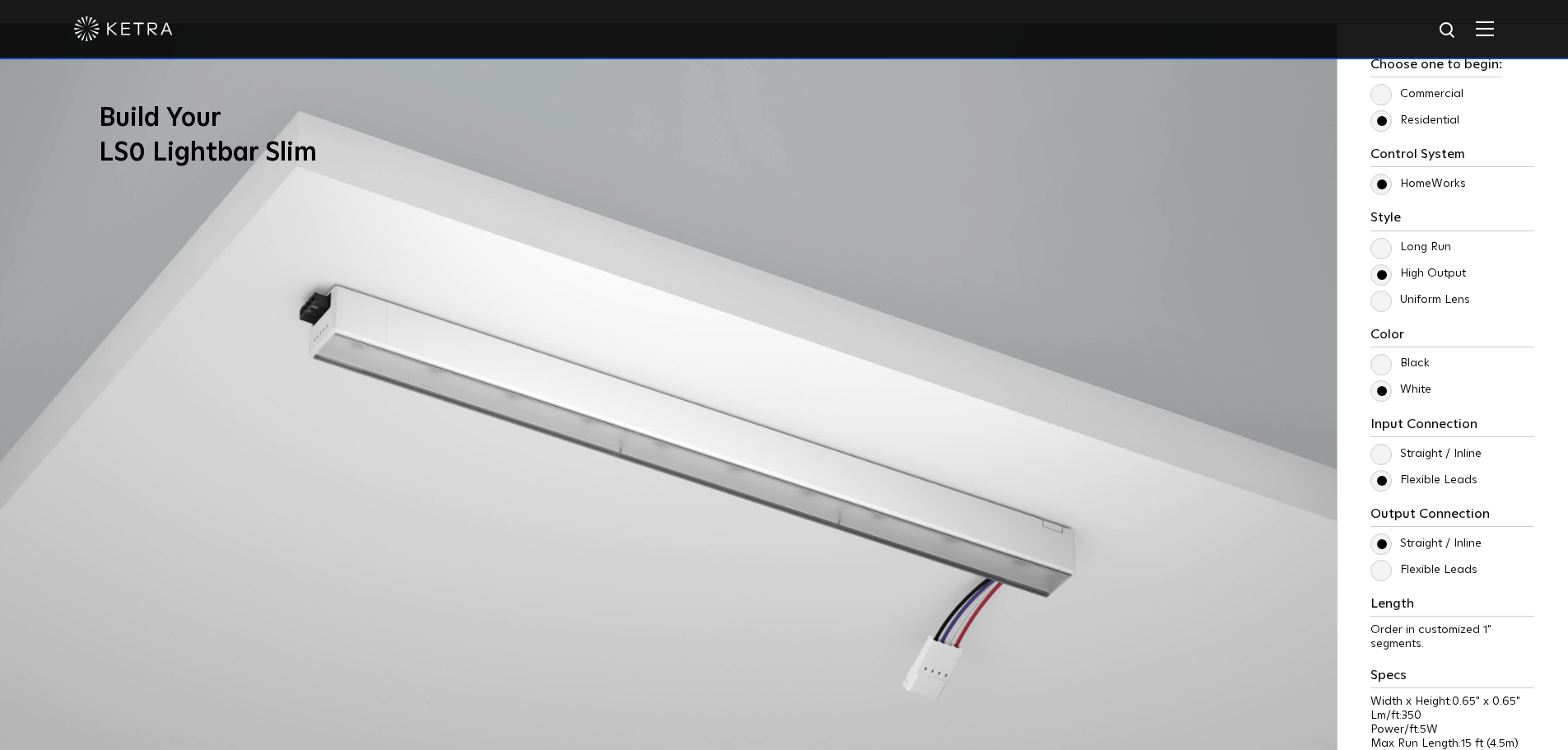
click at [1378, 296] on label "Uniform Lens" at bounding box center [1420, 300] width 100 height 14
click at [0, 0] on input "Uniform Lens" at bounding box center [0, 0] width 0 height 0
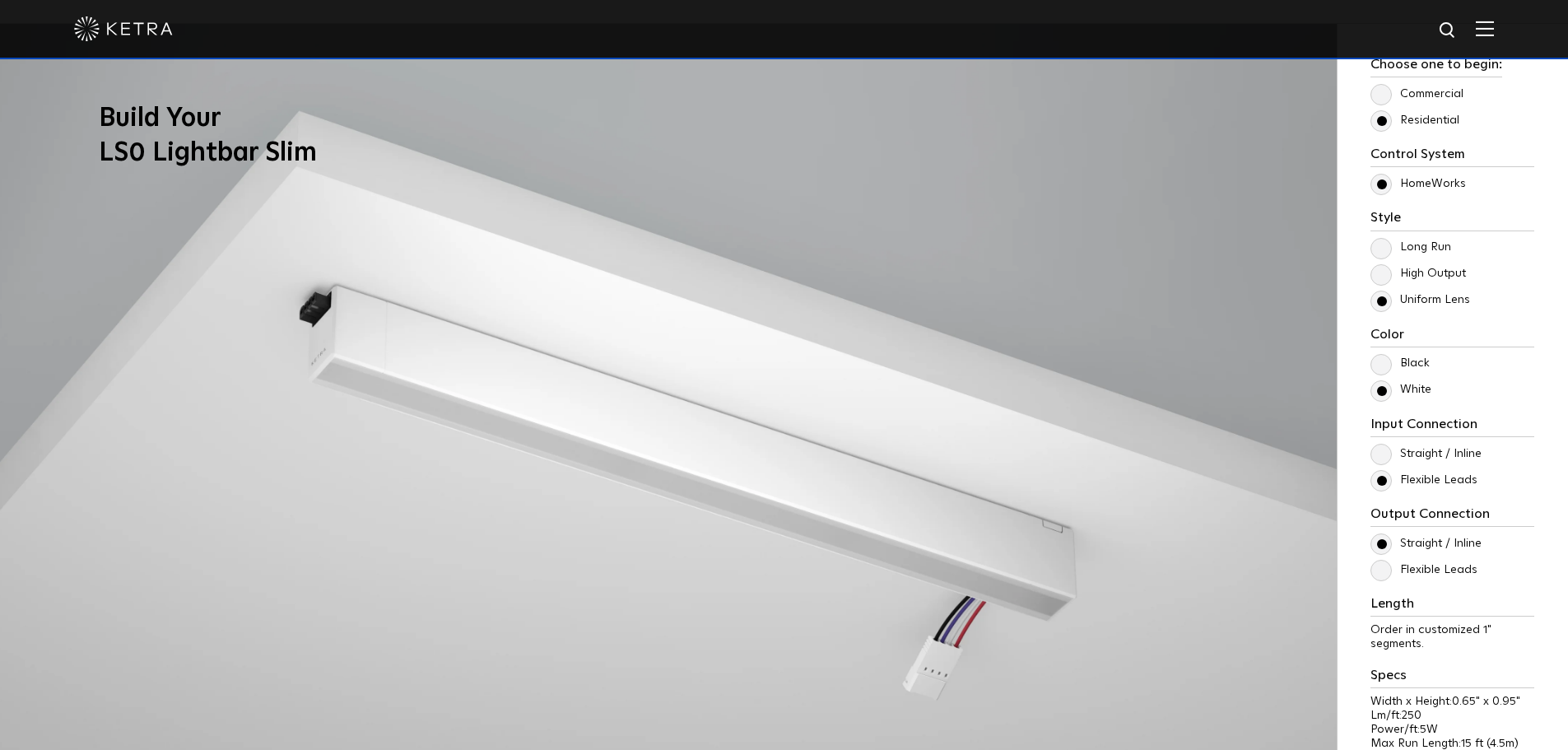
click at [1379, 281] on label "High Output" at bounding box center [1419, 274] width 96 height 14
click at [0, 0] on input "High Output" at bounding box center [0, 0] width 0 height 0
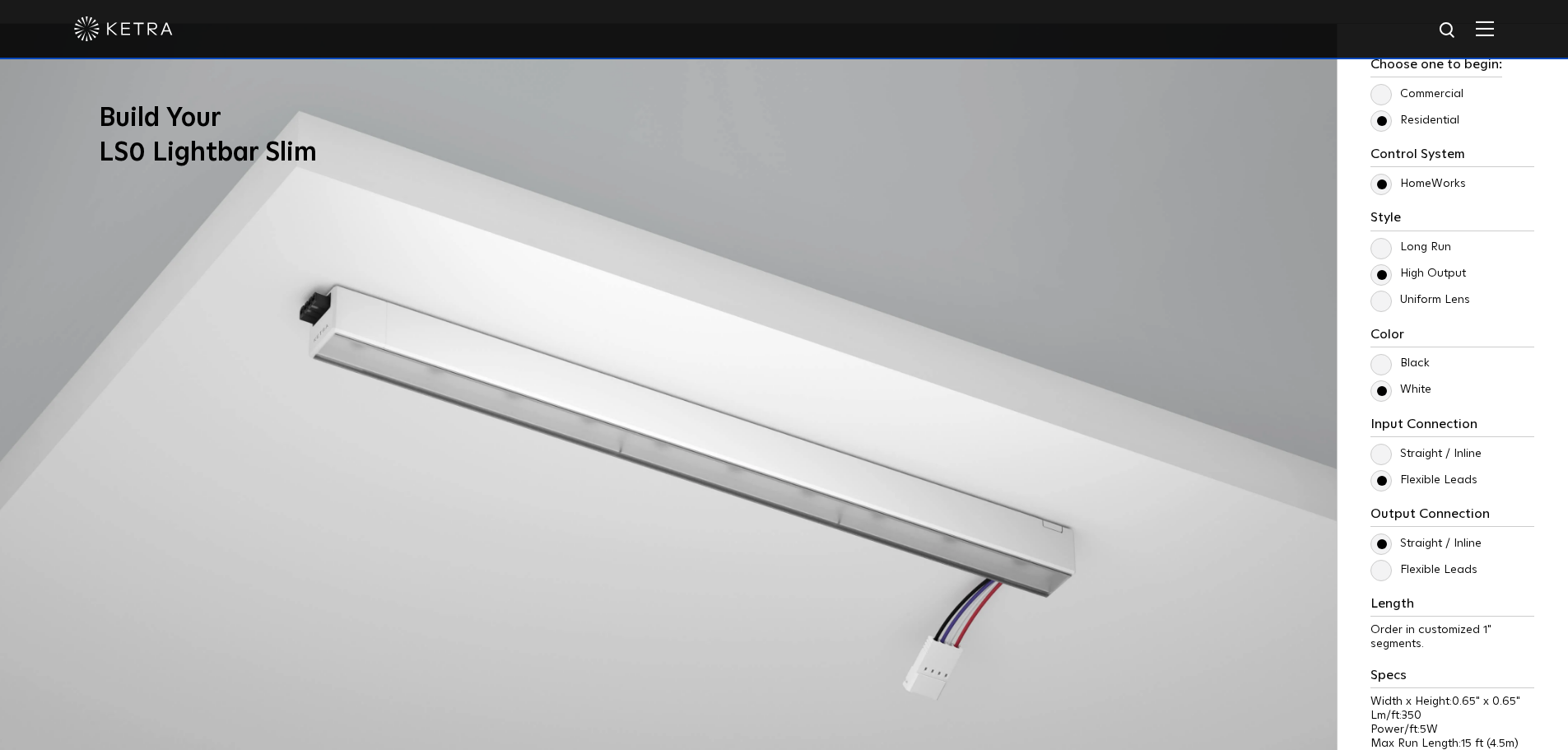
click at [1383, 298] on label "Uniform Lens" at bounding box center [1420, 300] width 100 height 14
click at [0, 0] on input "Uniform Lens" at bounding box center [0, 0] width 0 height 0
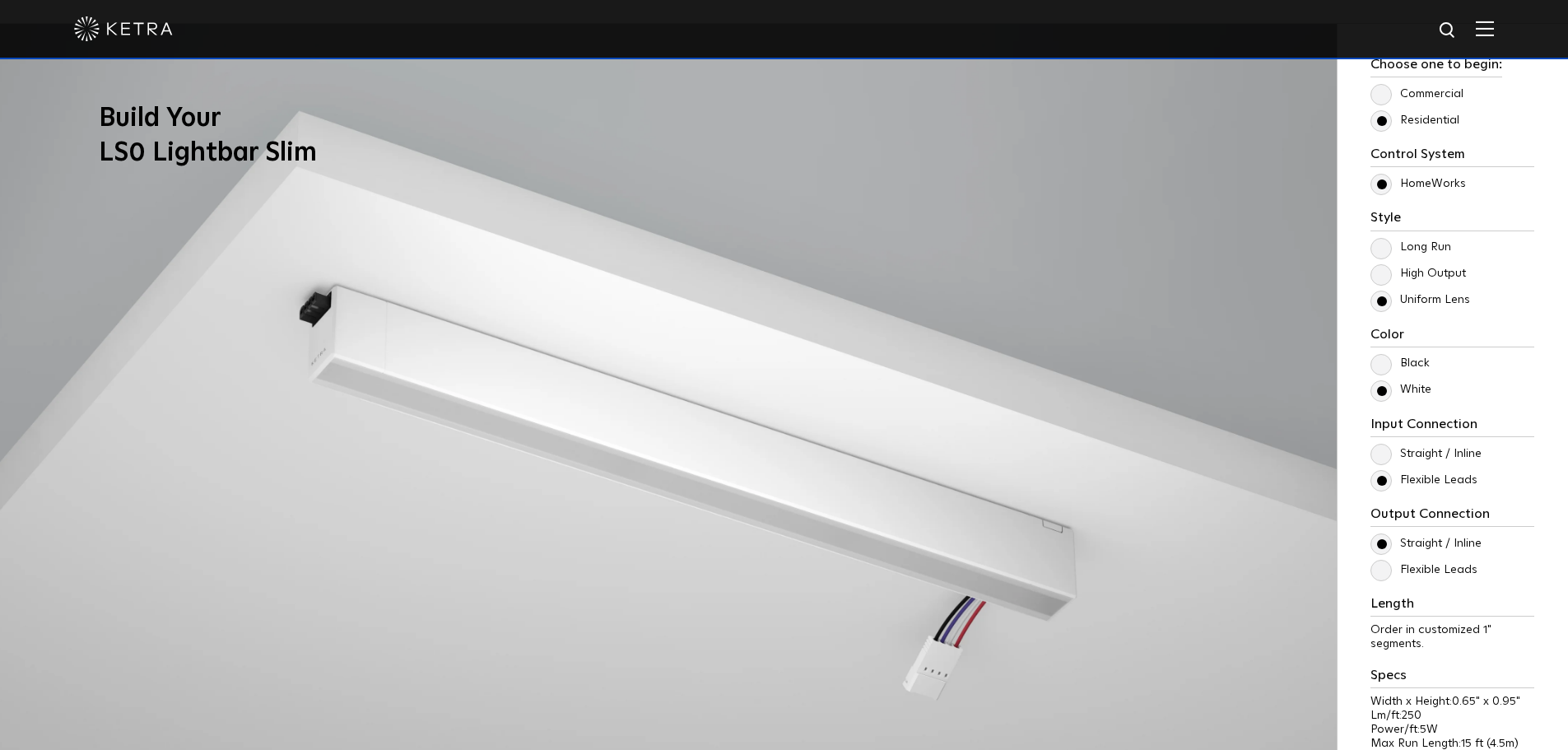
click at [1385, 254] on label "Long Run" at bounding box center [1411, 247] width 81 height 14
click at [0, 0] on input "Long Run" at bounding box center [0, 0] width 0 height 0
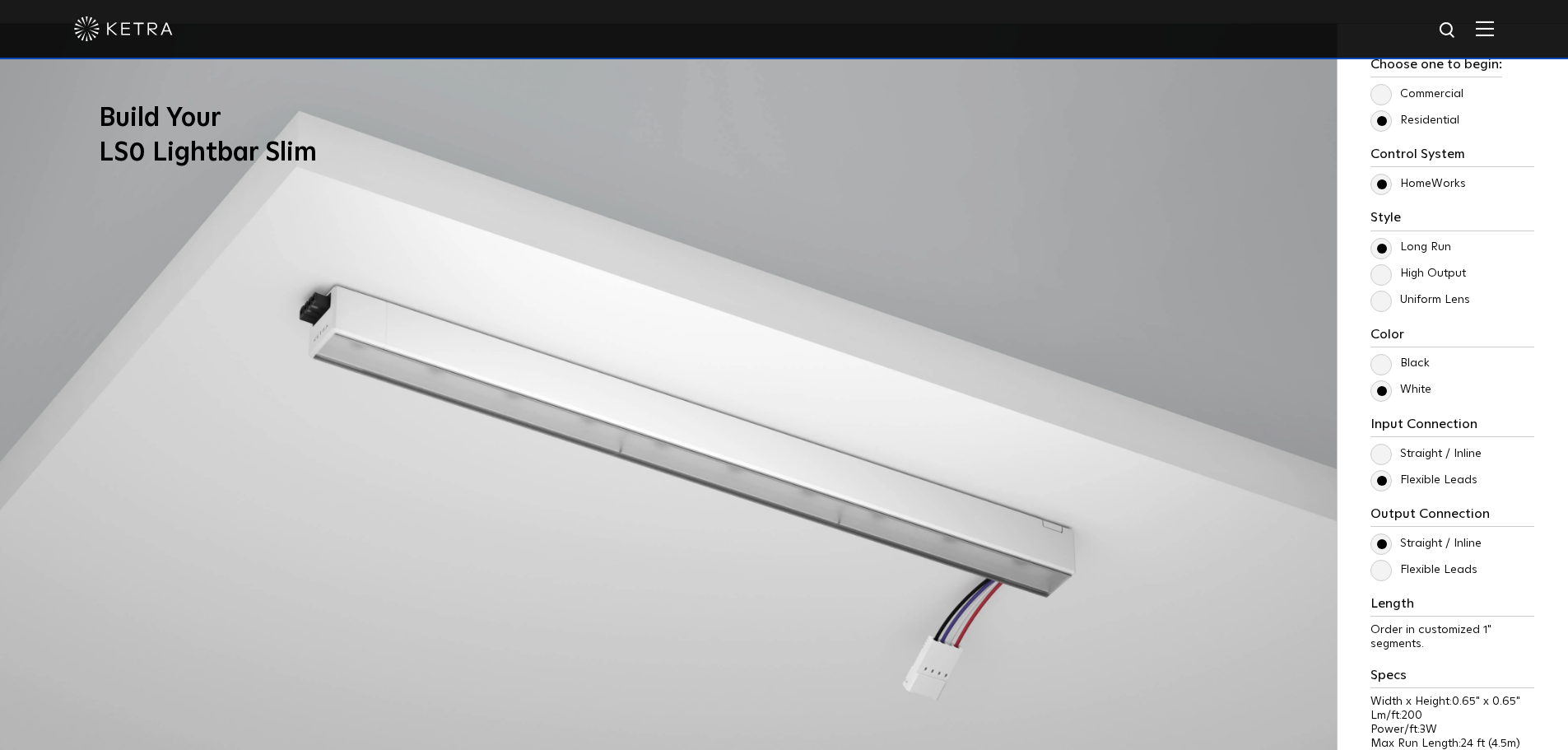
click at [1381, 275] on label "High Output" at bounding box center [1419, 274] width 96 height 14
click at [0, 0] on input "High Output" at bounding box center [0, 0] width 0 height 0
click at [1382, 241] on label "Long Run" at bounding box center [1411, 247] width 81 height 14
click at [0, 0] on input "Long Run" at bounding box center [0, 0] width 0 height 0
click at [1381, 272] on label "High Output" at bounding box center [1419, 274] width 96 height 14
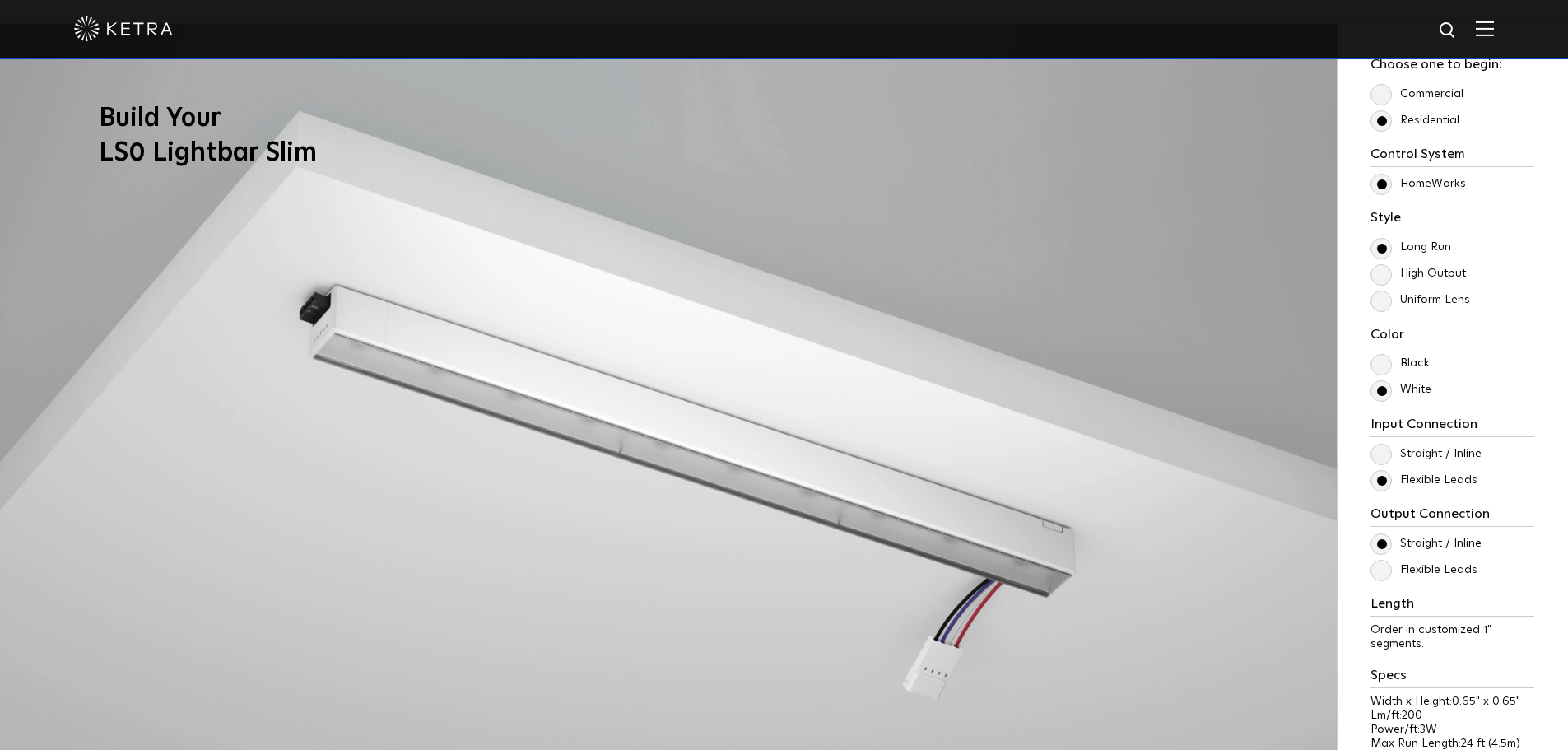
click at [0, 0] on input "High Output" at bounding box center [0, 0] width 0 height 0
click at [1382, 248] on label "Long Run" at bounding box center [1411, 247] width 81 height 14
click at [0, 0] on input "Long Run" at bounding box center [0, 0] width 0 height 0
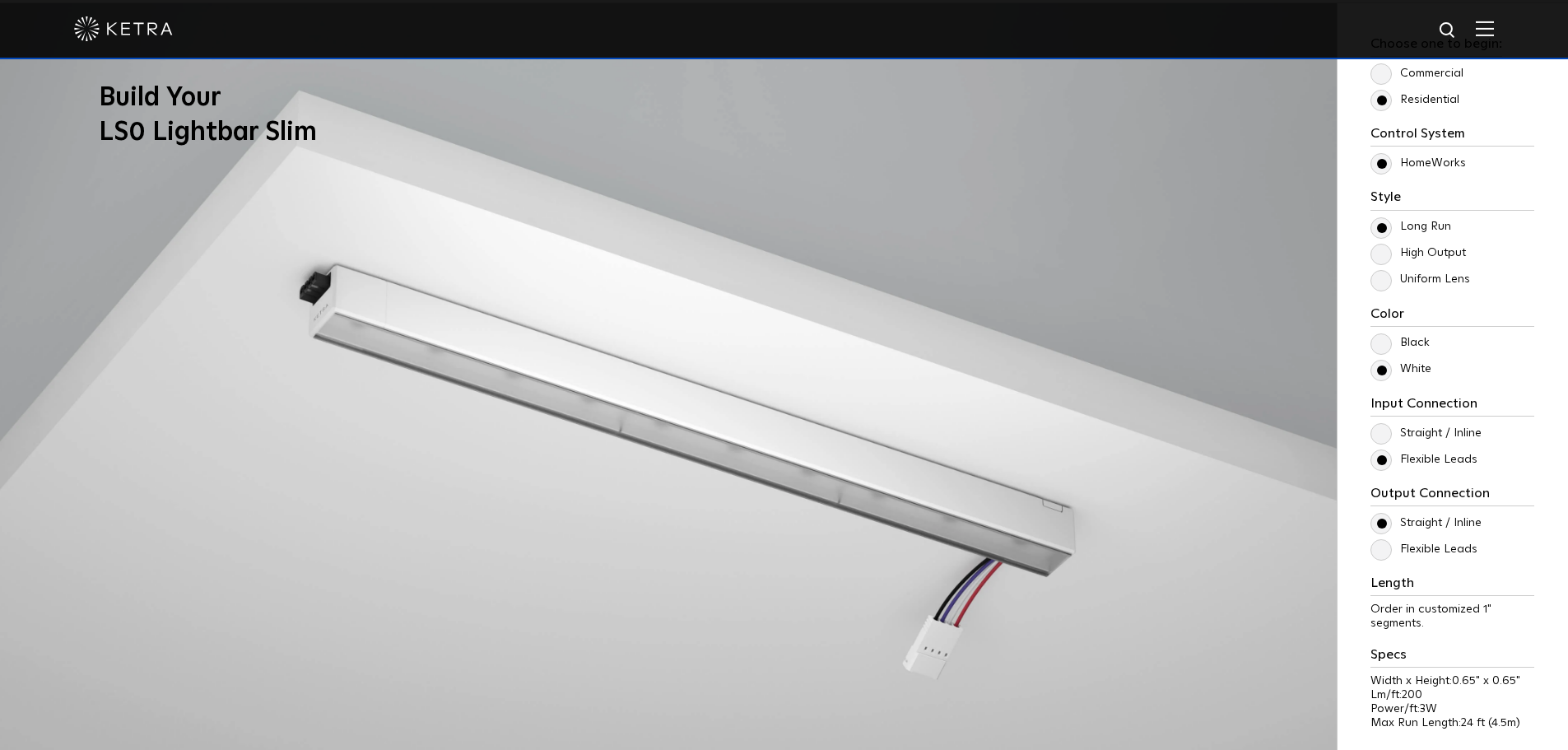
scroll to position [1564, 0]
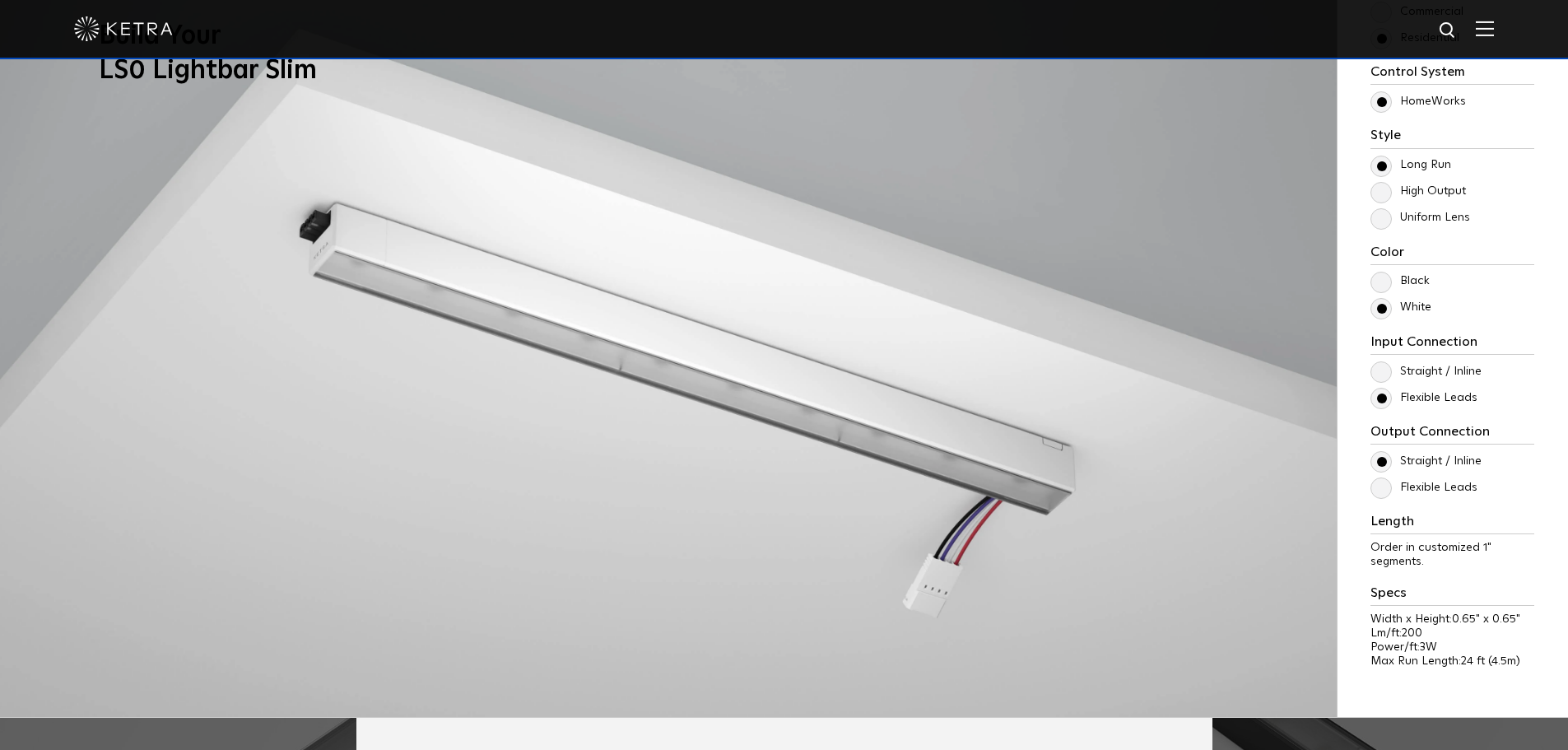
click at [1377, 217] on label "Uniform Lens" at bounding box center [1420, 218] width 100 height 14
click at [0, 0] on input "Uniform Lens" at bounding box center [0, 0] width 0 height 0
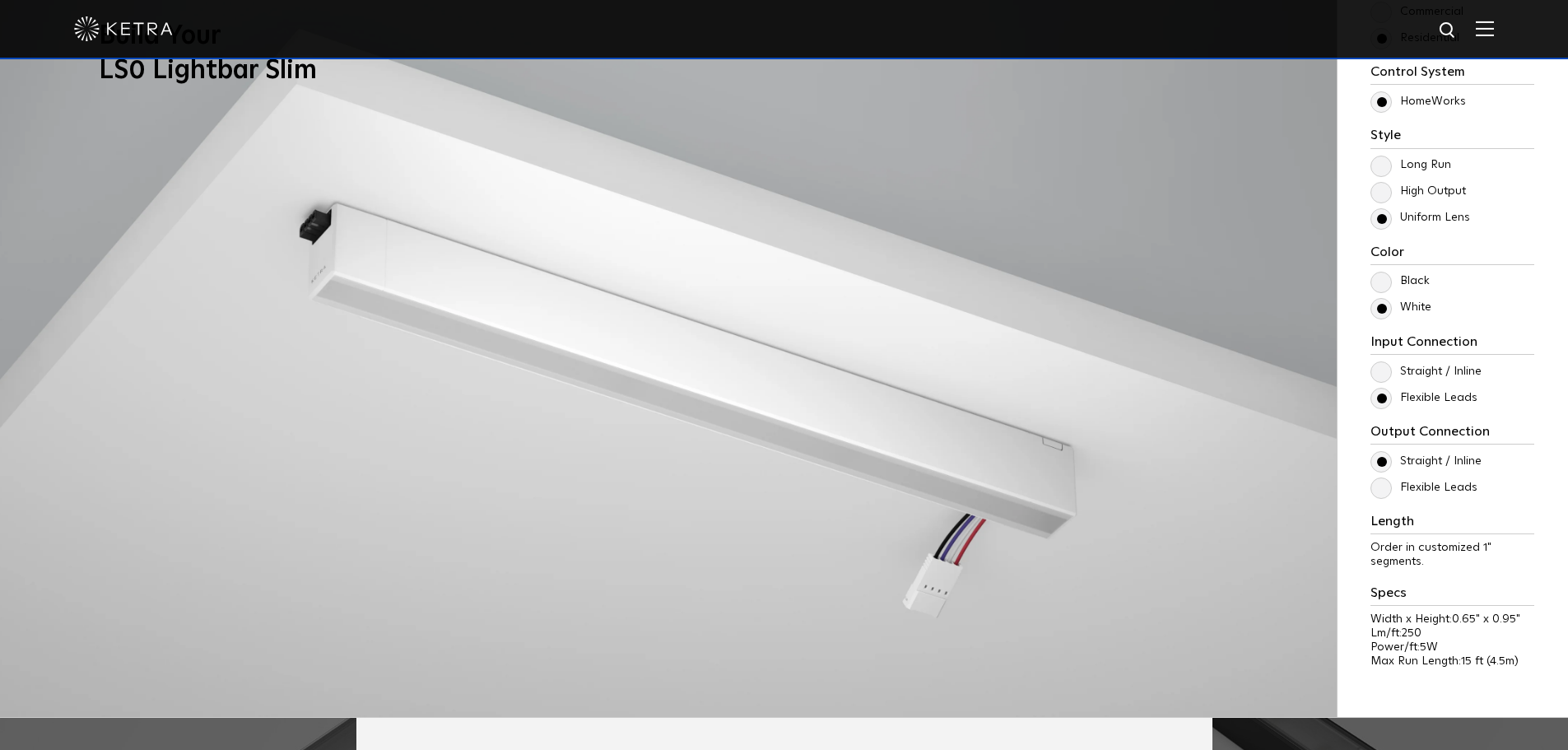
click at [1382, 169] on label "Long Run" at bounding box center [1411, 165] width 81 height 14
click at [0, 0] on input "Long Run" at bounding box center [0, 0] width 0 height 0
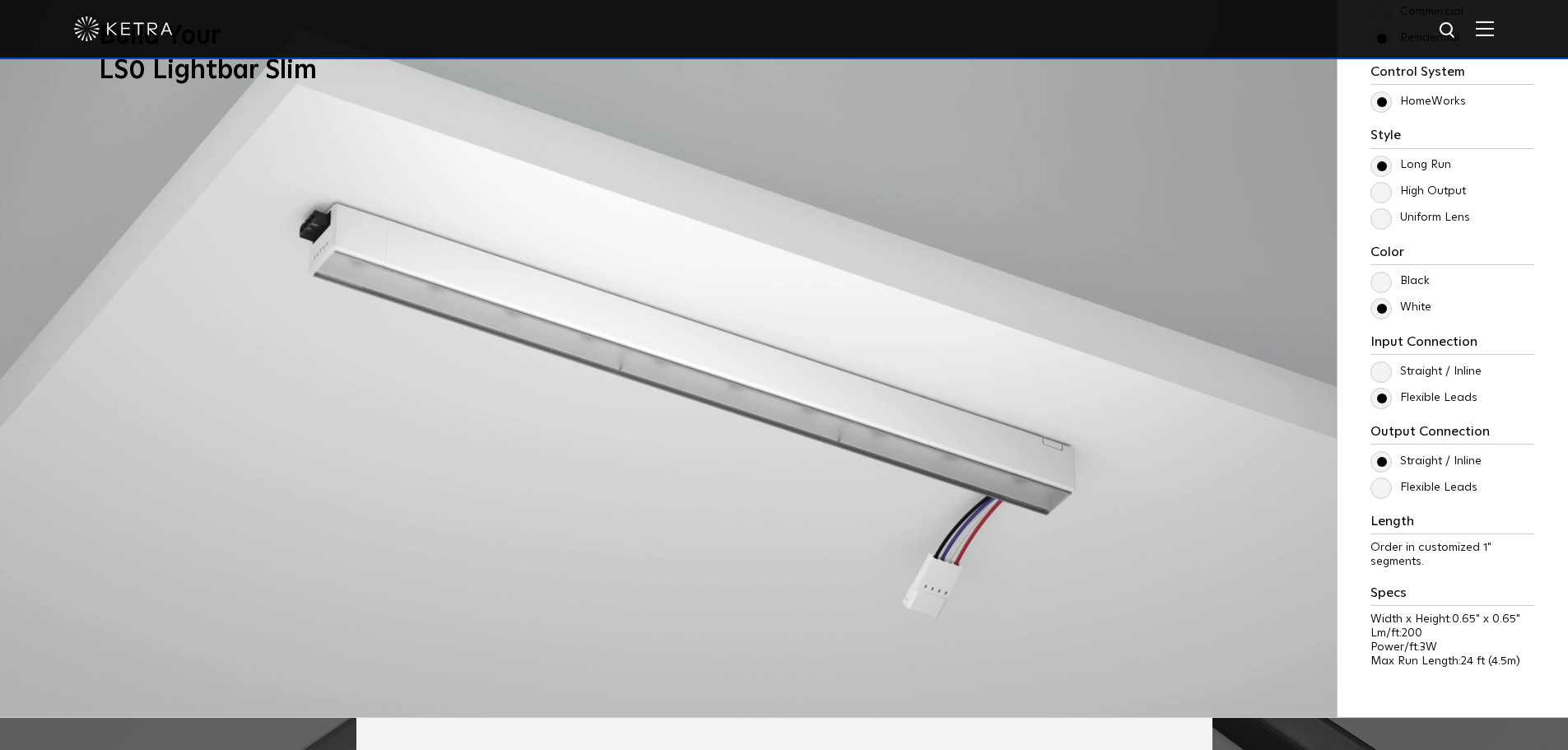
click at [1383, 212] on label "Uniform Lens" at bounding box center [1420, 218] width 100 height 14
click at [0, 0] on input "Uniform Lens" at bounding box center [0, 0] width 0 height 0
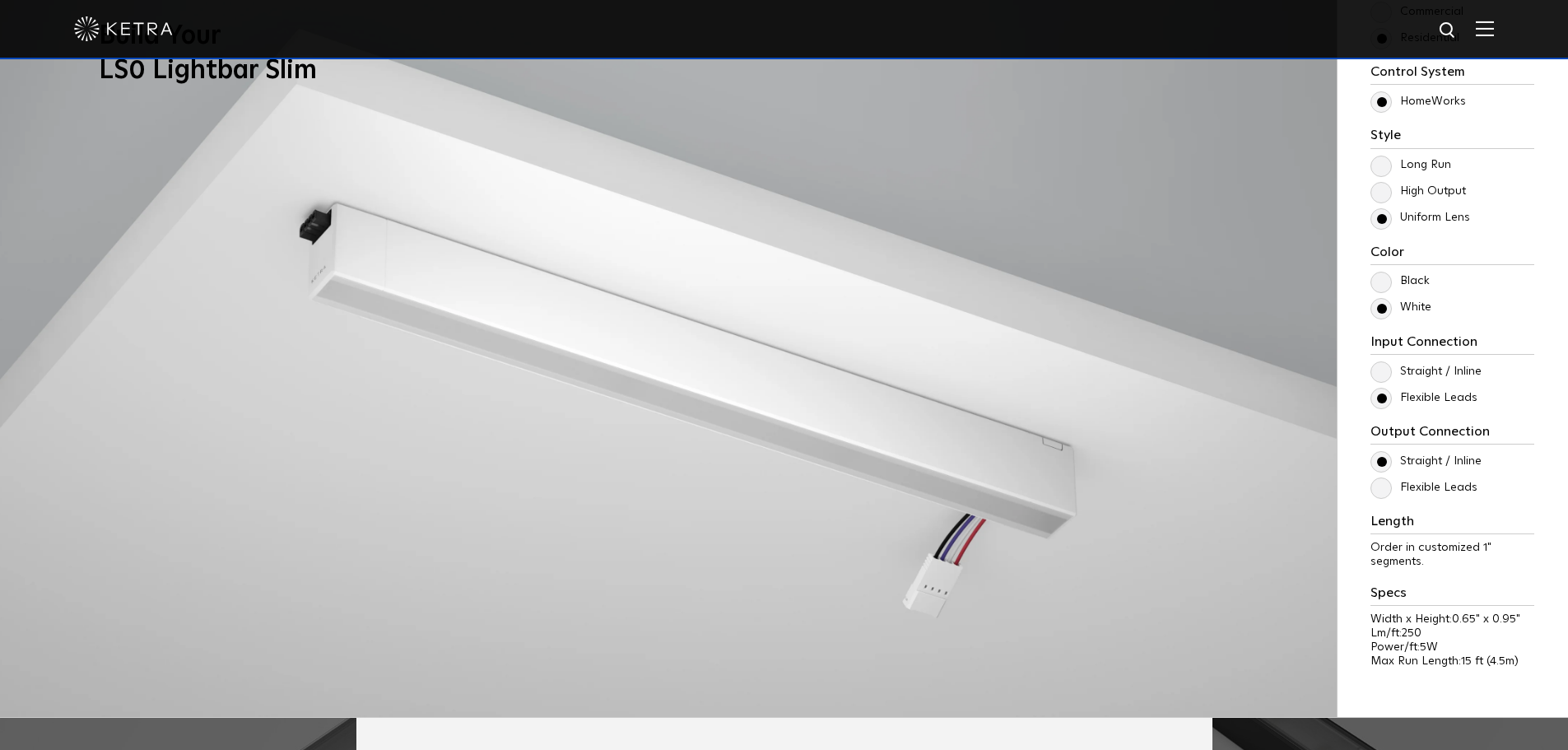
click at [1382, 160] on label "Long Run" at bounding box center [1411, 165] width 81 height 14
click at [0, 0] on input "Long Run" at bounding box center [0, 0] width 0 height 0
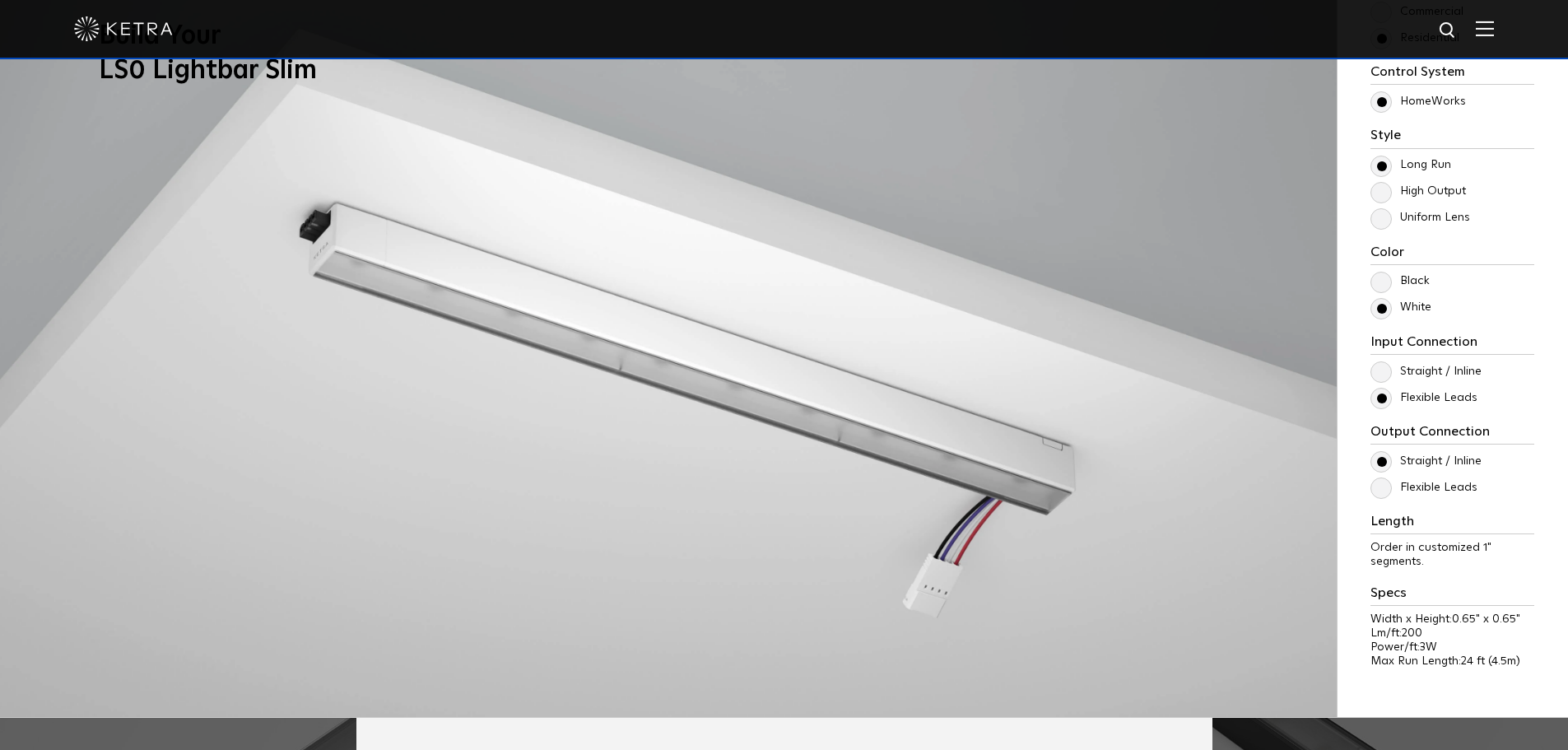
click at [1381, 222] on label "Uniform Lens" at bounding box center [1420, 218] width 100 height 14
click at [0, 0] on input "Uniform Lens" at bounding box center [0, 0] width 0 height 0
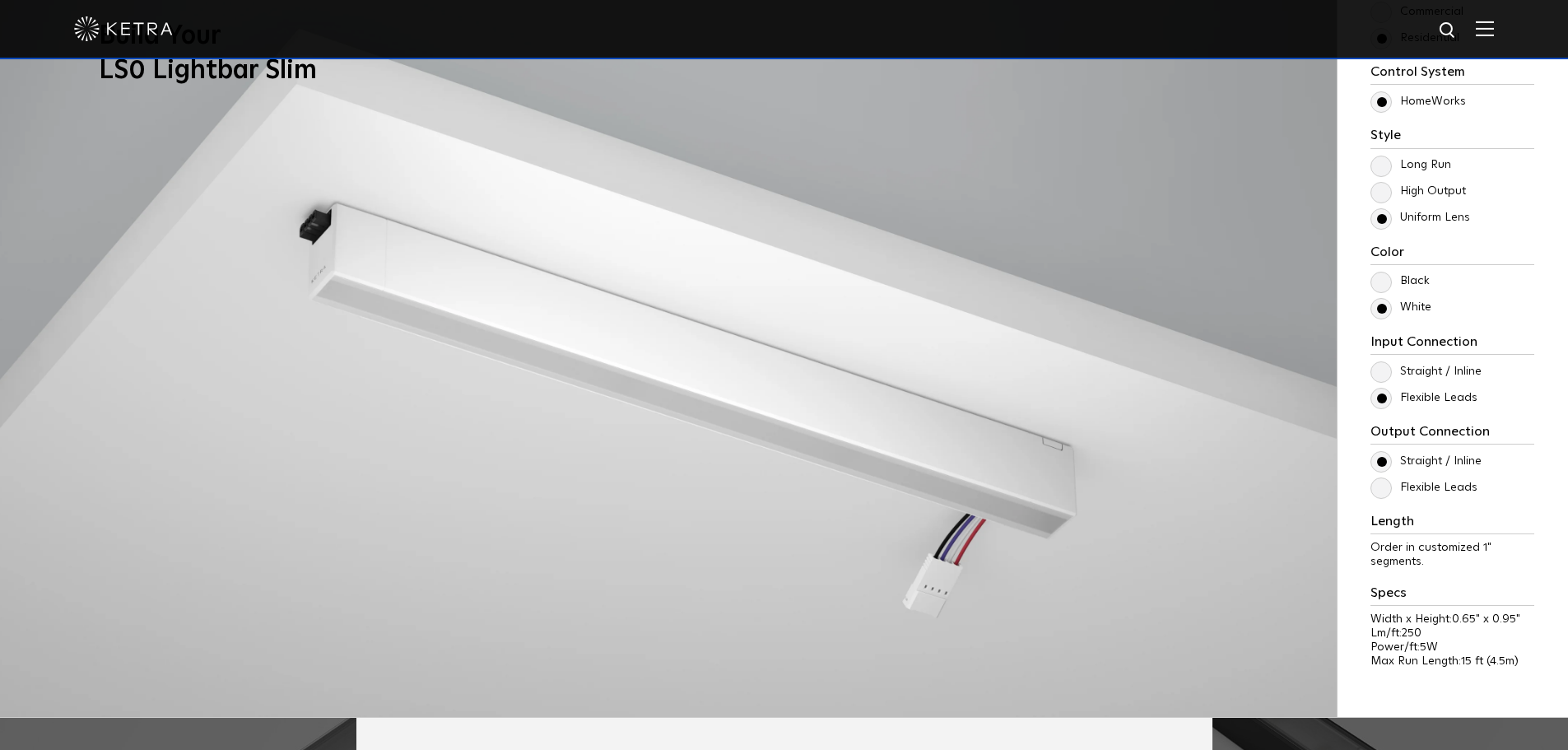
click at [1380, 161] on label "Long Run" at bounding box center [1411, 165] width 81 height 14
click at [0, 0] on input "Long Run" at bounding box center [0, 0] width 0 height 0
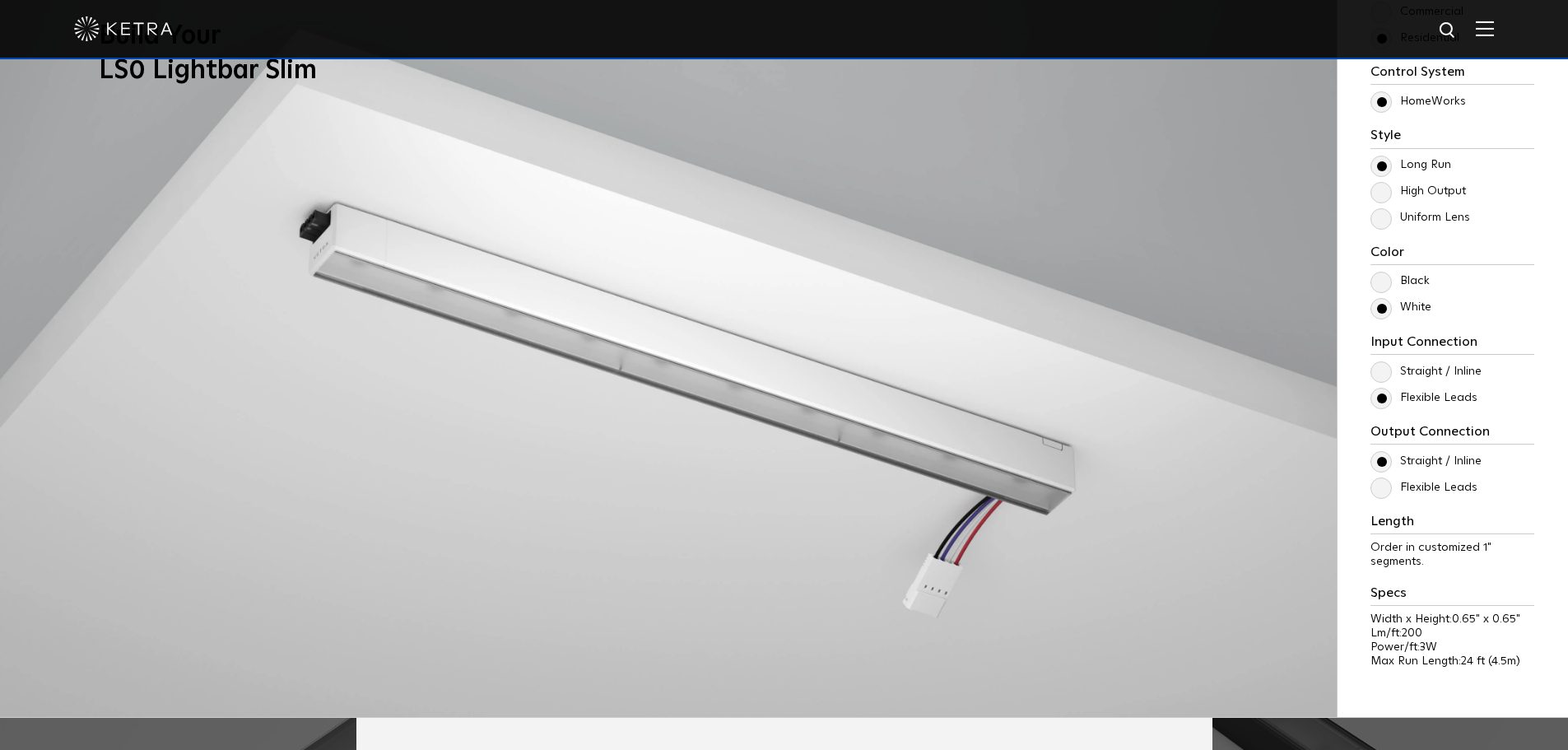
click at [1387, 498] on div "Control System Athena HomeWorks Style Long Run High Output Uniform Lens Color 3W" at bounding box center [1452, 374] width 164 height 620
click at [1383, 487] on label "Flexible Leads" at bounding box center [1424, 487] width 107 height 14
click at [0, 0] on input "Flexible Leads" at bounding box center [0, 0] width 0 height 0
click at [1382, 459] on label "Straight / Inline" at bounding box center [1426, 461] width 111 height 14
click at [0, 0] on input "Straight / Inline" at bounding box center [0, 0] width 0 height 0
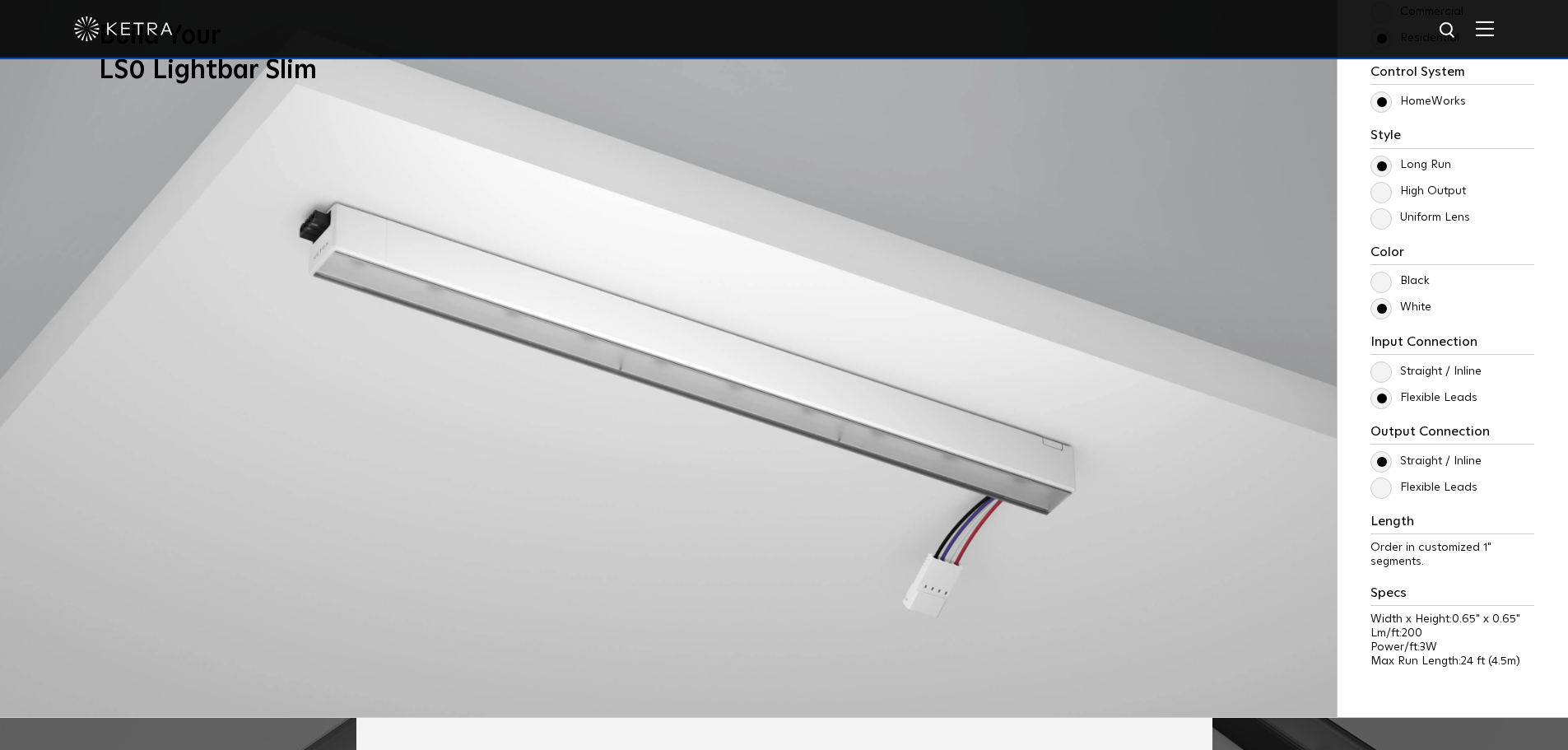
click at [1384, 490] on label "Flexible Leads" at bounding box center [1424, 487] width 107 height 14
click at [0, 0] on input "Flexible Leads" at bounding box center [0, 0] width 0 height 0
click at [1384, 465] on label "Straight / Inline" at bounding box center [1426, 461] width 111 height 14
click at [0, 0] on input "Straight / Inline" at bounding box center [0, 0] width 0 height 0
click at [1383, 490] on label "Flexible Leads" at bounding box center [1424, 487] width 107 height 14
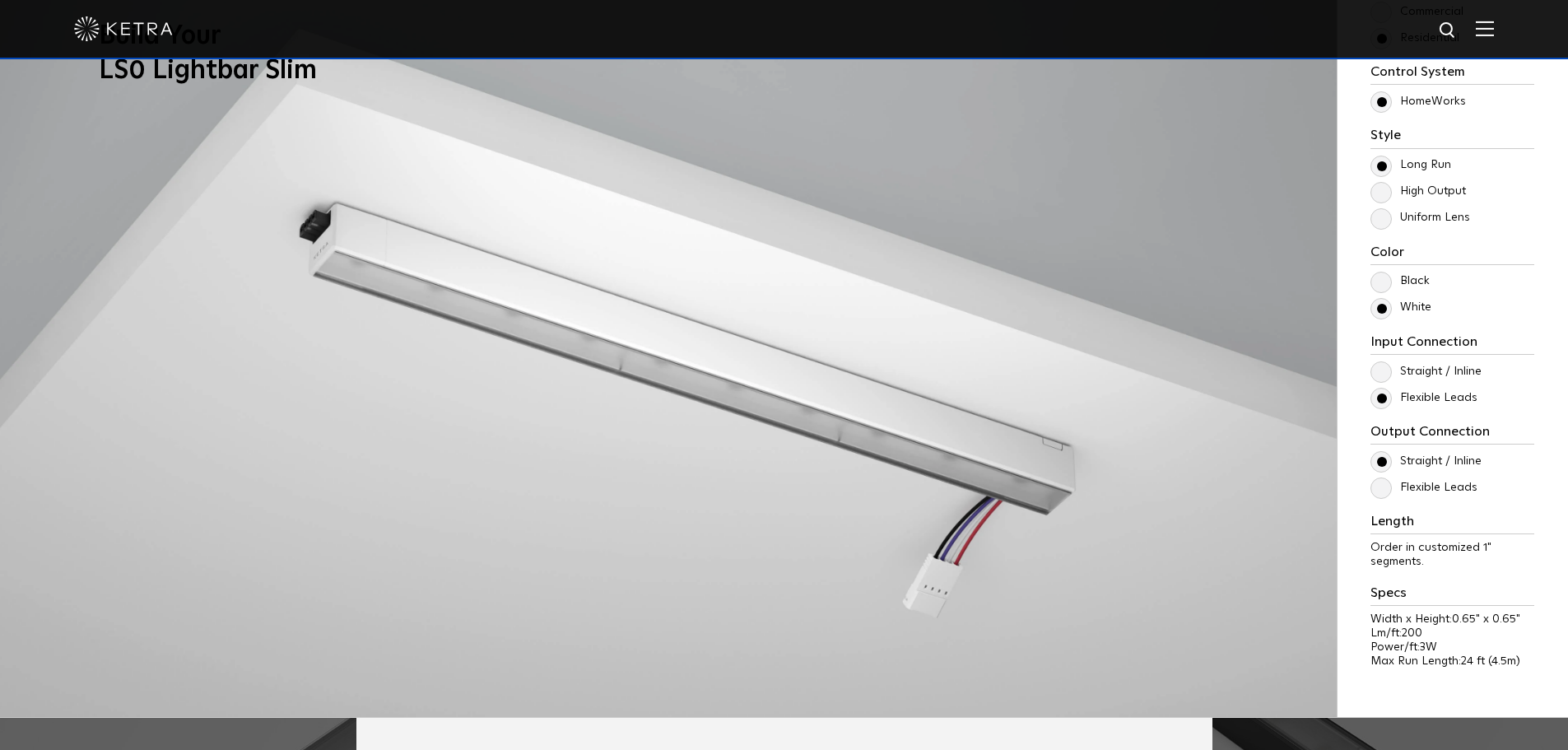
click at [0, 0] on input "Flexible Leads" at bounding box center [0, 0] width 0 height 0
click at [1381, 466] on label "Straight / Inline" at bounding box center [1426, 461] width 111 height 14
click at [0, 0] on input "Straight / Inline" at bounding box center [0, 0] width 0 height 0
click at [1383, 492] on label "Flexible Leads" at bounding box center [1424, 487] width 107 height 14
click at [0, 0] on input "Flexible Leads" at bounding box center [0, 0] width 0 height 0
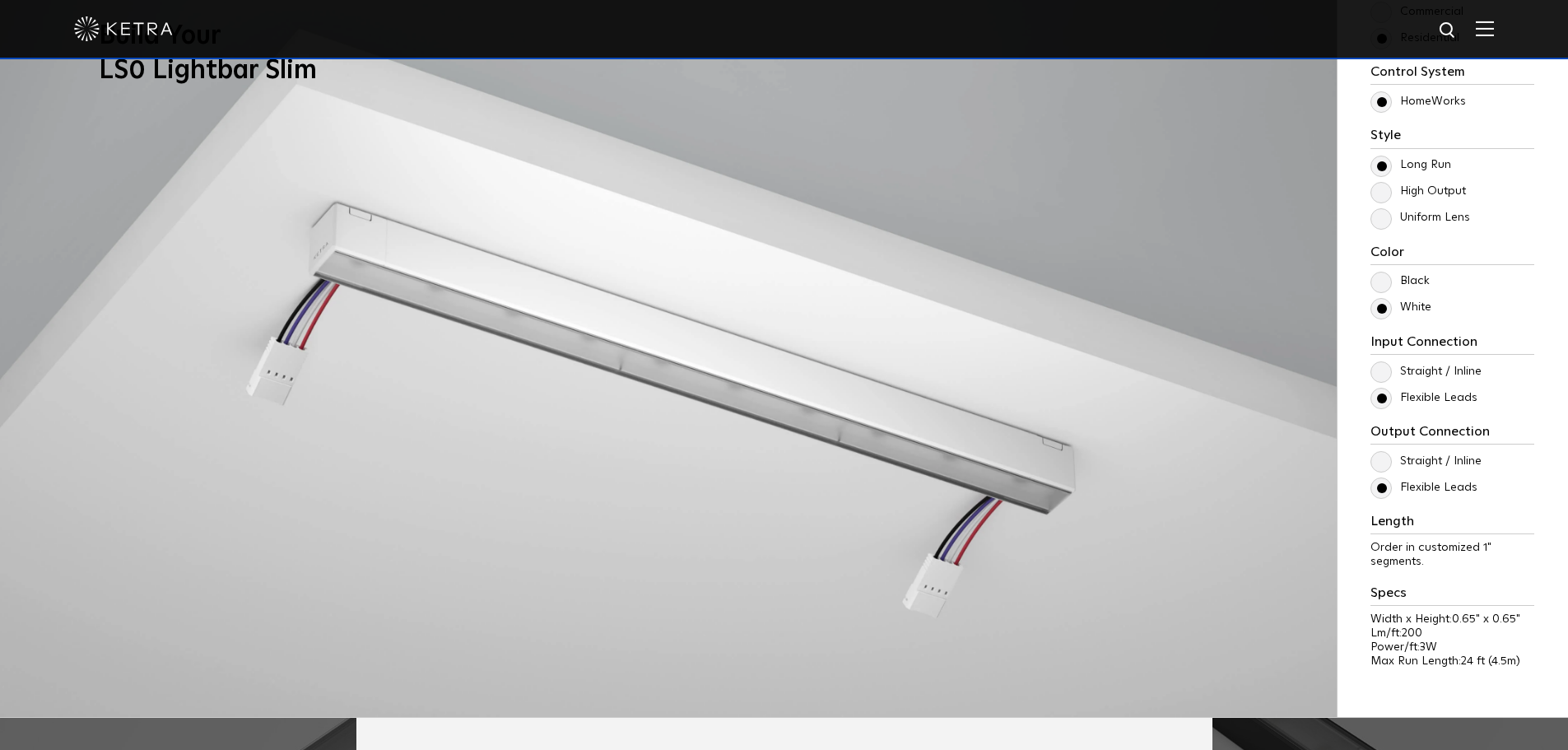
click at [1381, 467] on label "Straight / Inline" at bounding box center [1426, 461] width 111 height 14
click at [0, 0] on input "Straight / Inline" at bounding box center [0, 0] width 0 height 0
click at [1387, 373] on label "Straight / Inline" at bounding box center [1426, 371] width 111 height 14
click at [0, 0] on input "Straight / Inline" at bounding box center [0, 0] width 0 height 0
click at [1377, 401] on label "Flexible Leads" at bounding box center [1424, 397] width 107 height 14
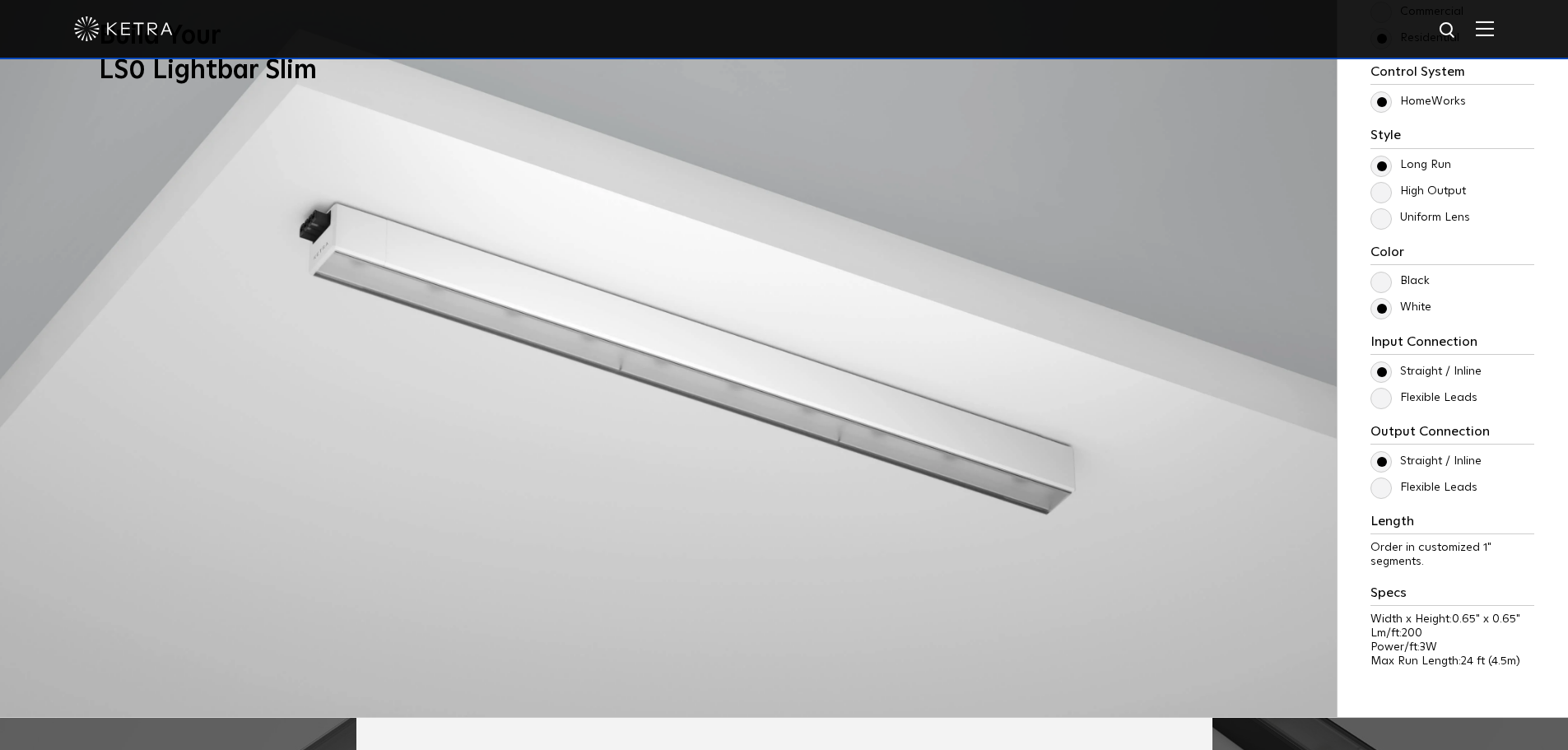
click at [0, 0] on input "Flexible Leads" at bounding box center [0, 0] width 0 height 0
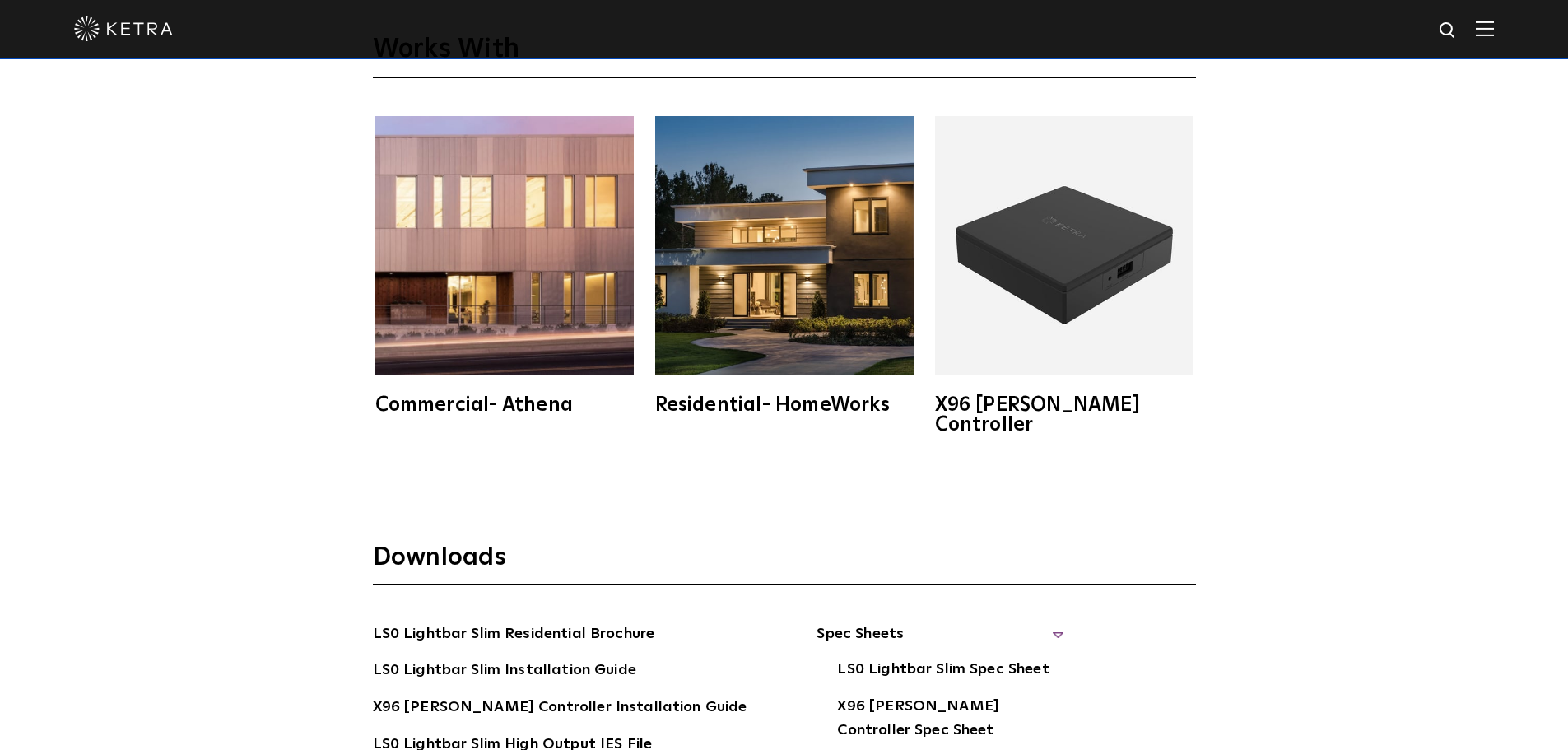
scroll to position [2963, 0]
click at [1035, 239] on img at bounding box center [1064, 246] width 259 height 259
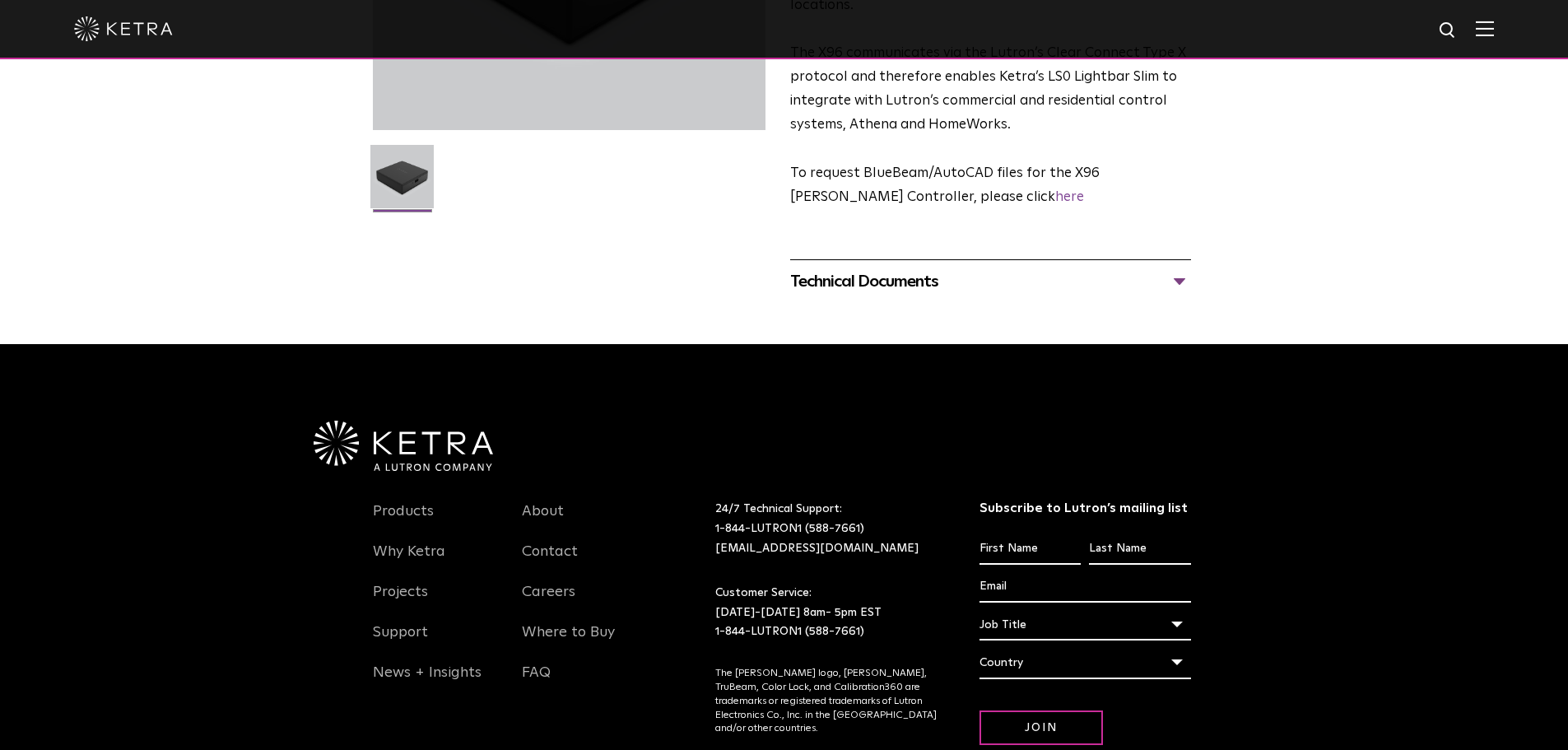
scroll to position [412, 0]
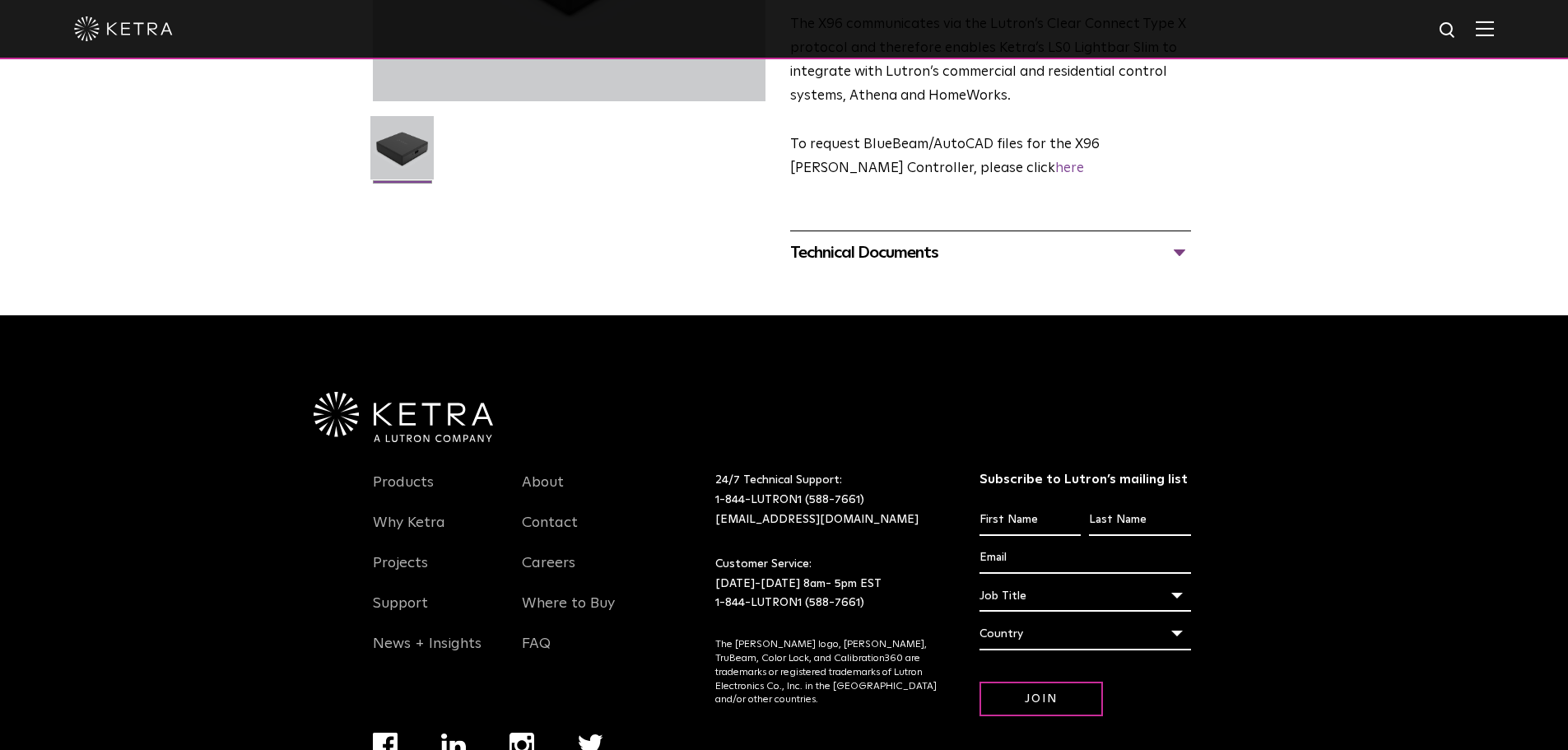
click at [898, 239] on div "Technical Documents" at bounding box center [990, 252] width 401 height 26
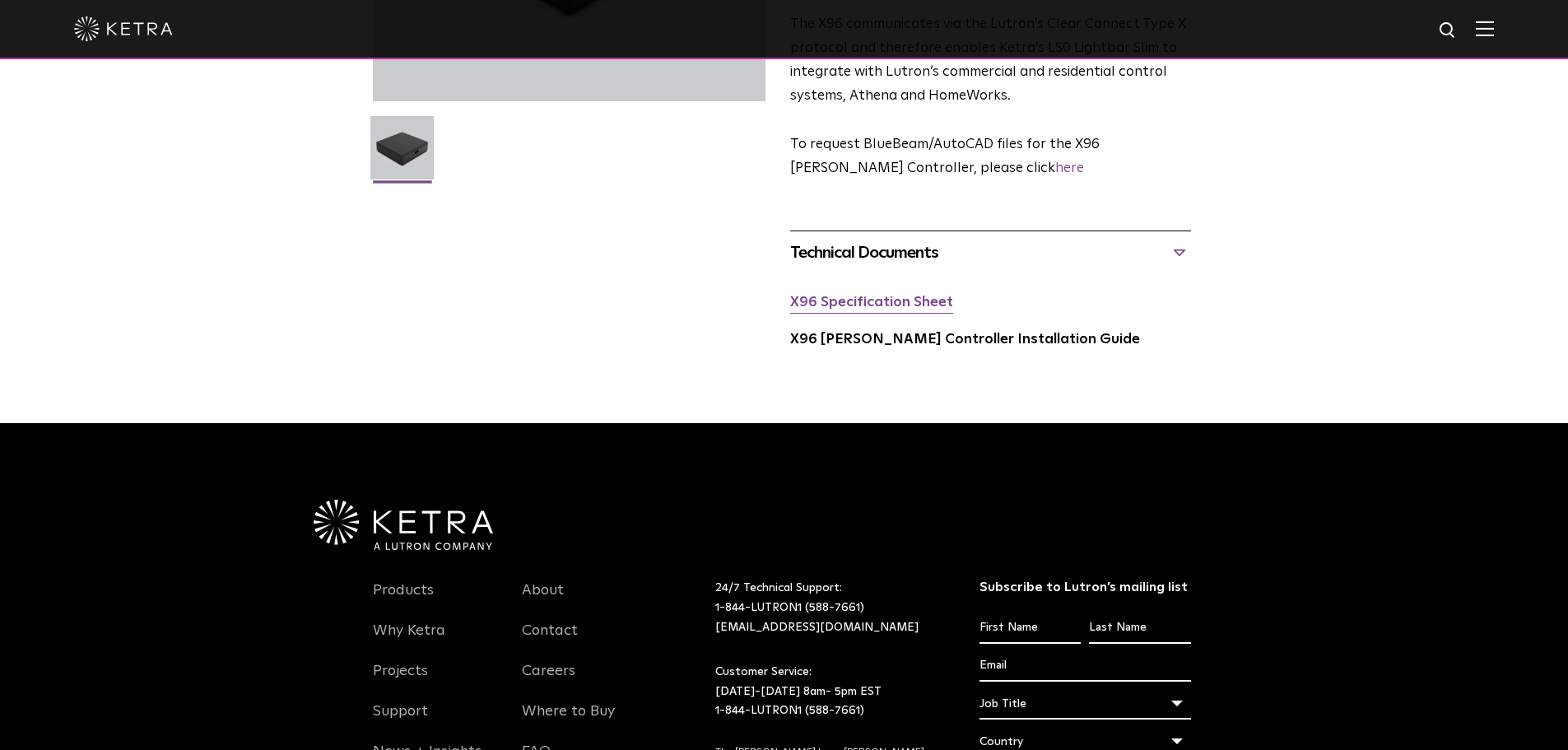
click at [888, 296] on link "X96 Specification Sheet" at bounding box center [872, 302] width 163 height 14
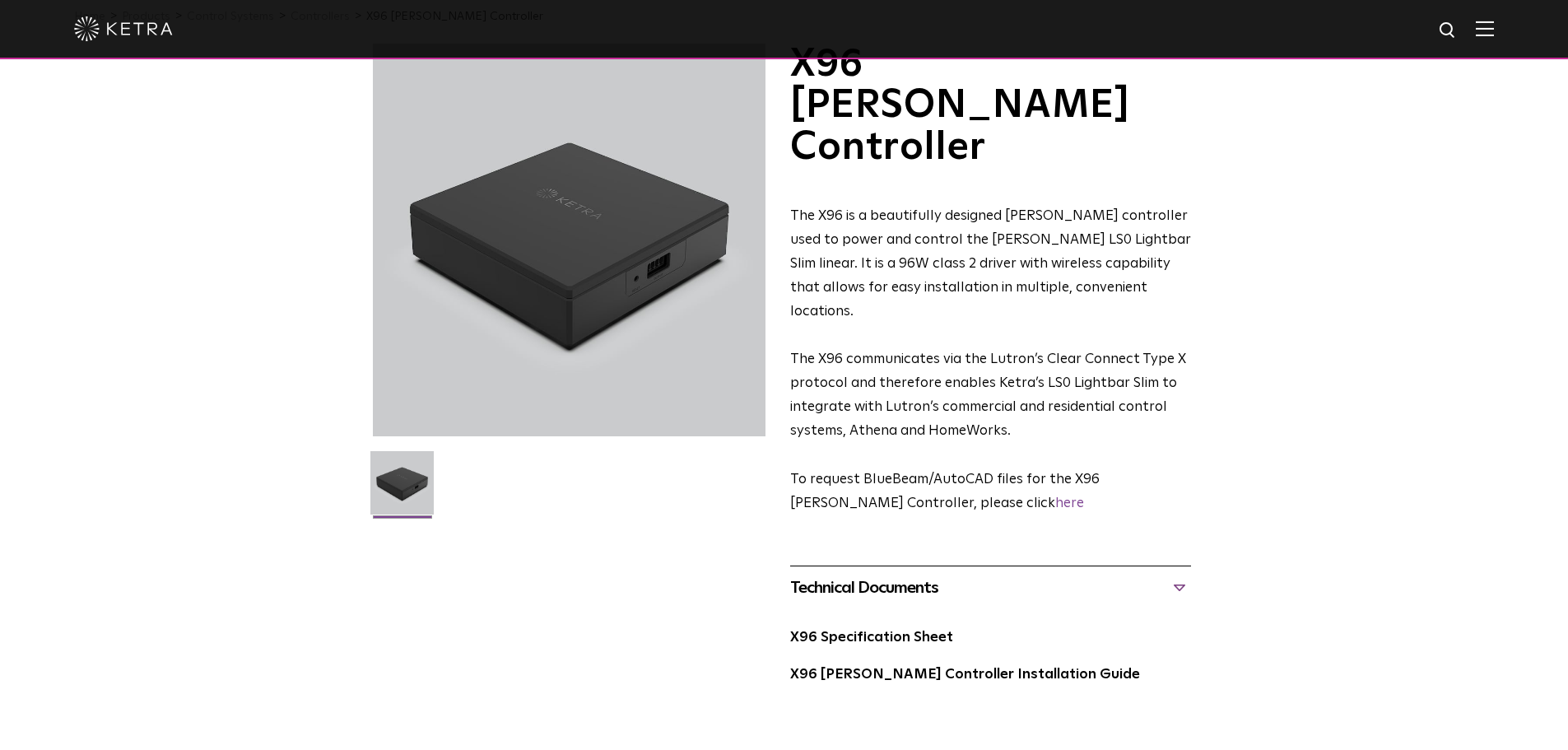
scroll to position [0, 0]
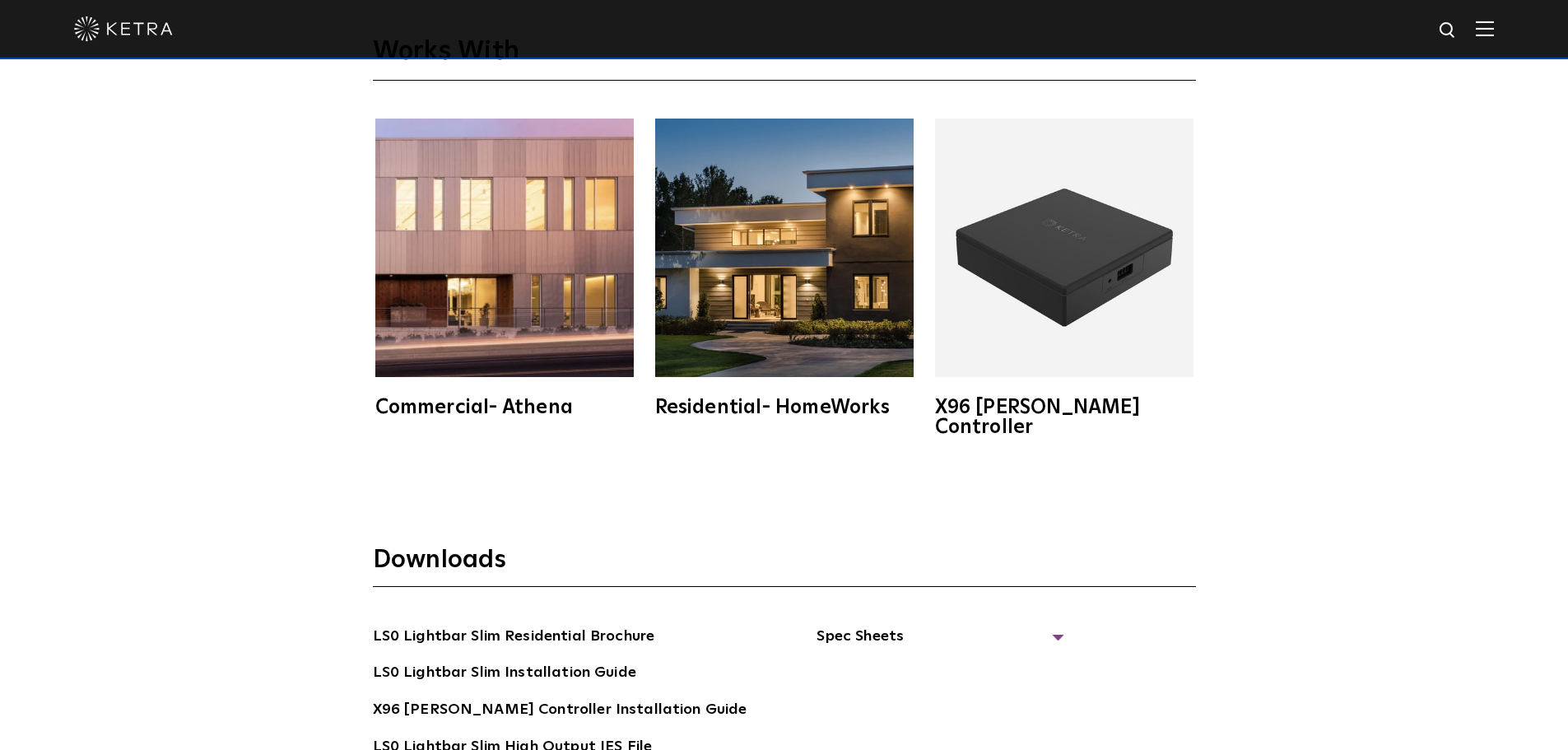
scroll to position [2963, 0]
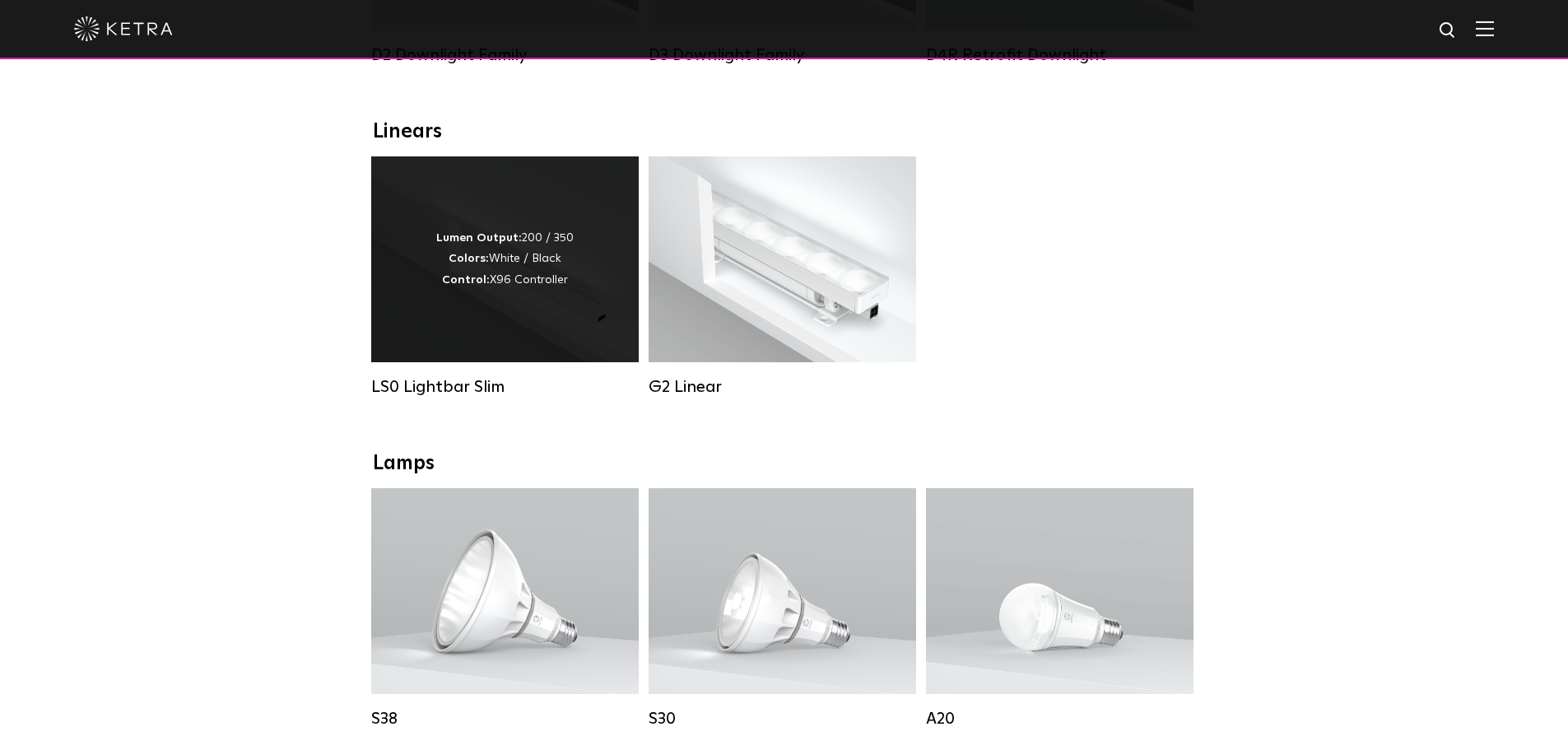
scroll to position [576, 0]
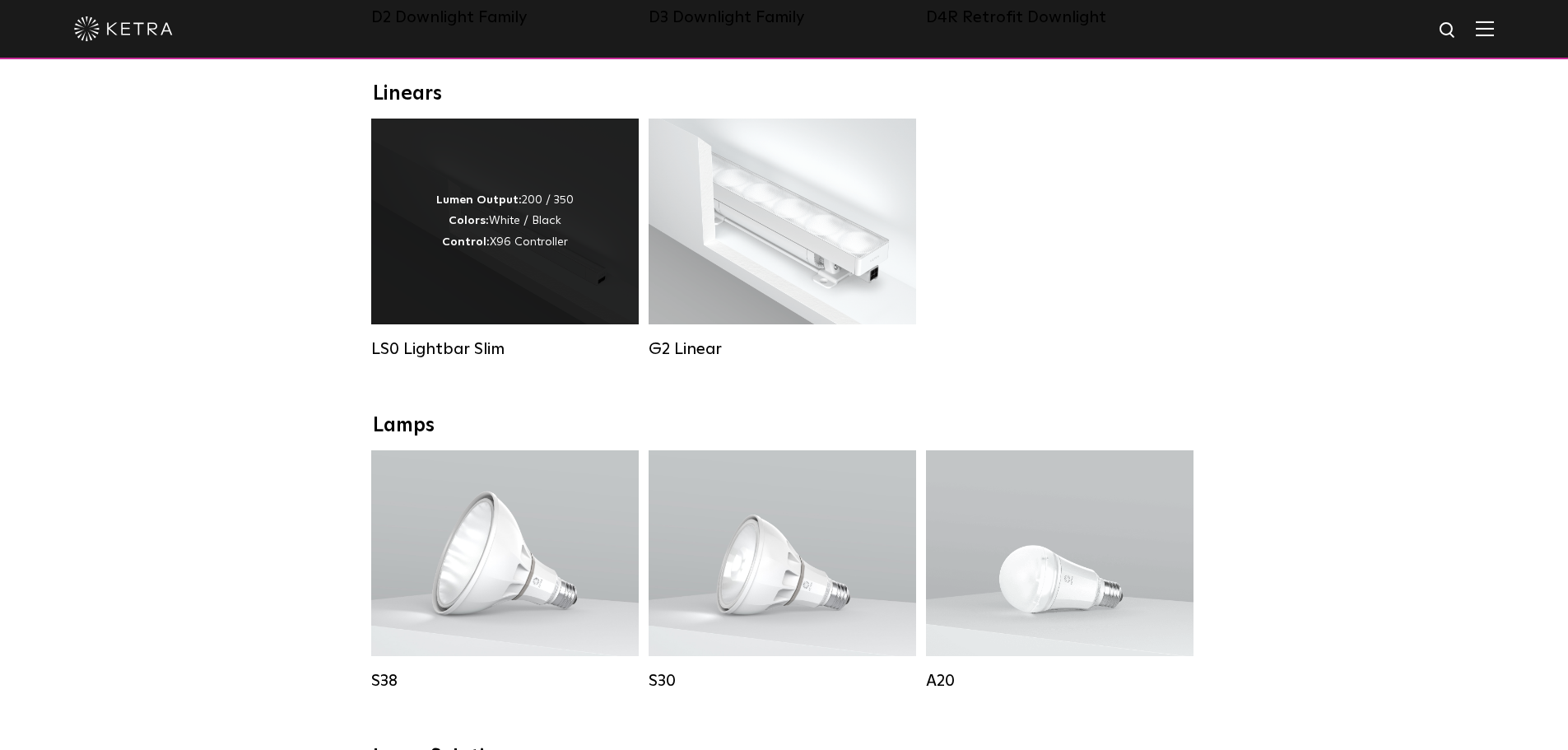
click at [527, 211] on div "Lumen Output: 200 / 350 Colors: White / Black Control: X96 Controller" at bounding box center [505, 221] width 138 height 62
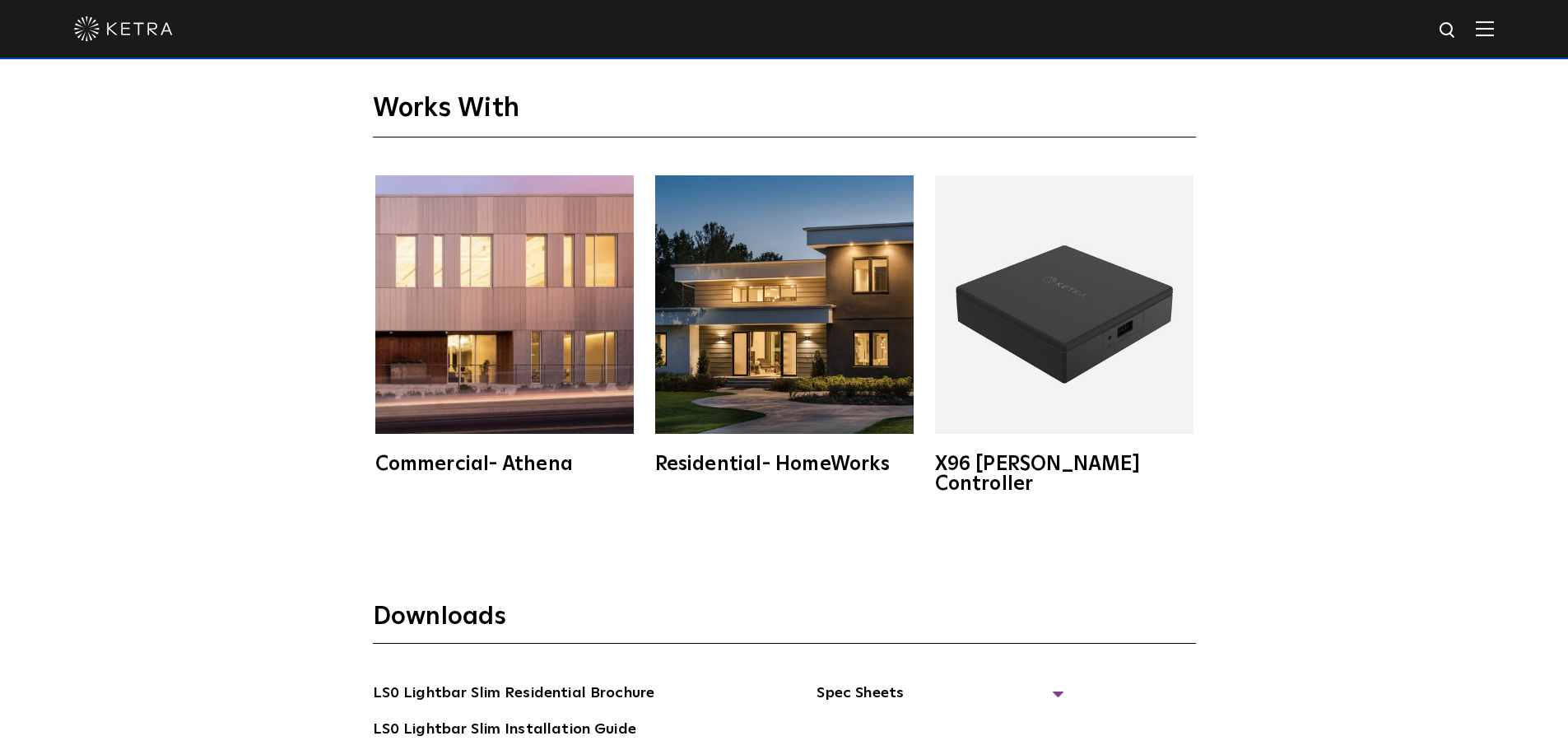
scroll to position [3292, 0]
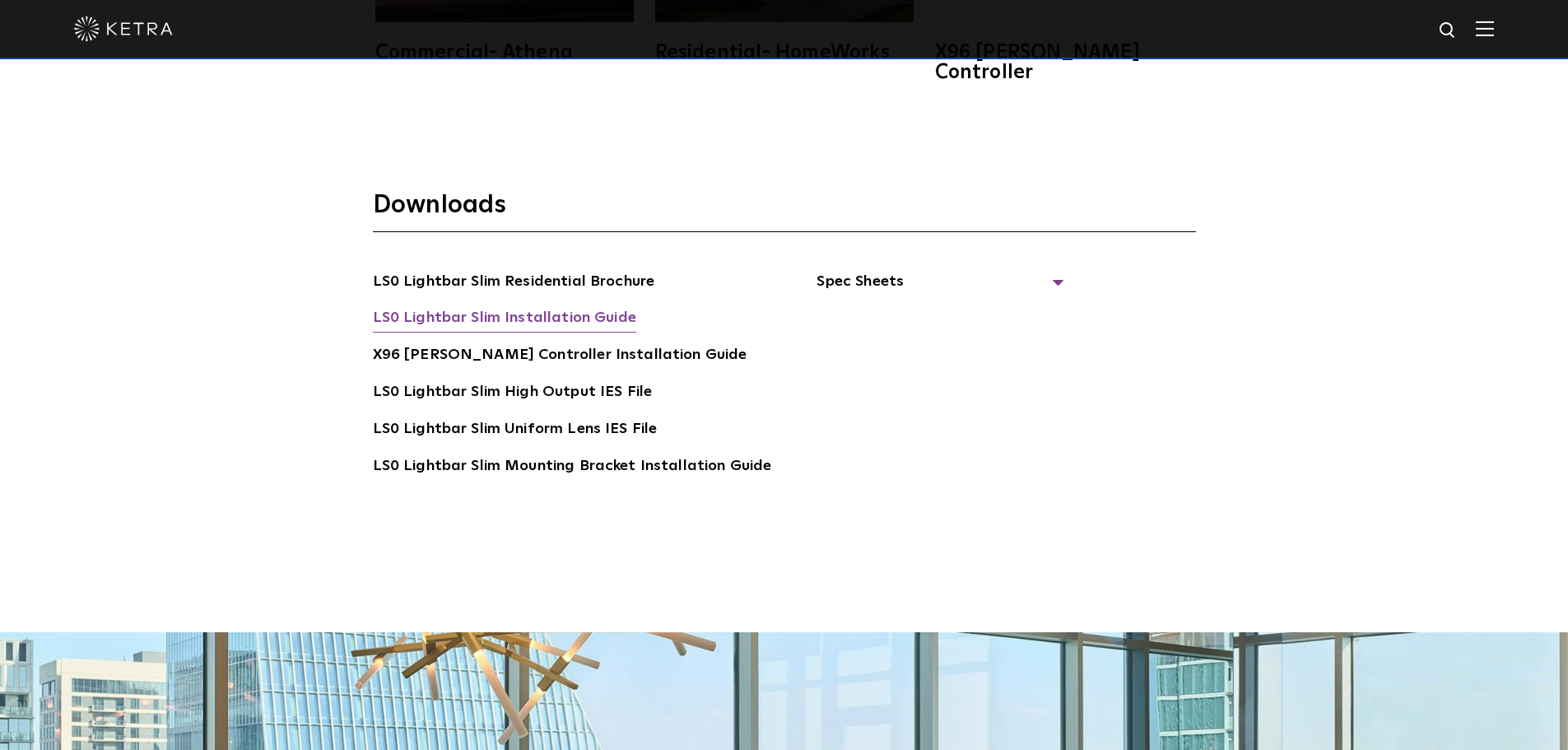
click at [565, 307] on link "LS0 Lightbar Slim Installation Guide" at bounding box center [505, 319] width 264 height 26
click at [563, 270] on link "LS0 Lightbar Slim Residential Brochure" at bounding box center [514, 282] width 282 height 26
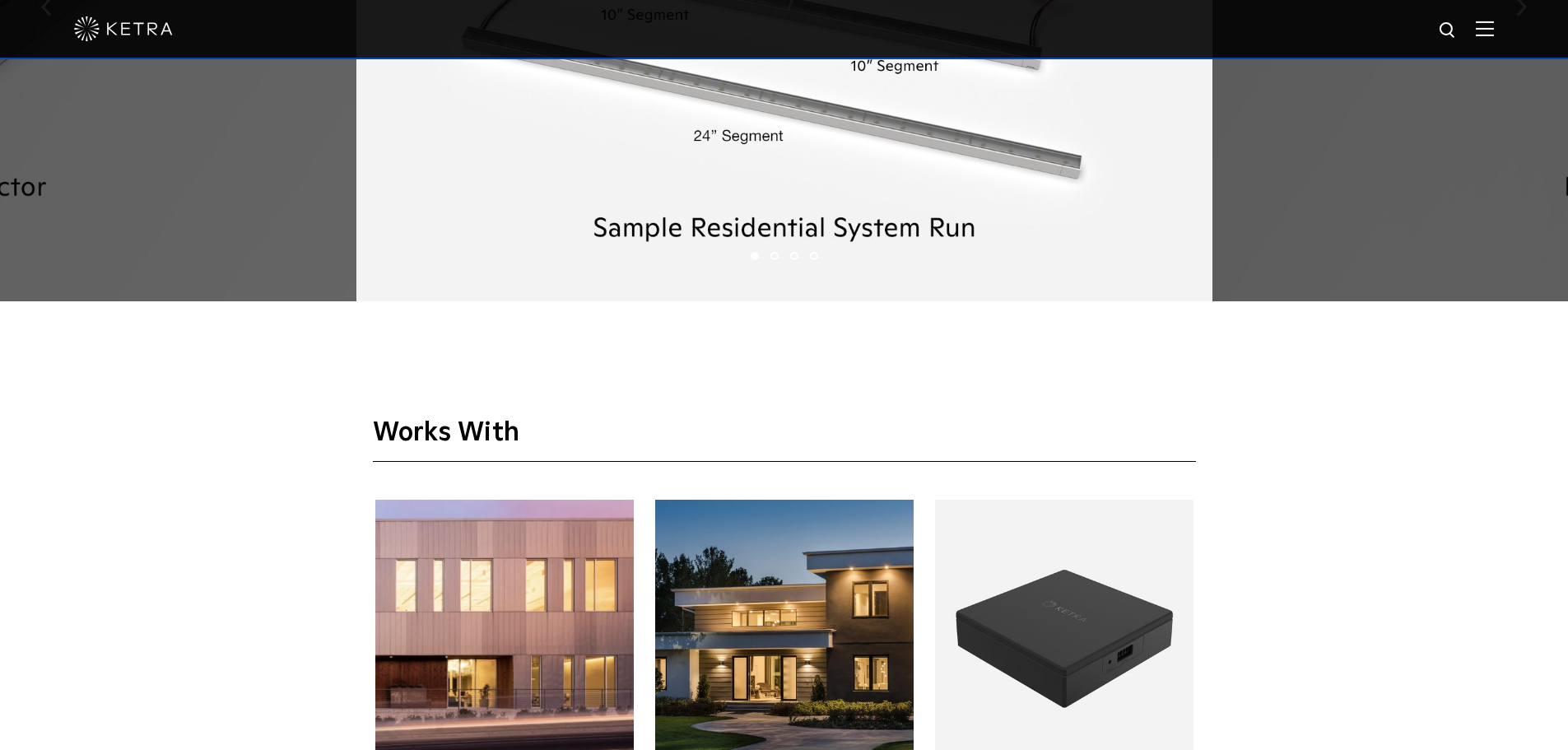
scroll to position [2881, 0]
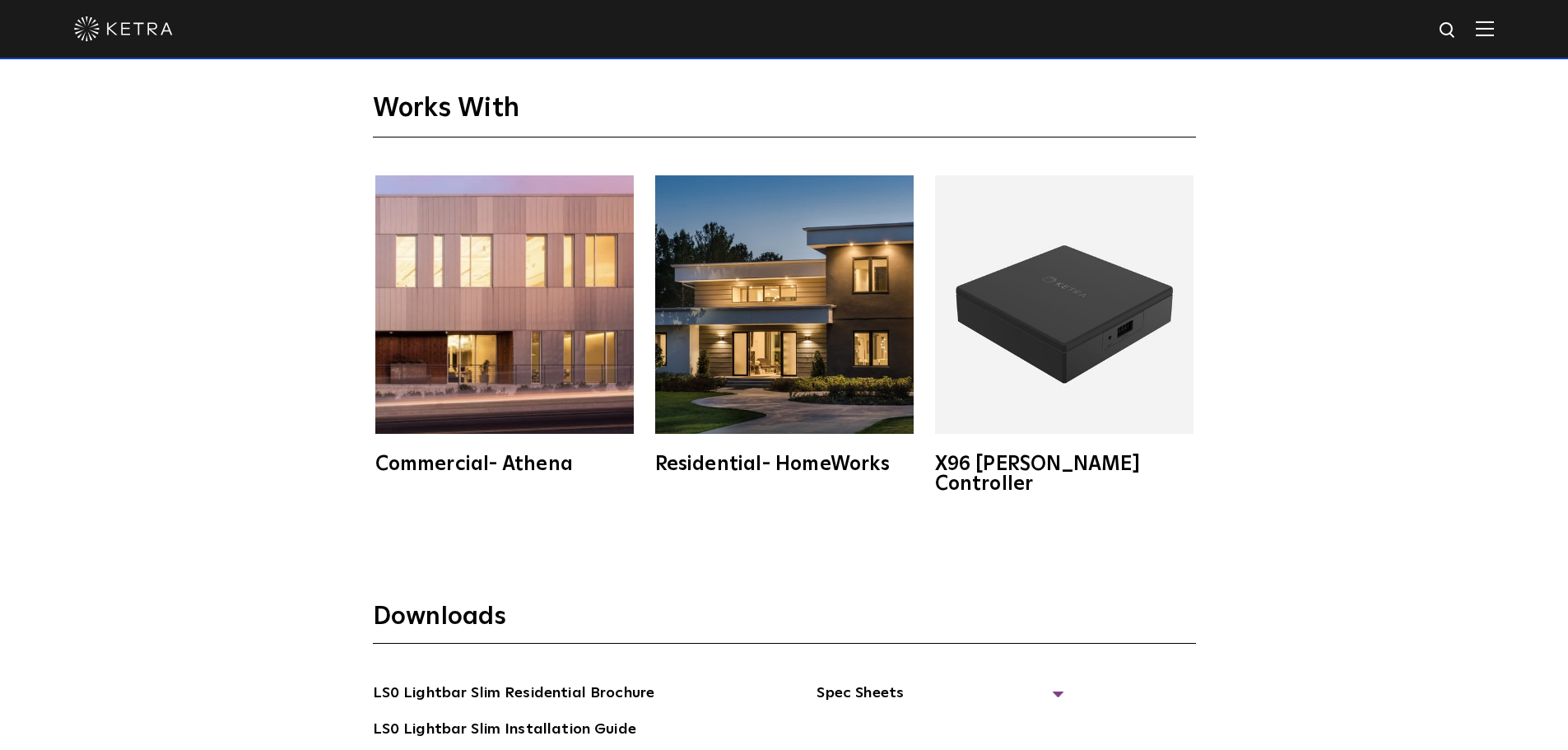
click at [1085, 317] on img at bounding box center [1064, 305] width 259 height 259
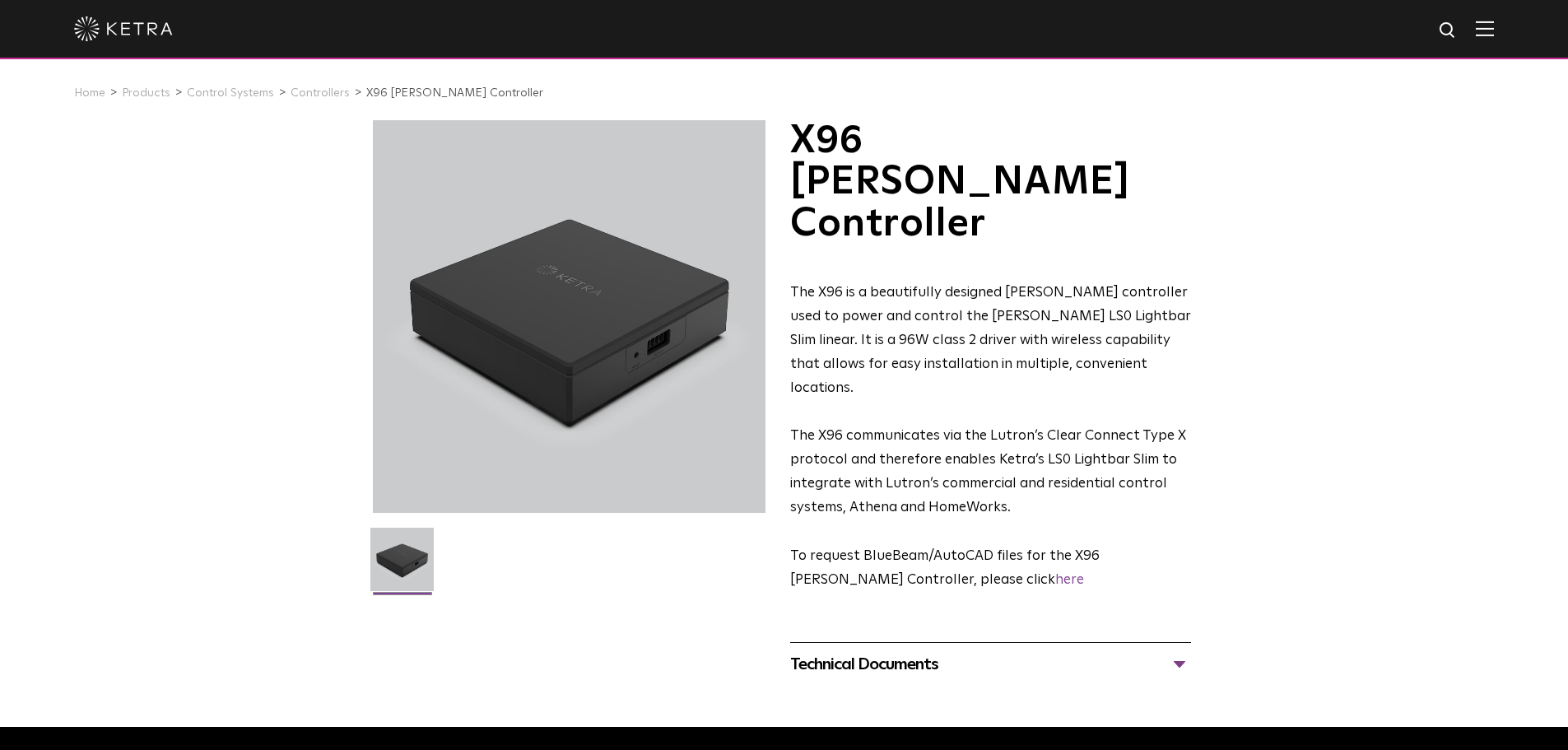
drag, startPoint x: 581, startPoint y: 316, endPoint x: 413, endPoint y: 551, distance: 288.9
drag, startPoint x: 486, startPoint y: 415, endPoint x: 395, endPoint y: 567, distance: 177.2
click at [1481, 39] on div at bounding box center [784, 29] width 1419 height 58
click at [1491, 41] on div at bounding box center [784, 29] width 1419 height 58
click at [1494, 30] on img at bounding box center [1485, 28] width 18 height 16
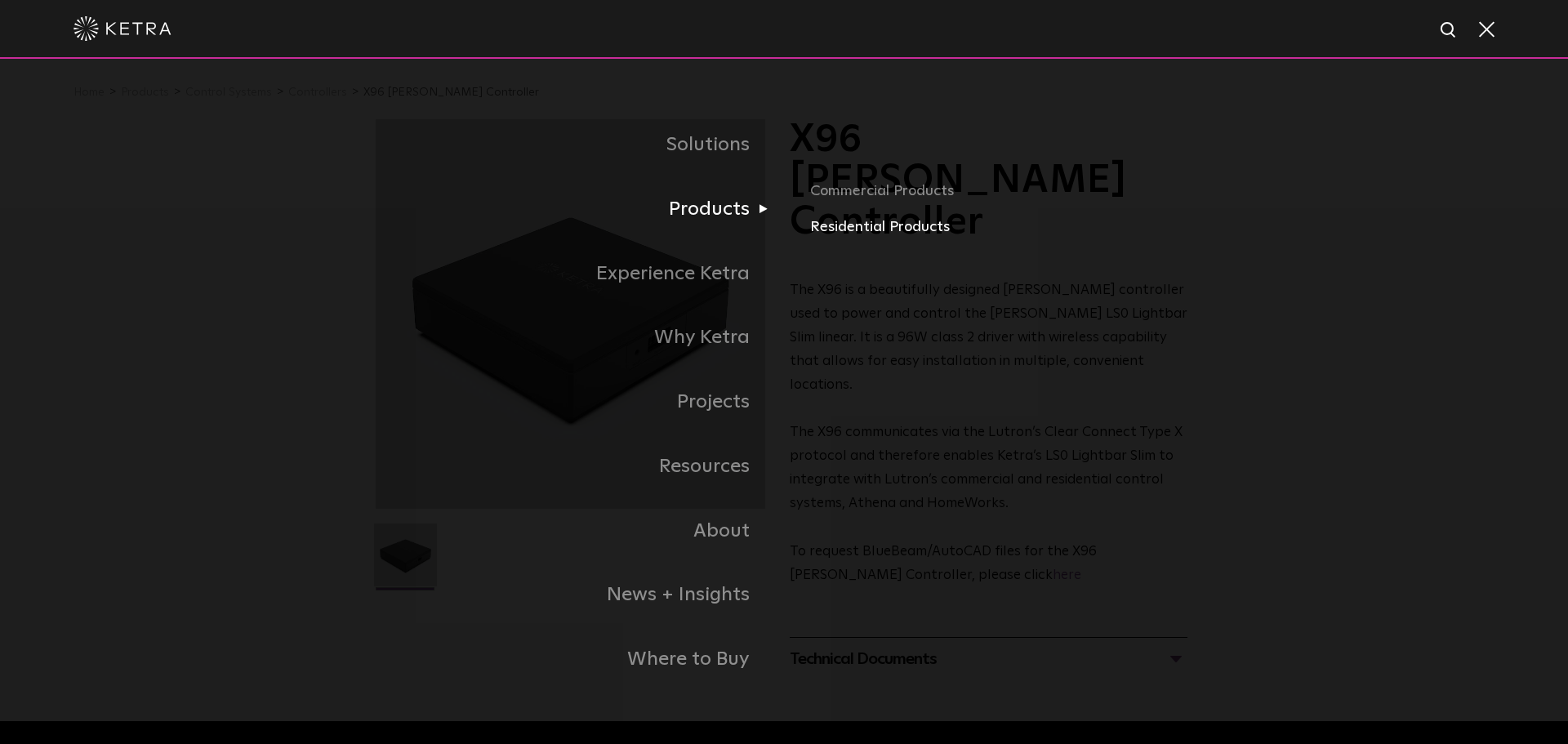
click at [851, 223] on link "Residential Products" at bounding box center [1001, 227] width 383 height 23
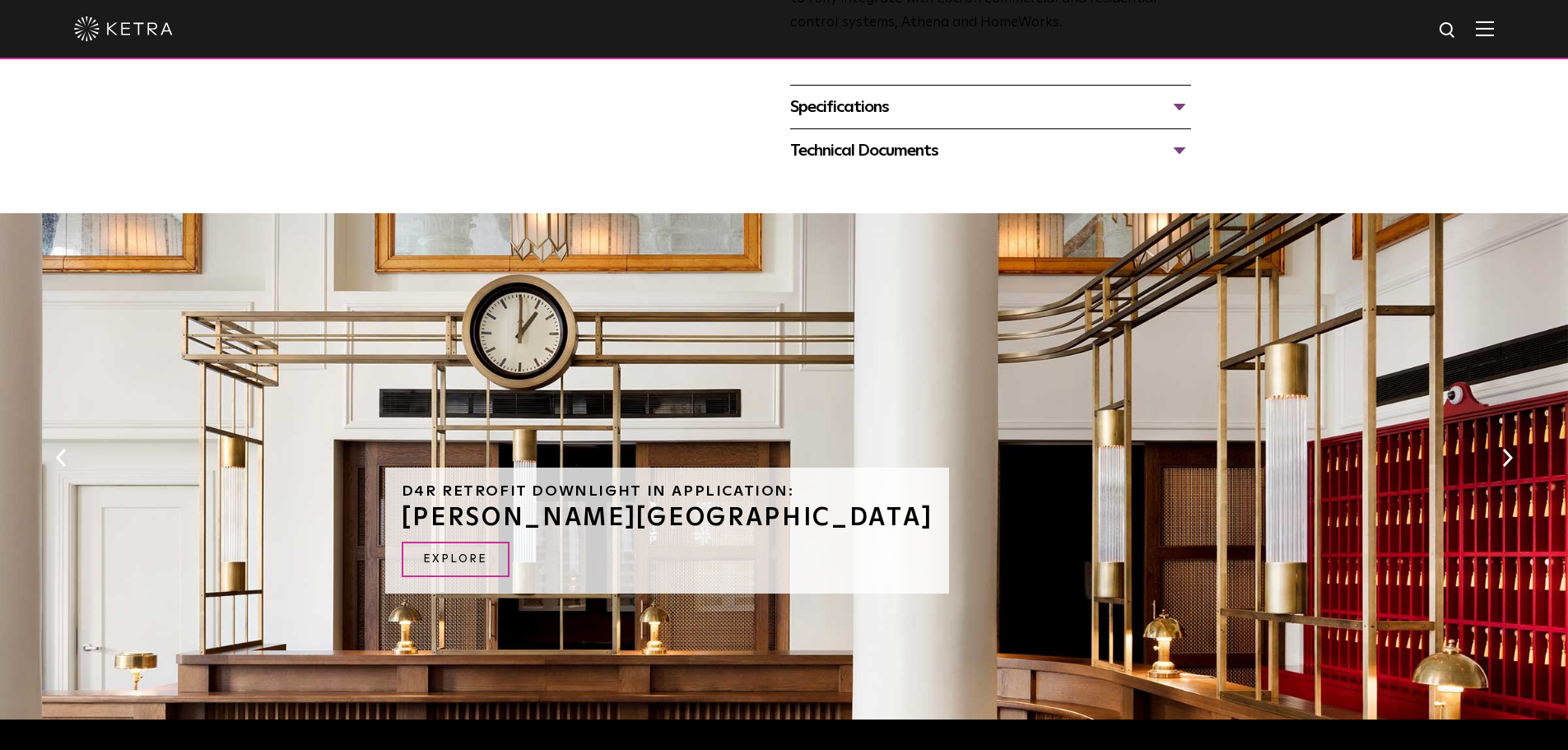
scroll to position [658, 0]
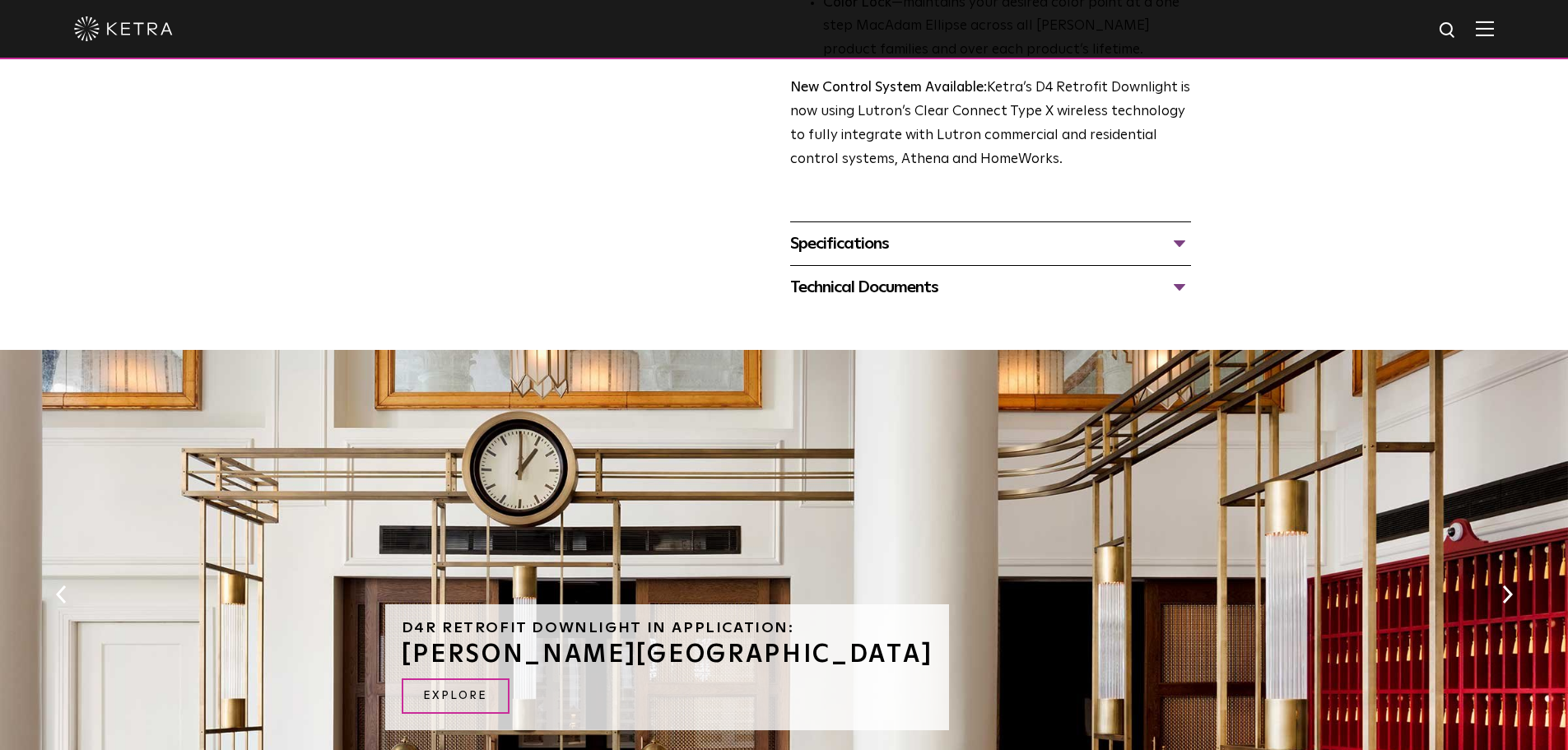
click at [848, 250] on div "Specifications" at bounding box center [990, 243] width 401 height 26
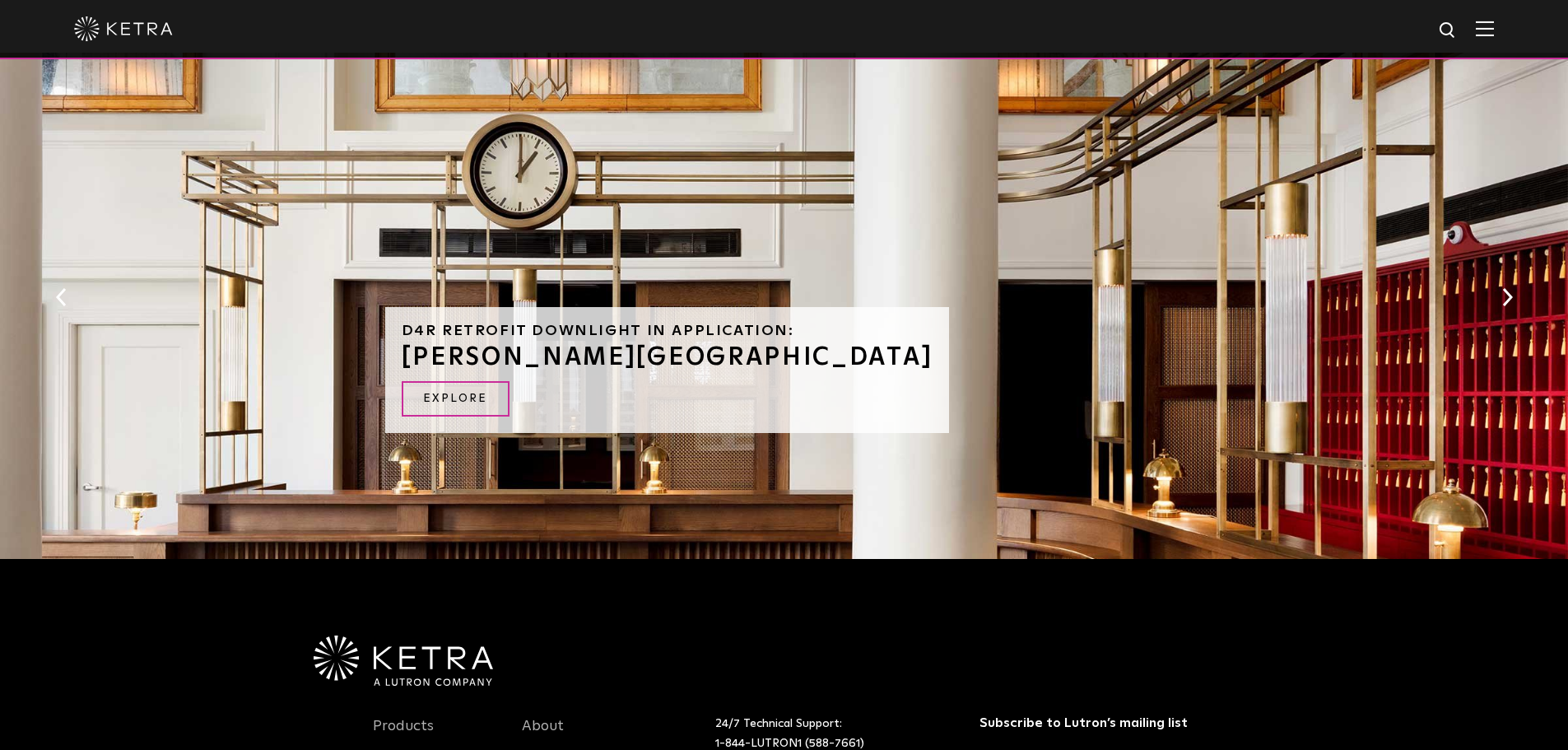
scroll to position [1070, 0]
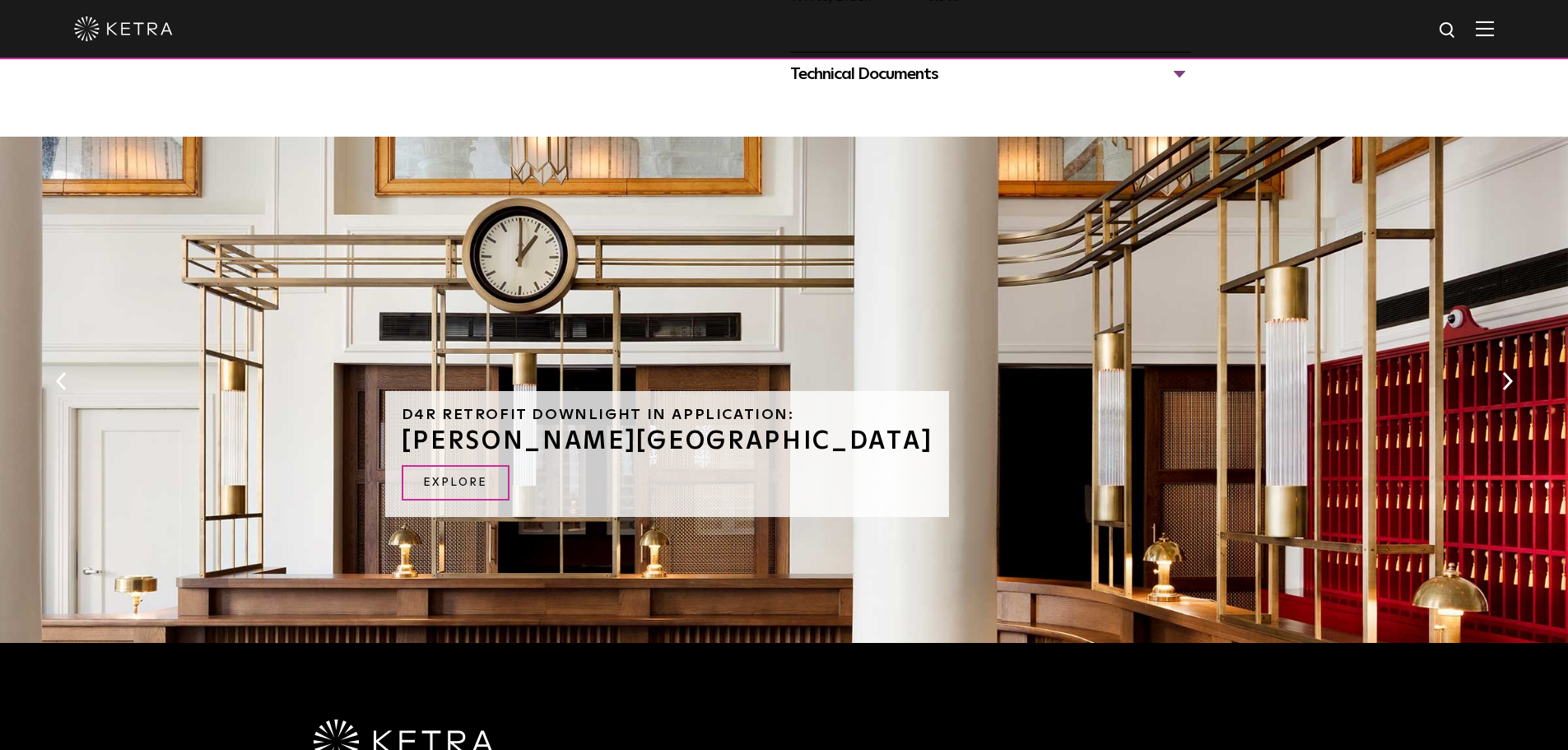
click at [890, 75] on div "Technical Documents" at bounding box center [990, 74] width 401 height 26
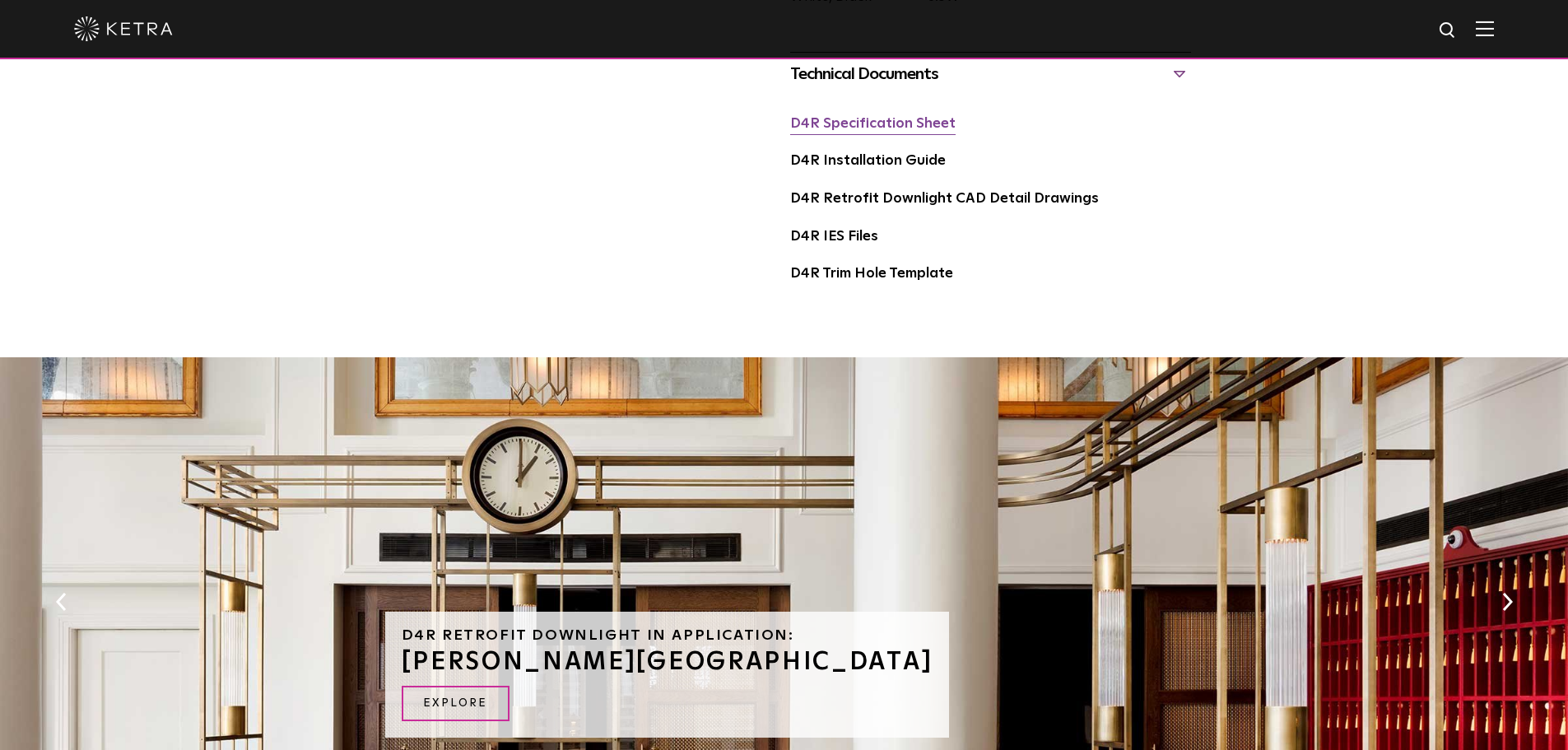
click at [907, 123] on link "D4R Specification Sheet" at bounding box center [873, 123] width 165 height 14
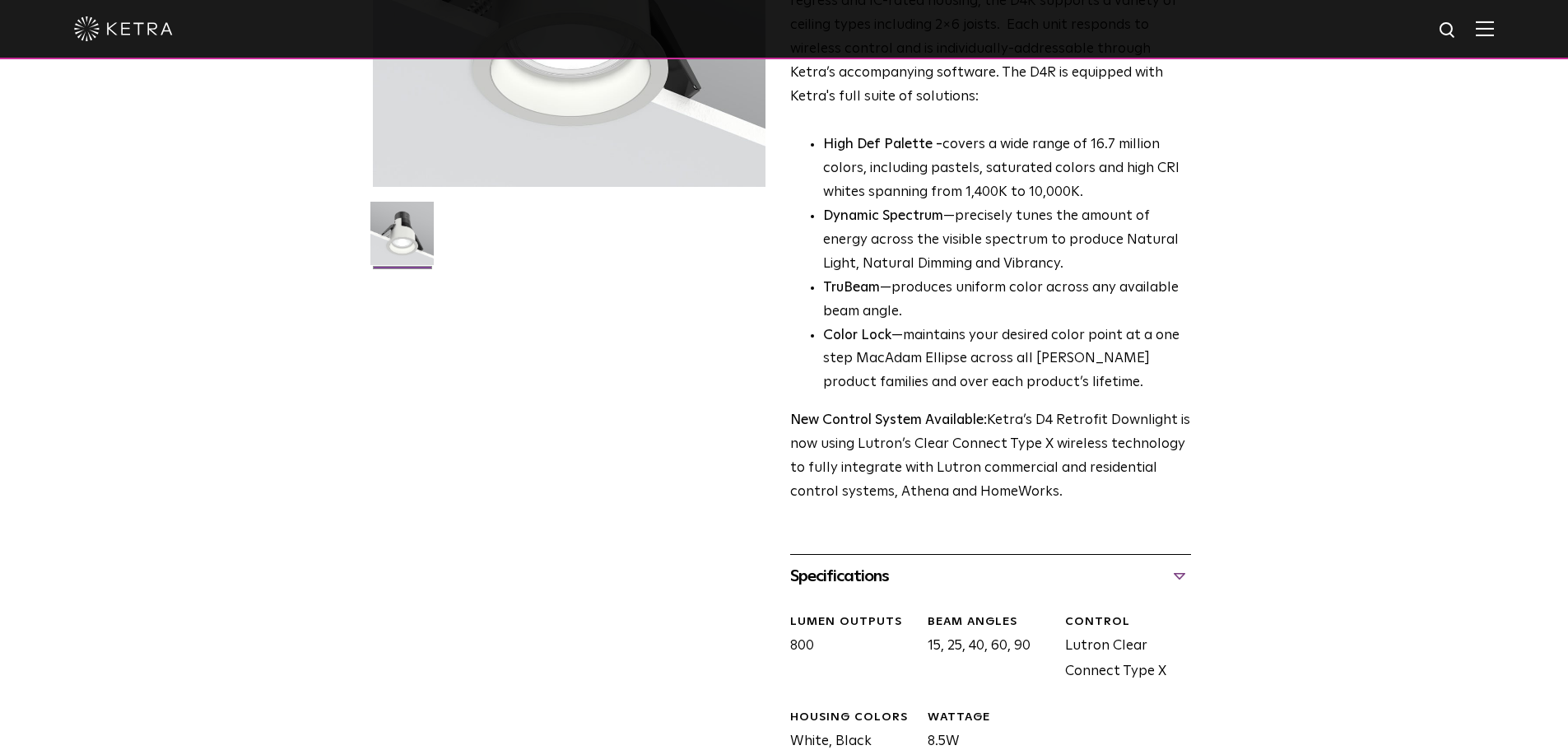
scroll to position [165, 0]
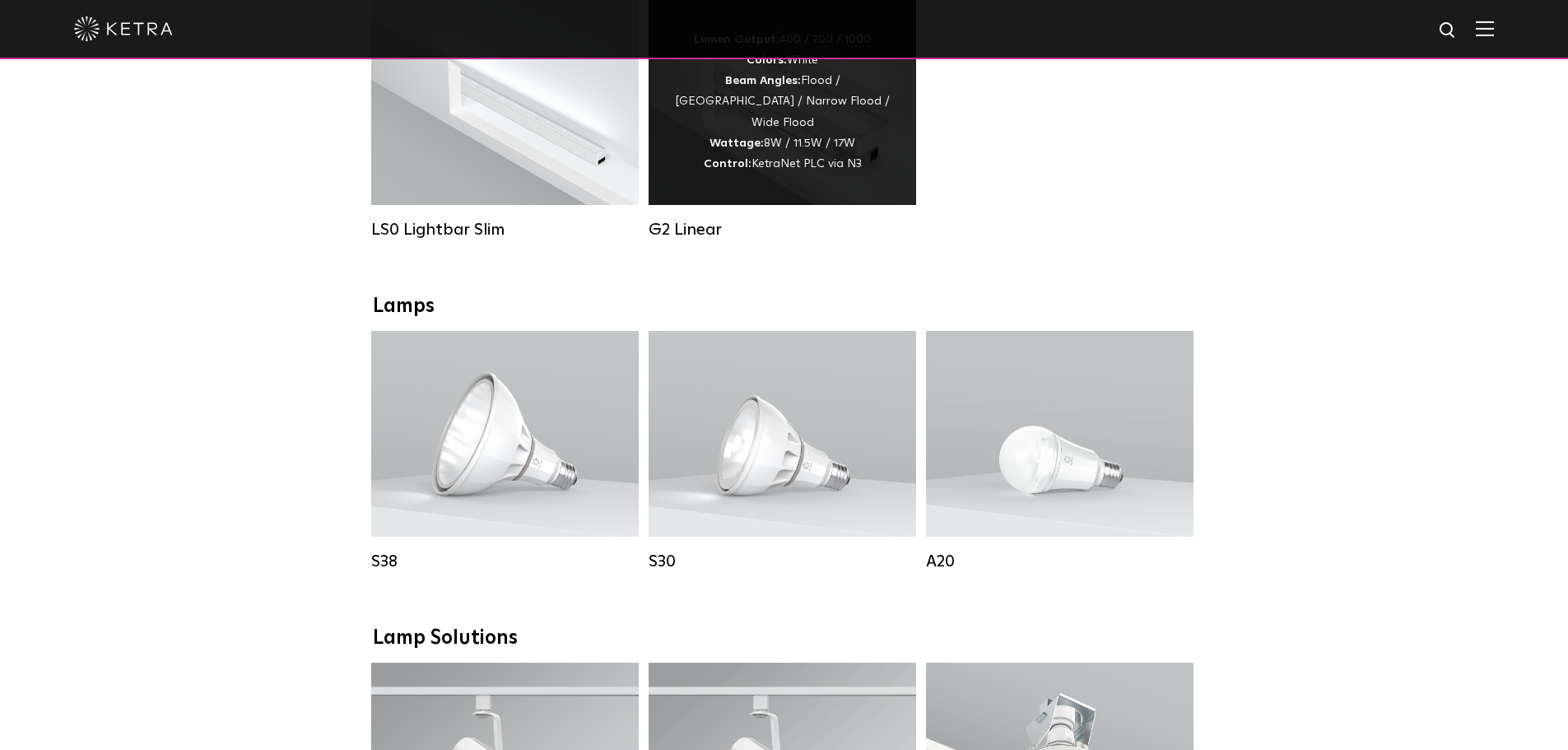
scroll to position [576, 0]
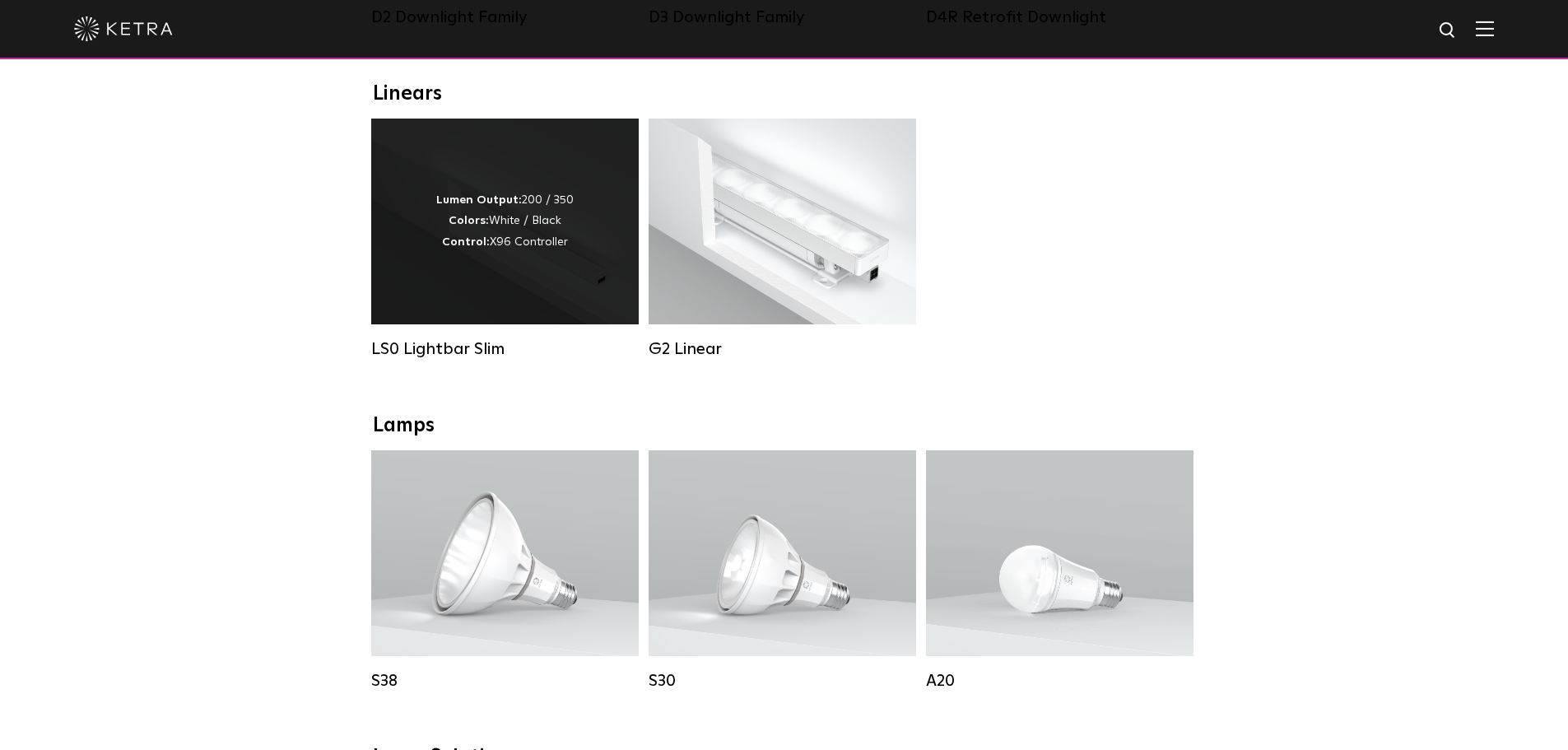
click at [555, 154] on div "Lumen Output: 200 / 350 Colors: White / Black Control: X96 Controller" at bounding box center [505, 221] width 267 height 206
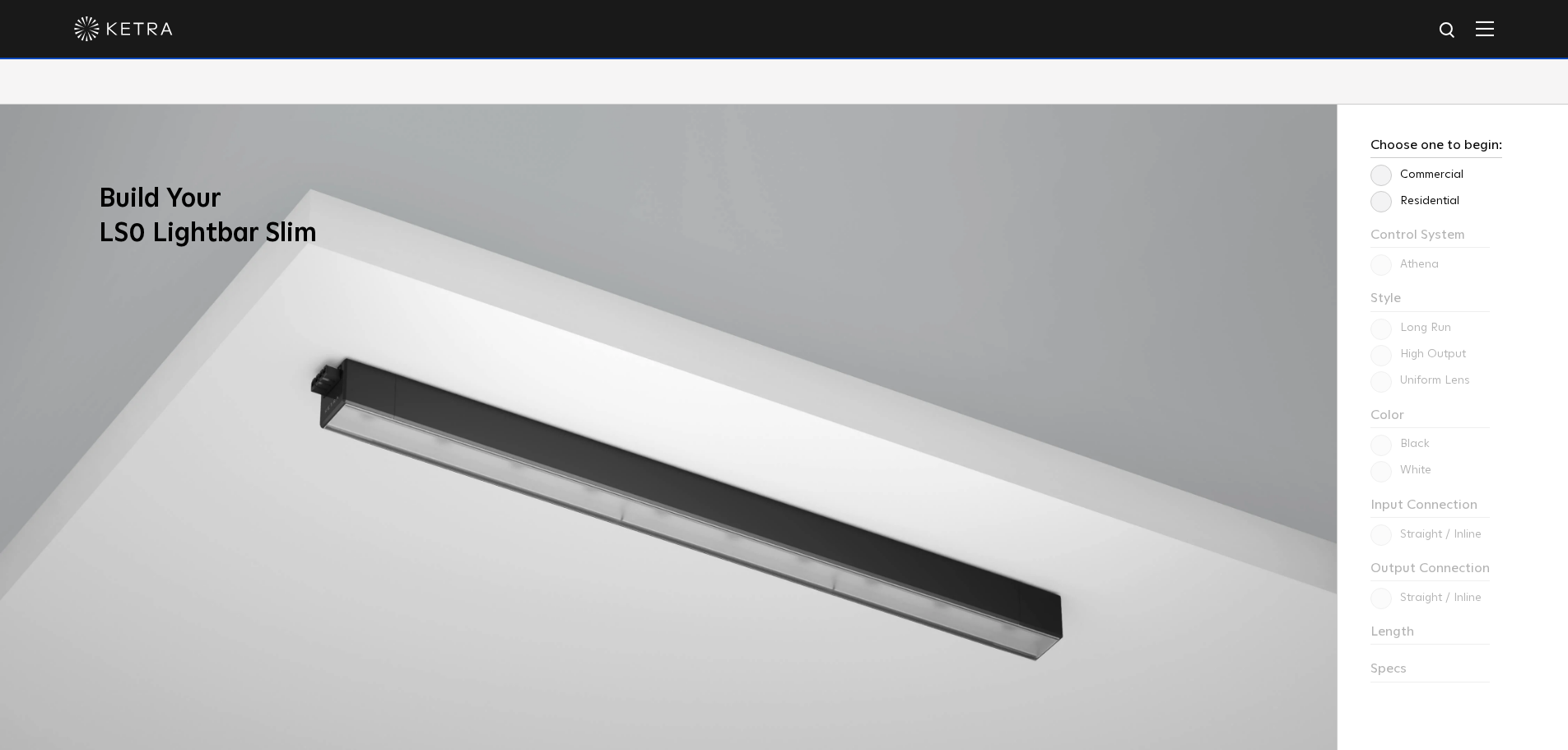
scroll to position [1399, 0]
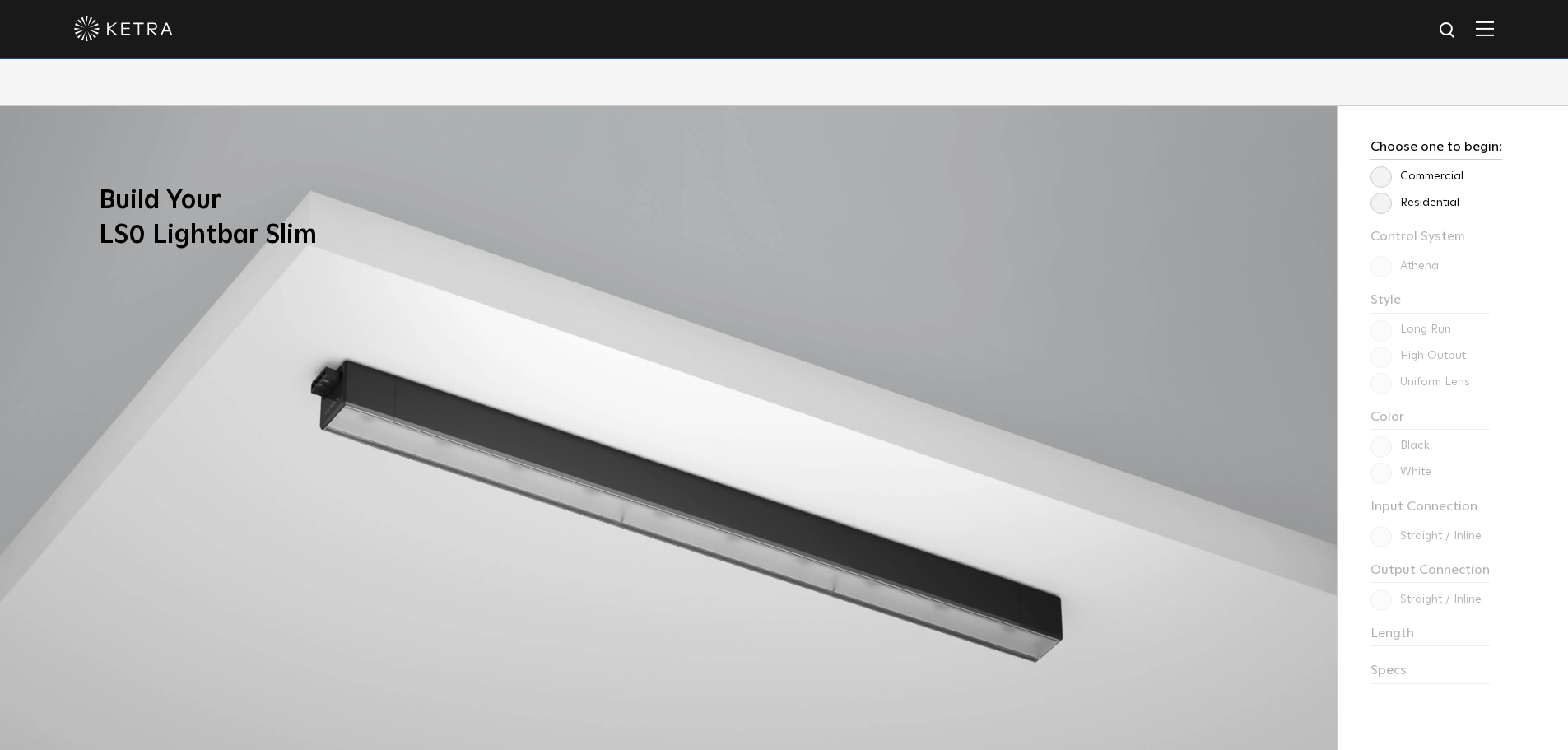
click at [739, 431] on img at bounding box center [668, 482] width 1336 height 753
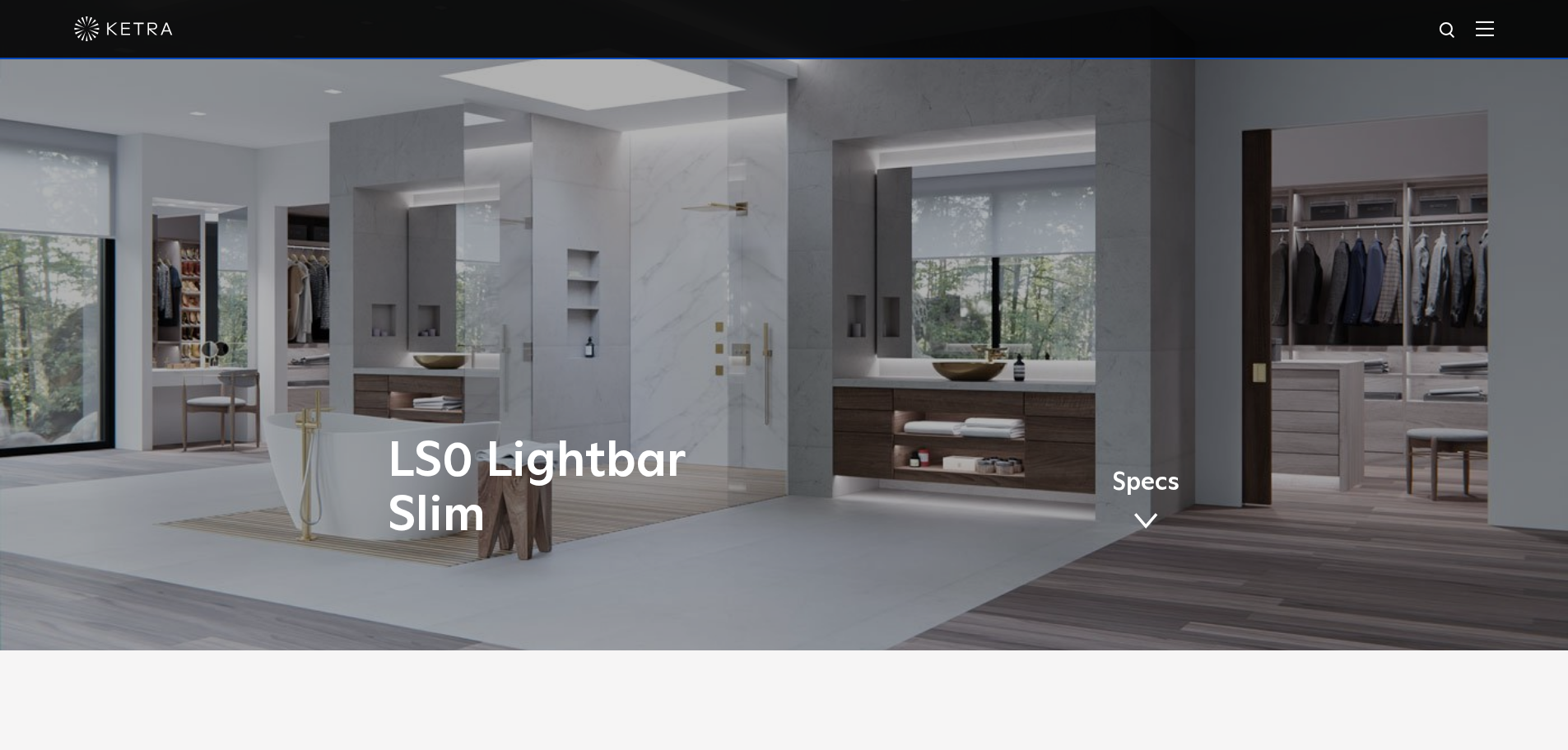
scroll to position [0, 0]
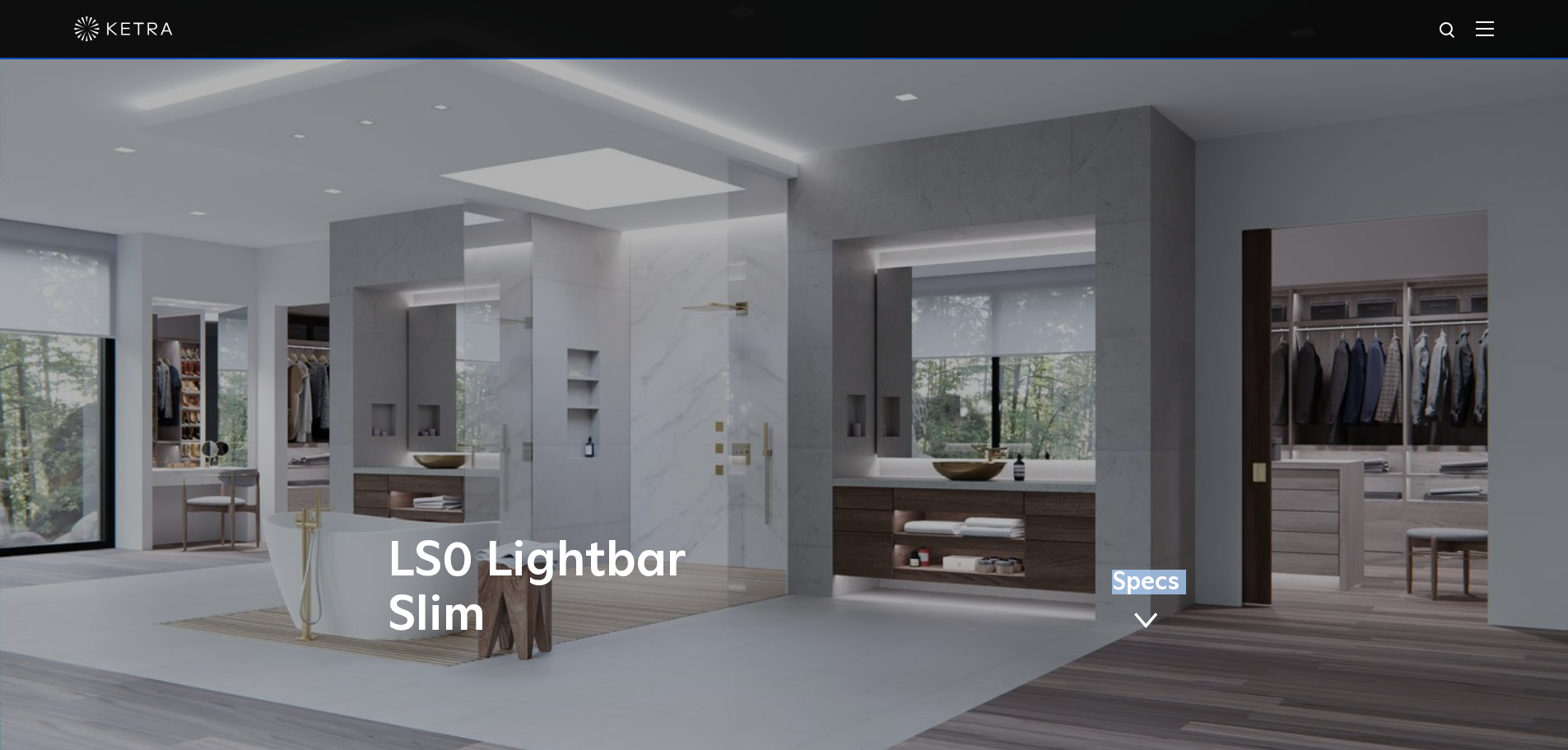
drag, startPoint x: 485, startPoint y: 619, endPoint x: 383, endPoint y: 549, distance: 123.7
click at [383, 549] on div "LS0 Lightbar Slim Specs" at bounding box center [784, 375] width 1568 height 750
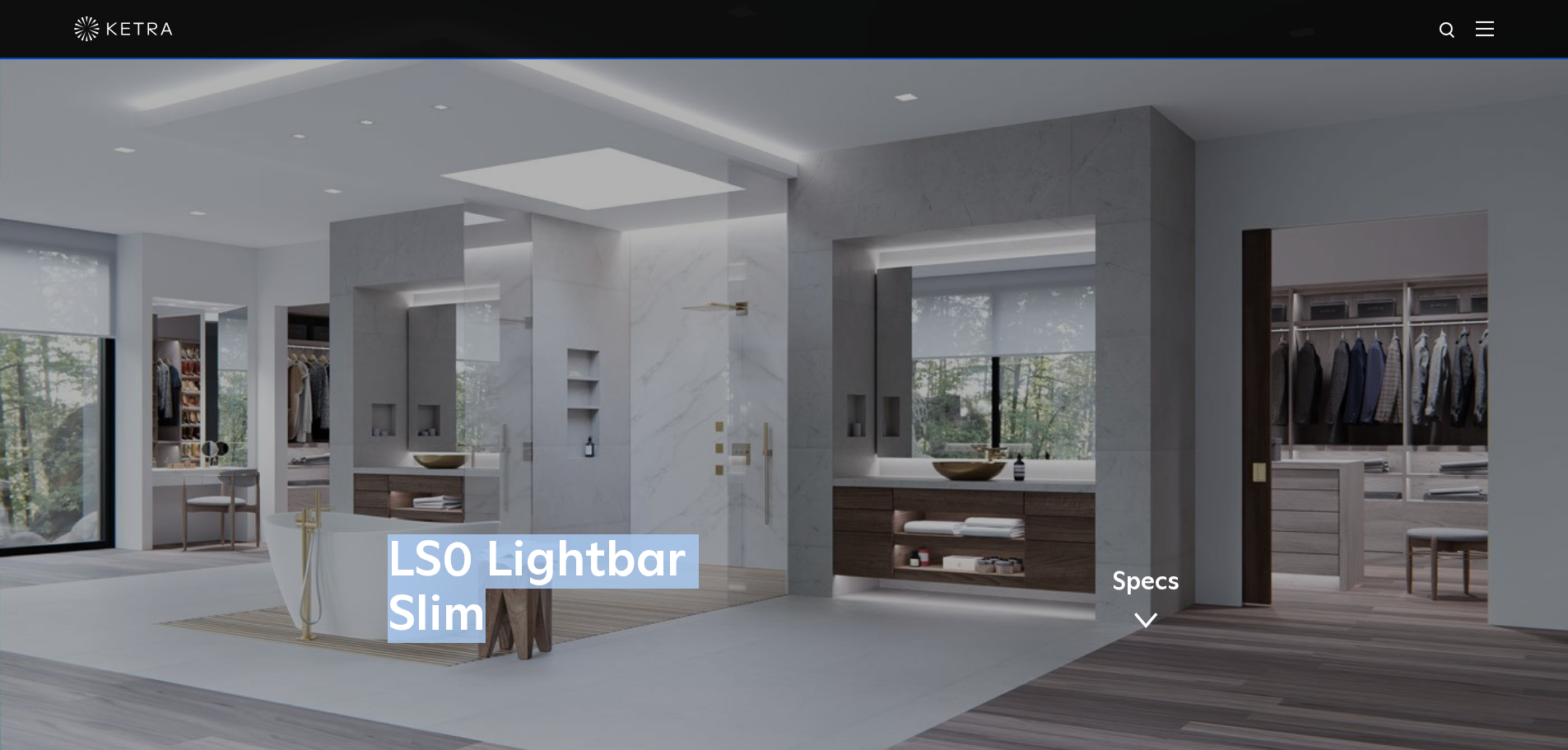
drag, startPoint x: 391, startPoint y: 554, endPoint x: 484, endPoint y: 622, distance: 115.2
click at [484, 622] on h1 "LS0 Lightbar Slim" at bounding box center [621, 588] width 465 height 108
copy h1 "LS0 Lightbar Slim"
